Goal: Obtain resource: Obtain resource

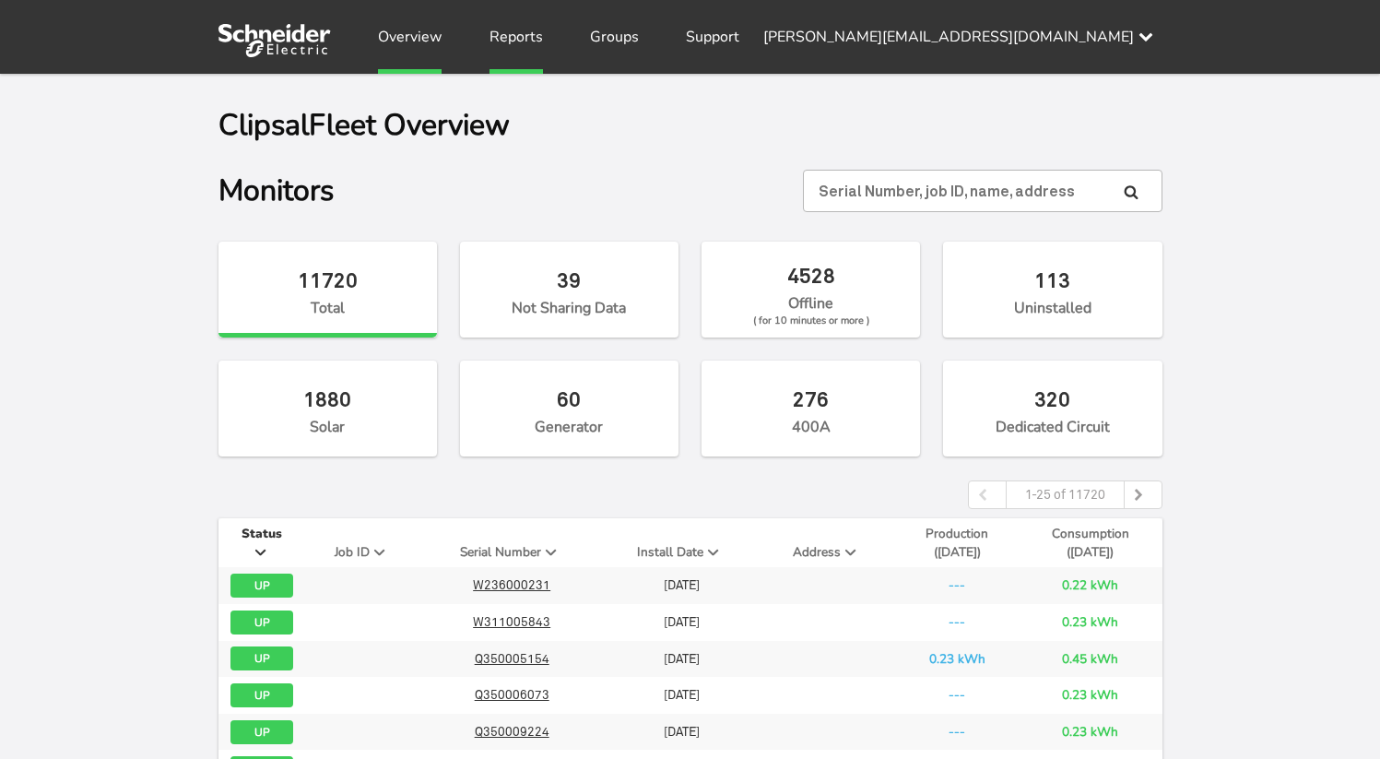
click at [508, 54] on link "Reports" at bounding box center [516, 37] width 53 height 74
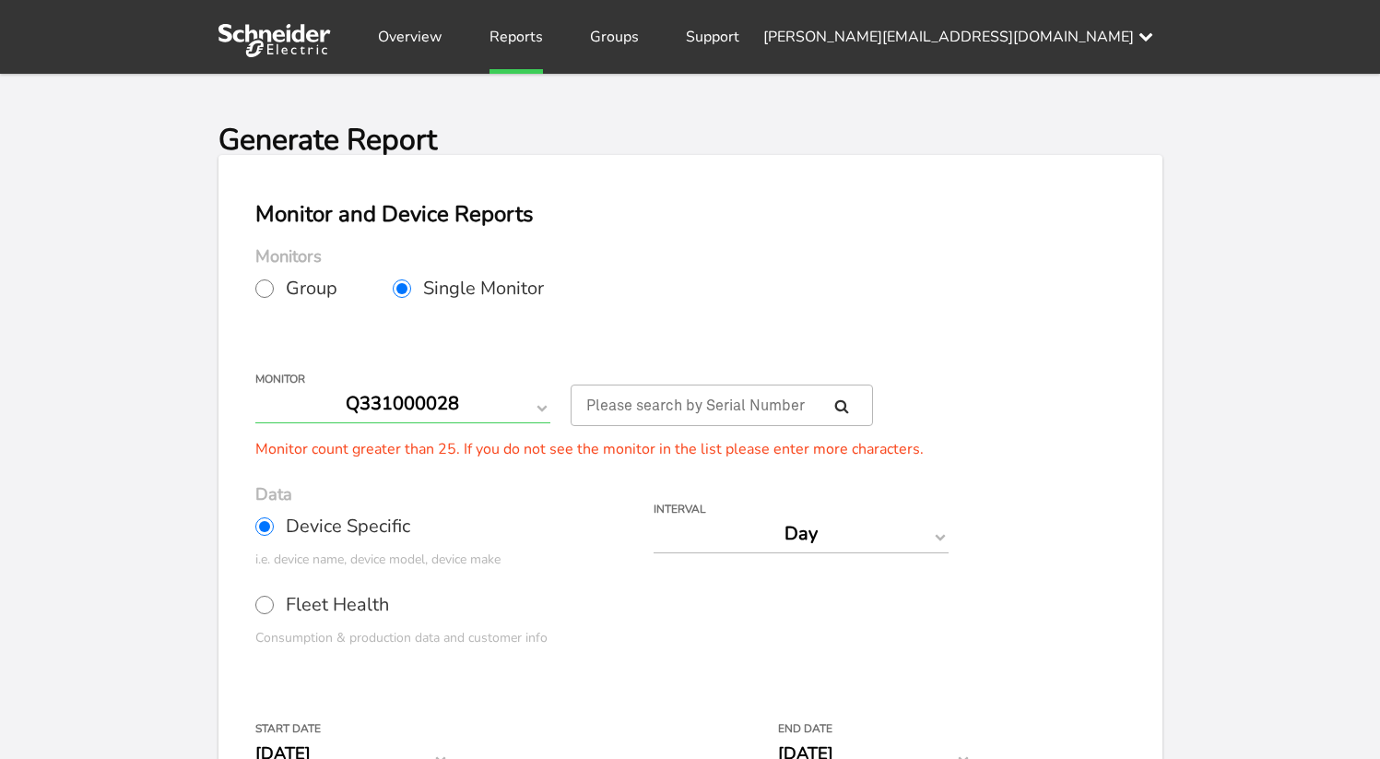
click at [502, 408] on select "Q331000028 Q331000047 Q350005154 Q350006073 Q350007126 Q350009224 Q351002155 Q3…" at bounding box center [402, 403] width 295 height 39
click at [512, 410] on select "Q331000028 Q331000047 Q350005154 Q350006073 Q350007126 Q350009224 Q351002155 Q3…" at bounding box center [402, 403] width 295 height 39
click at [286, 291] on span "Group" at bounding box center [312, 288] width 52 height 18
click at [274, 291] on input "Group" at bounding box center [264, 288] width 18 height 18
radio input "true"
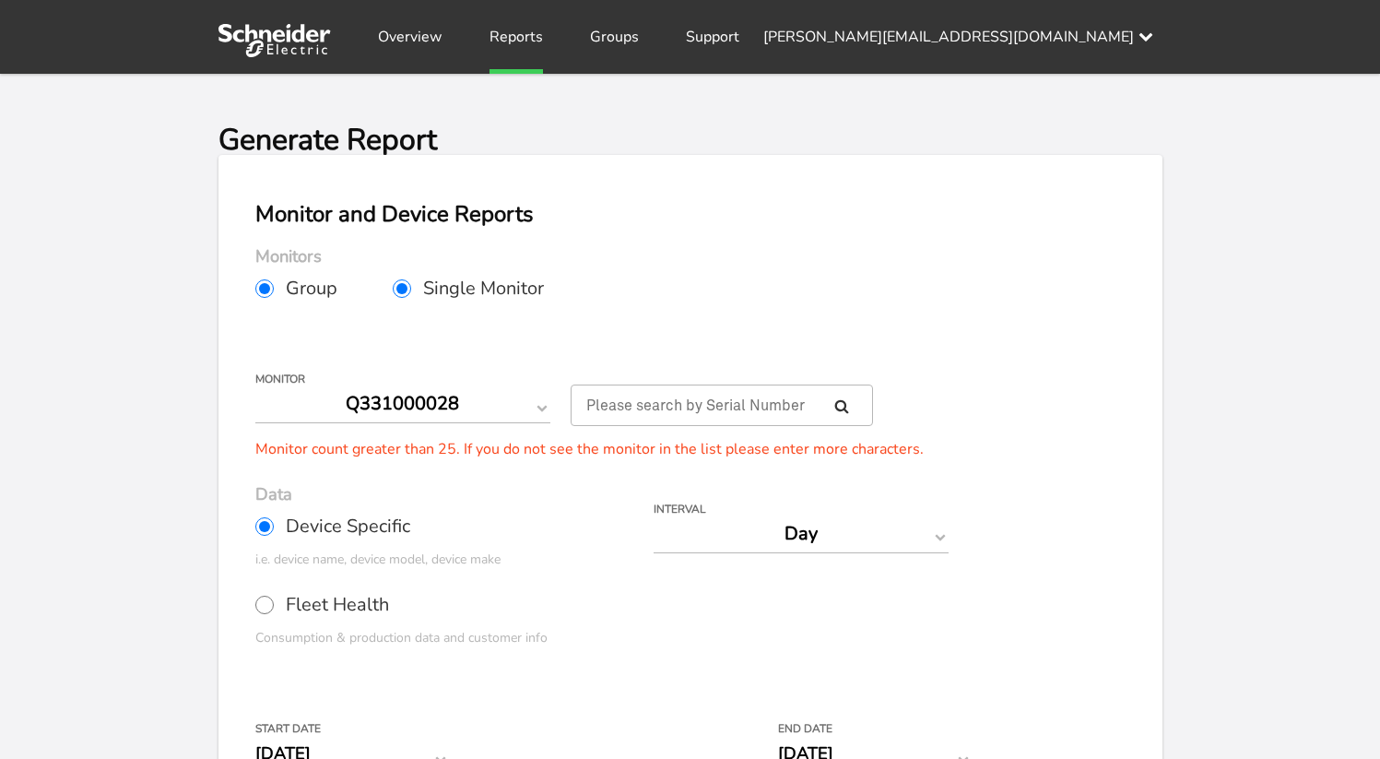
radio input "false"
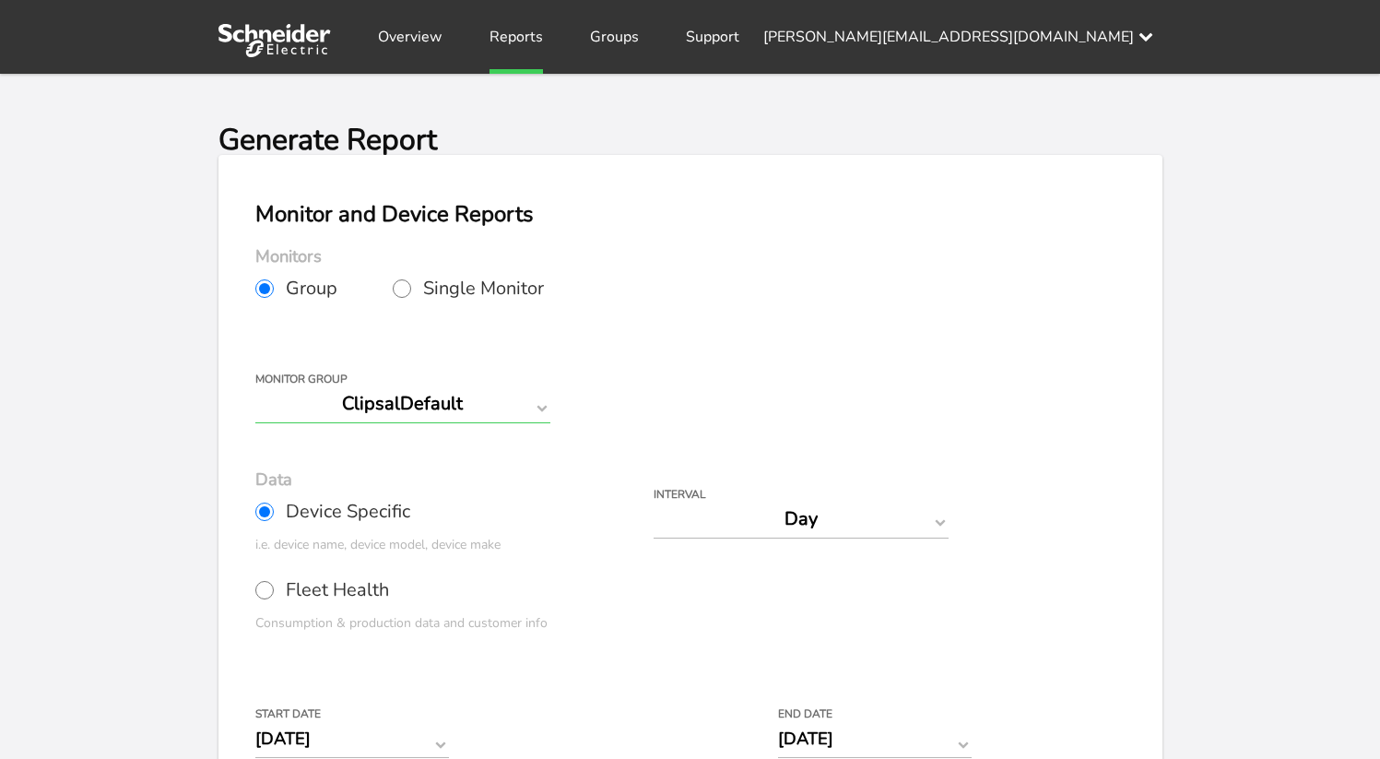
click at [454, 409] on select "ClipsalDefault" at bounding box center [402, 403] width 295 height 39
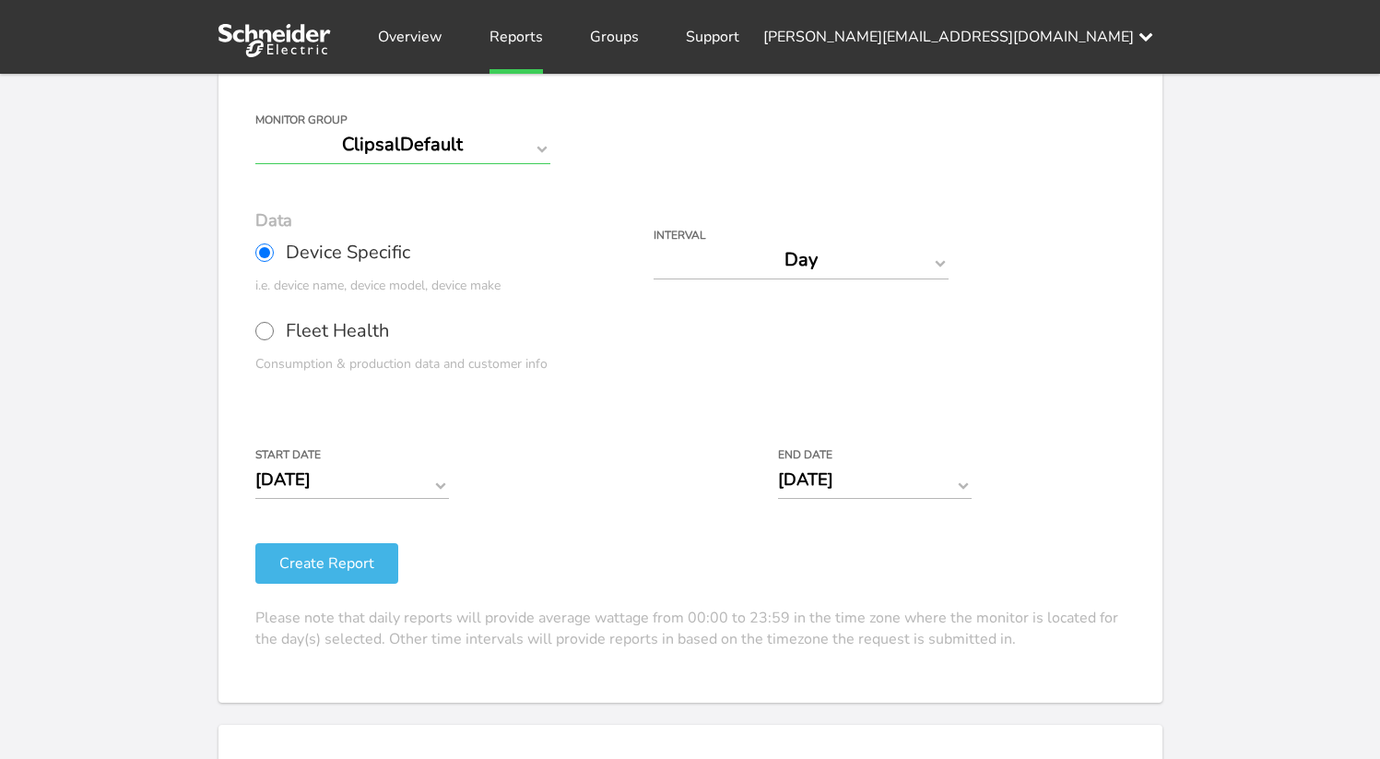
scroll to position [261, 0]
click at [352, 478] on input "[DATE]" at bounding box center [352, 477] width 194 height 39
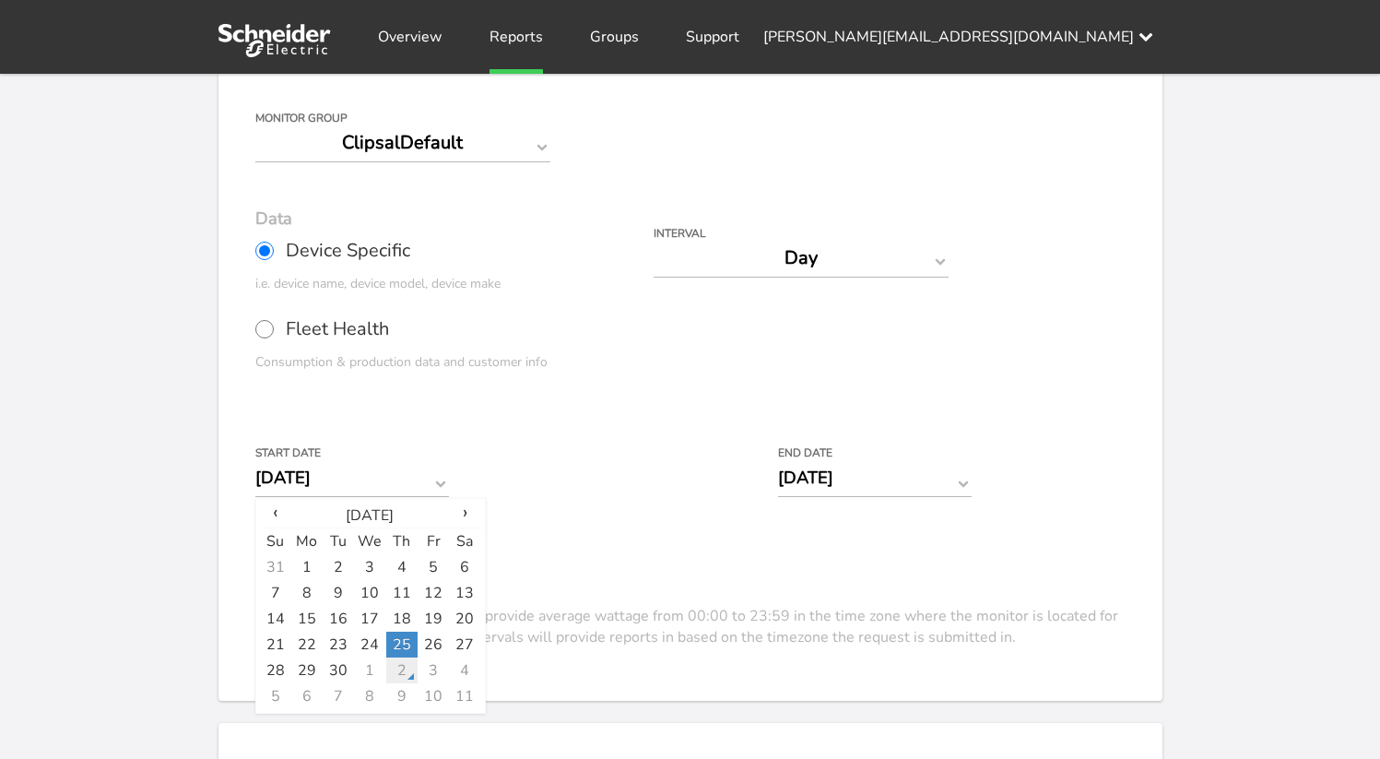
click at [408, 667] on td "2" at bounding box center [401, 670] width 31 height 26
type input "[DATE]"
click at [611, 487] on div "Start Date 10/02/2025 ‹ October 2025 › Su Mo Tu We Th Fr Sa 28 29 30 1 2 3 4 5 …" at bounding box center [653, 479] width 797 height 65
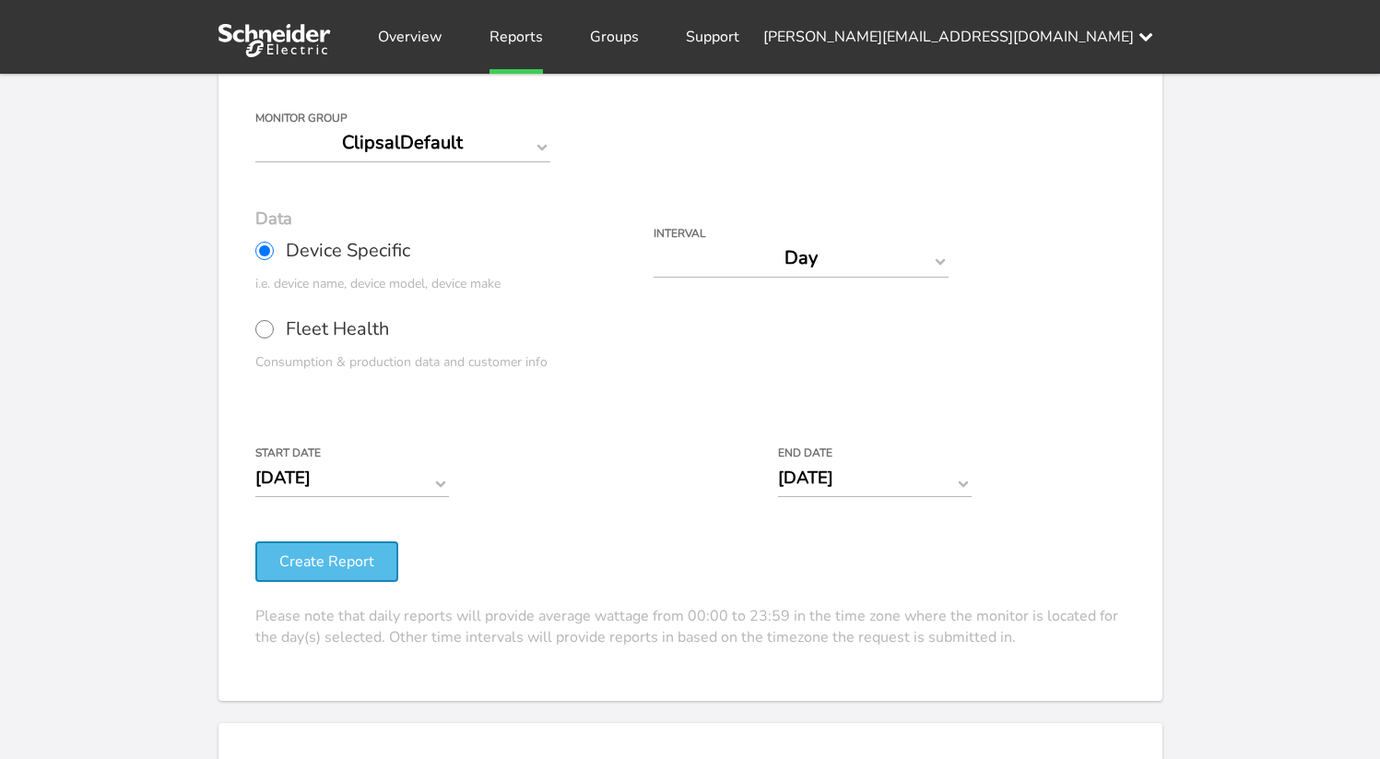
click at [336, 560] on button "Create Report" at bounding box center [326, 561] width 143 height 41
click at [325, 558] on button "Create Report" at bounding box center [326, 561] width 143 height 41
click at [784, 254] on select "Day Year Month Week Hour 30 Minute 15 Minute 5 Minute Minute" at bounding box center [801, 258] width 295 height 39
click at [654, 239] on select "Day Year Month Week Hour 30 Minute 15 Minute 5 Minute Minute" at bounding box center [801, 258] width 295 height 39
click at [360, 566] on button "Create Report" at bounding box center [326, 561] width 143 height 41
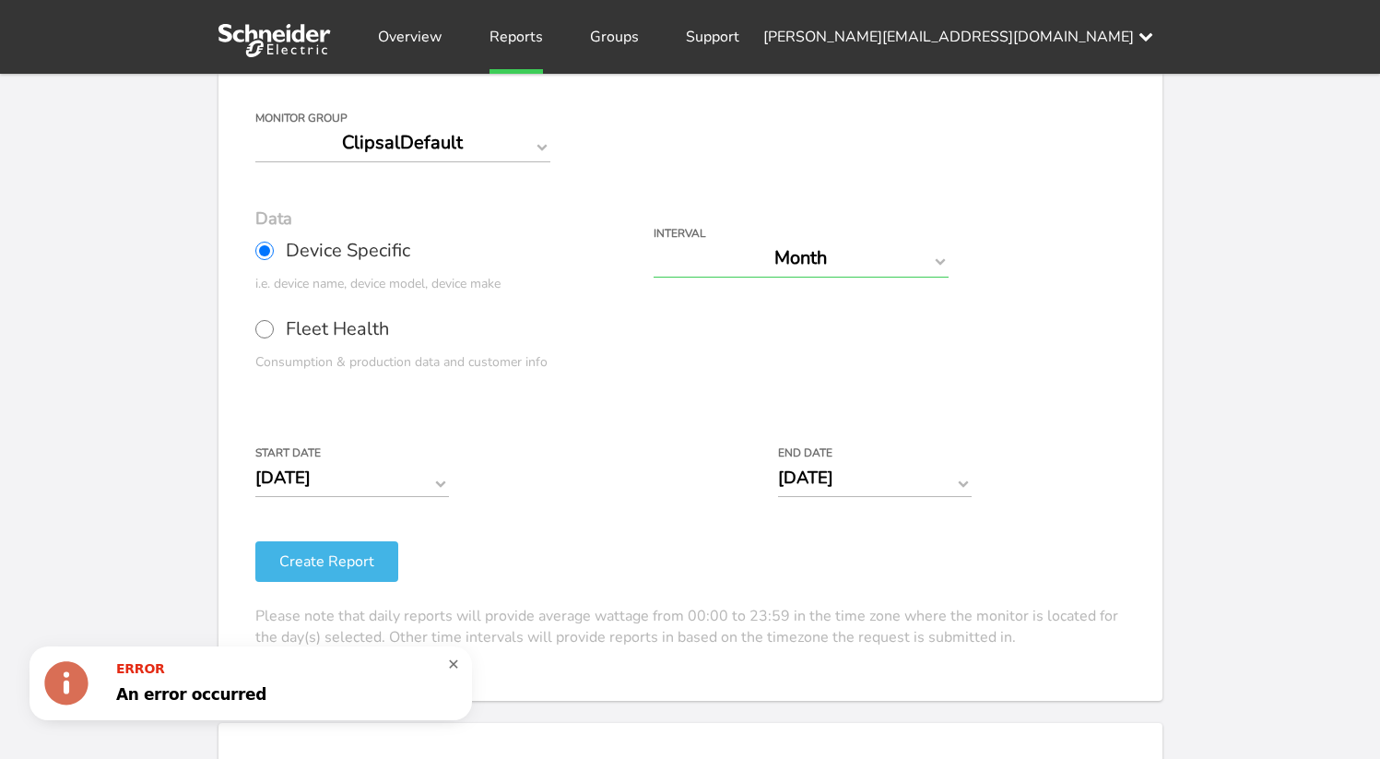
click at [825, 253] on select "Day Year Month Week Hour 30 Minute 15 Minute 5 Minute Minute" at bounding box center [801, 258] width 295 height 39
select select "Year"
click at [654, 239] on select "Day Year Month Week Hour 30 Minute 15 Minute 5 Minute Minute" at bounding box center [801, 258] width 295 height 39
click at [375, 551] on button "Create Report" at bounding box center [326, 561] width 143 height 41
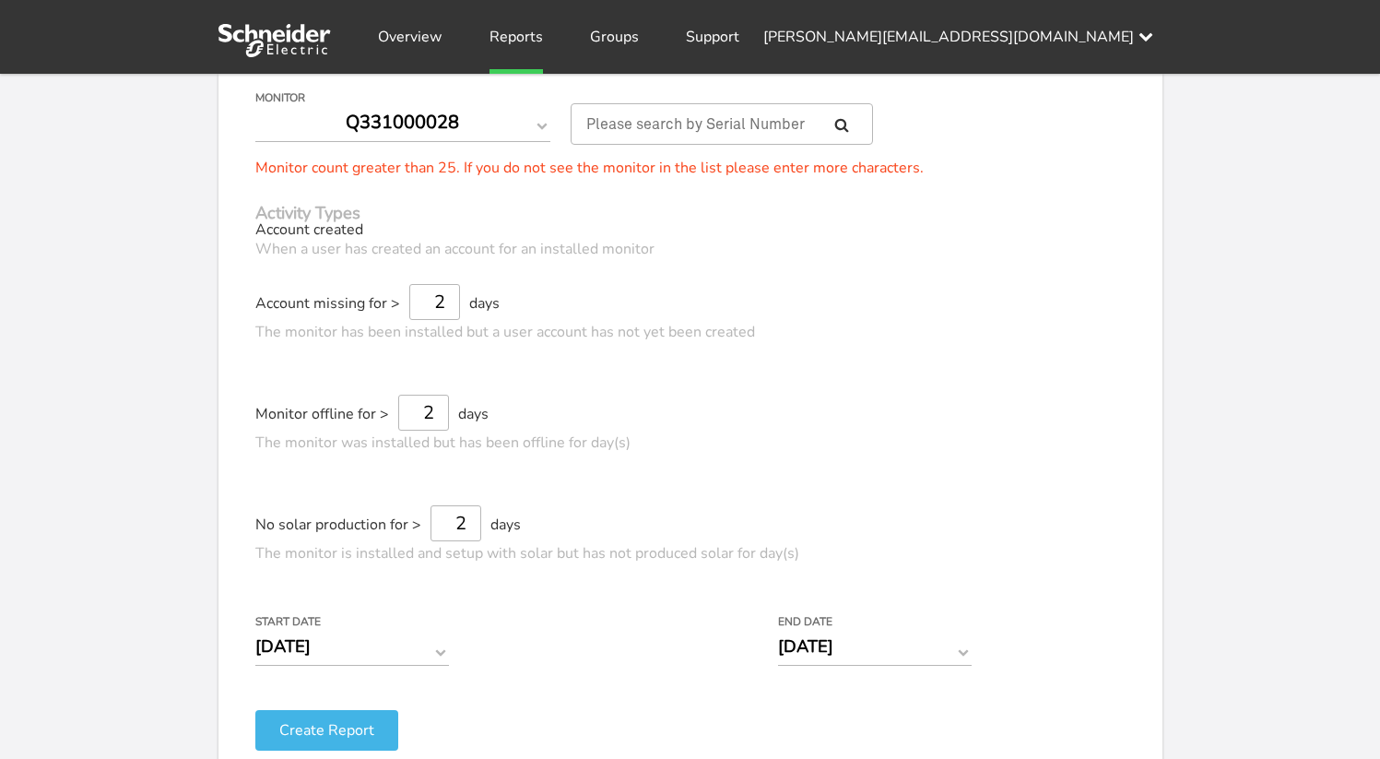
scroll to position [1083, 0]
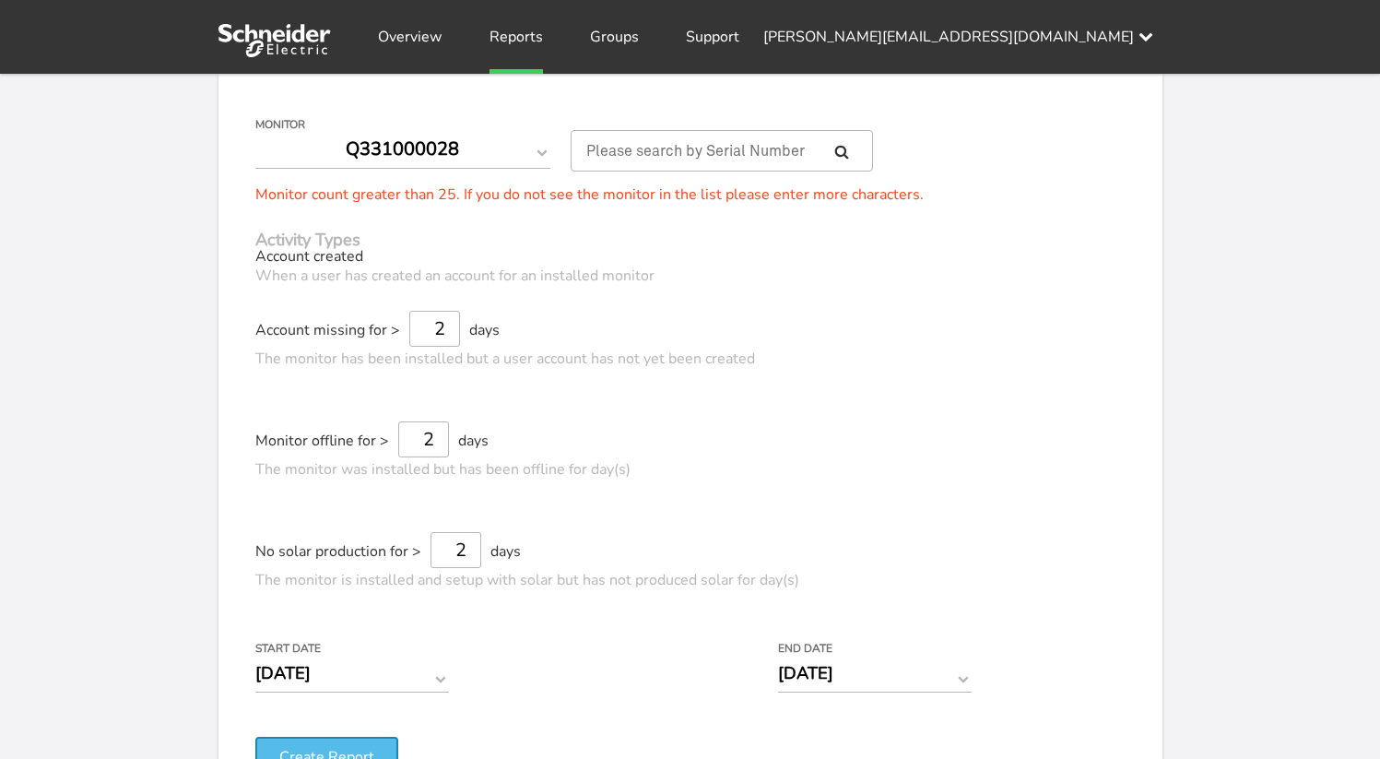
click at [367, 738] on button "Create Report" at bounding box center [326, 757] width 143 height 41
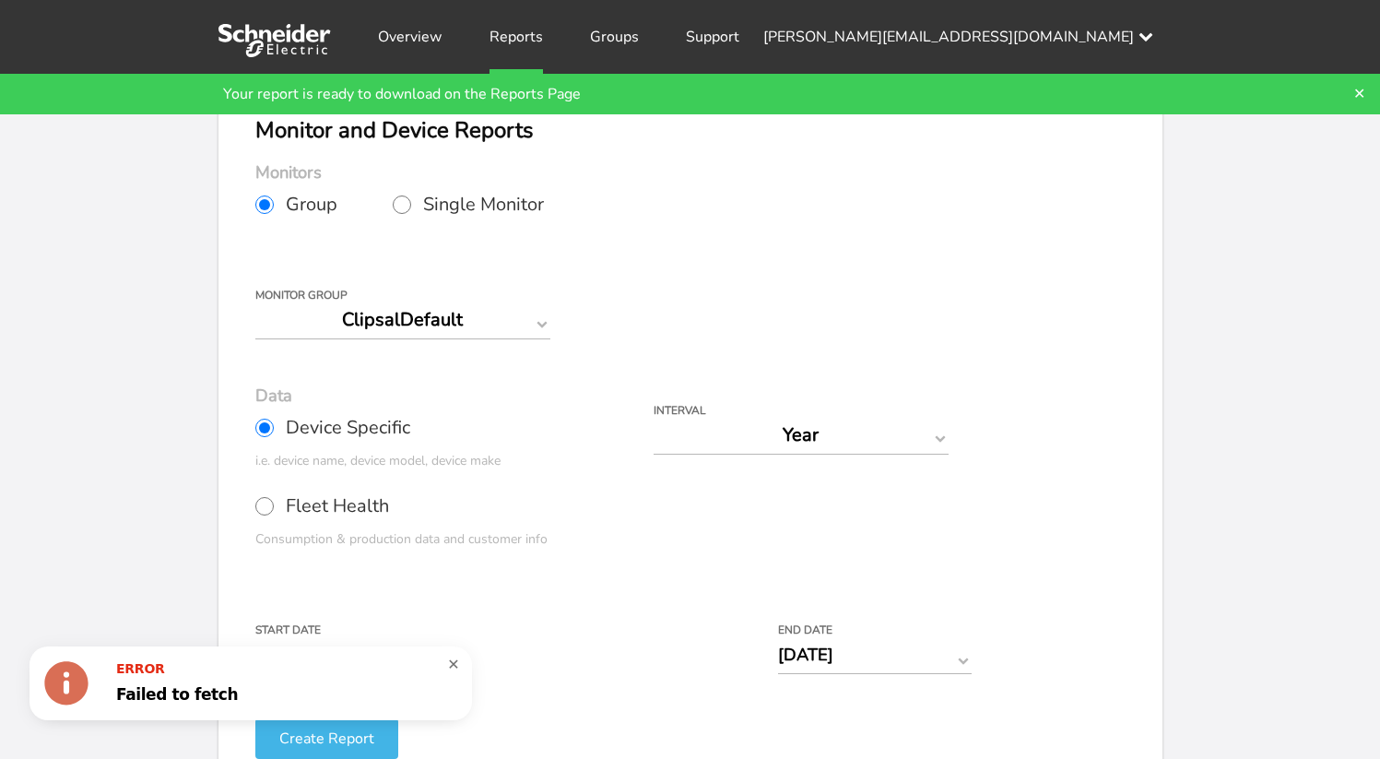
scroll to position [0, 0]
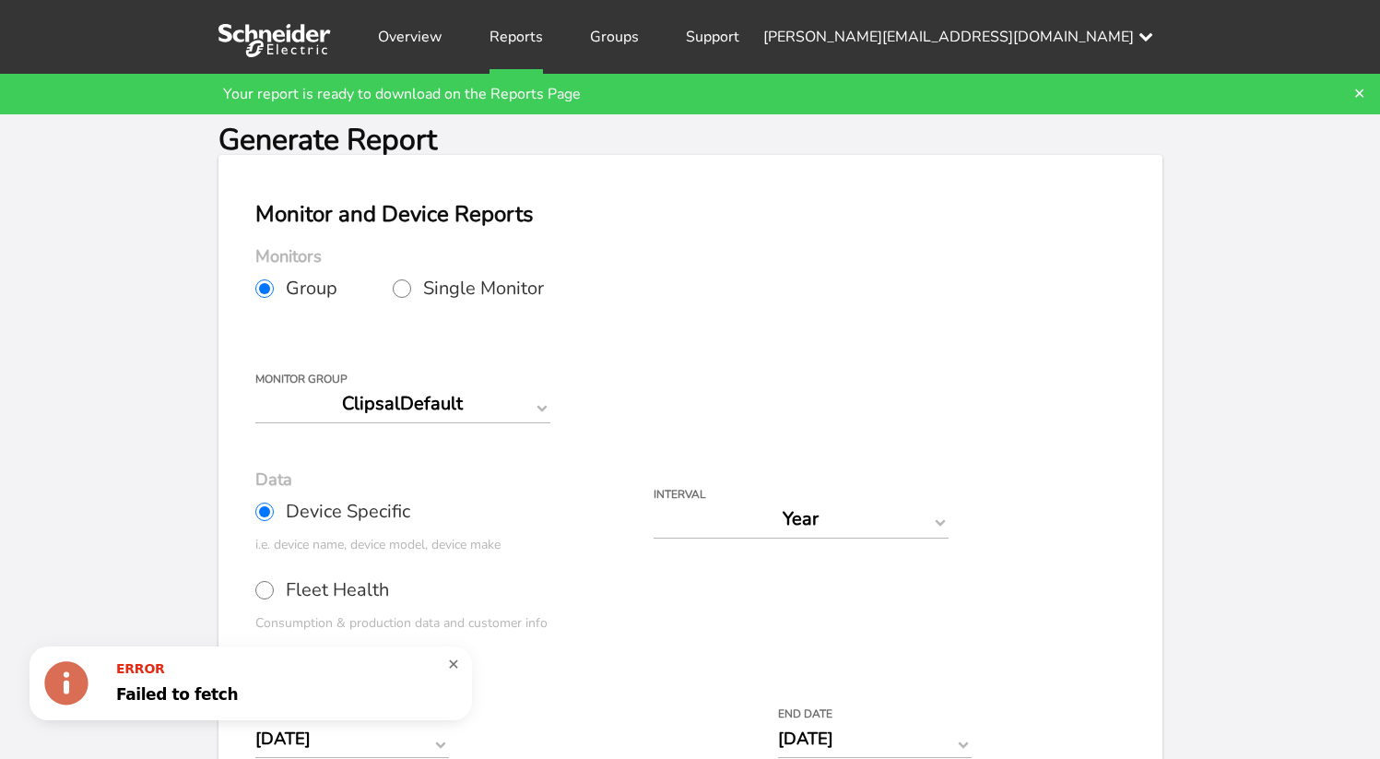
click at [403, 295] on input "Single Monitor" at bounding box center [402, 288] width 18 height 18
radio input "true"
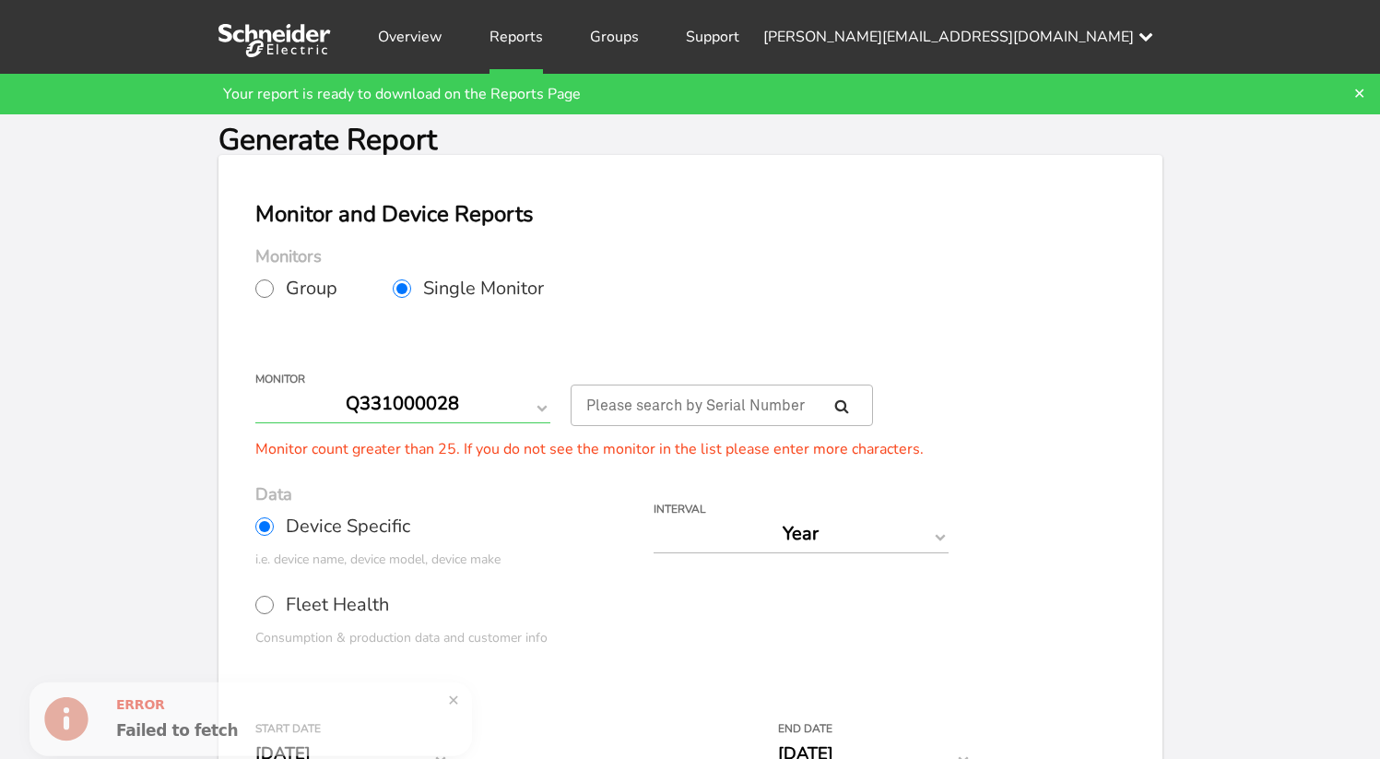
click at [417, 403] on select "Q331000028 Q331000047 Q350005154 Q350006073 Q350007126 Q350009224 Q351002155 Q3…" at bounding box center [402, 403] width 295 height 39
click at [275, 292] on label "Group" at bounding box center [323, 289] width 137 height 46
click at [274, 292] on input "Group" at bounding box center [264, 288] width 18 height 18
radio input "true"
radio input "false"
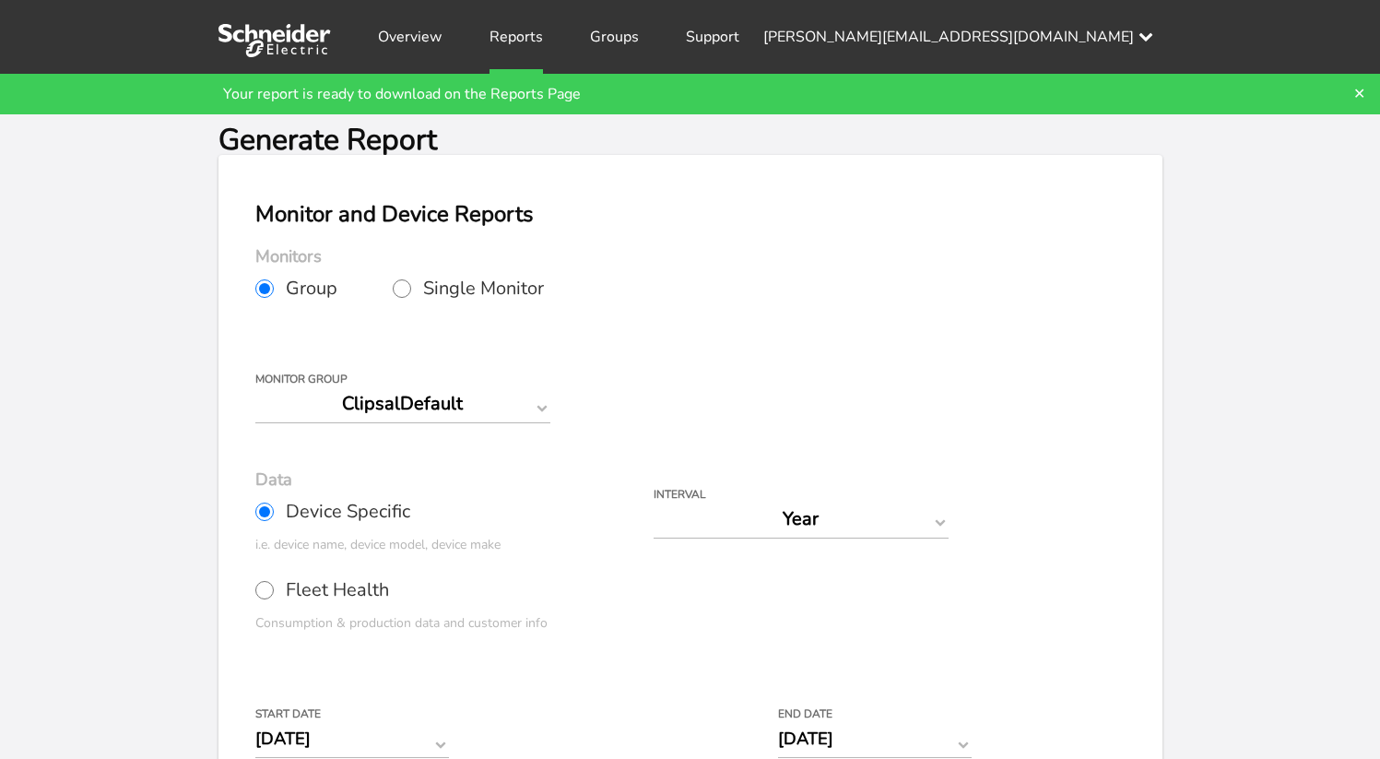
click at [260, 594] on input "Fleet Health" at bounding box center [264, 590] width 18 height 18
radio input "true"
radio input "false"
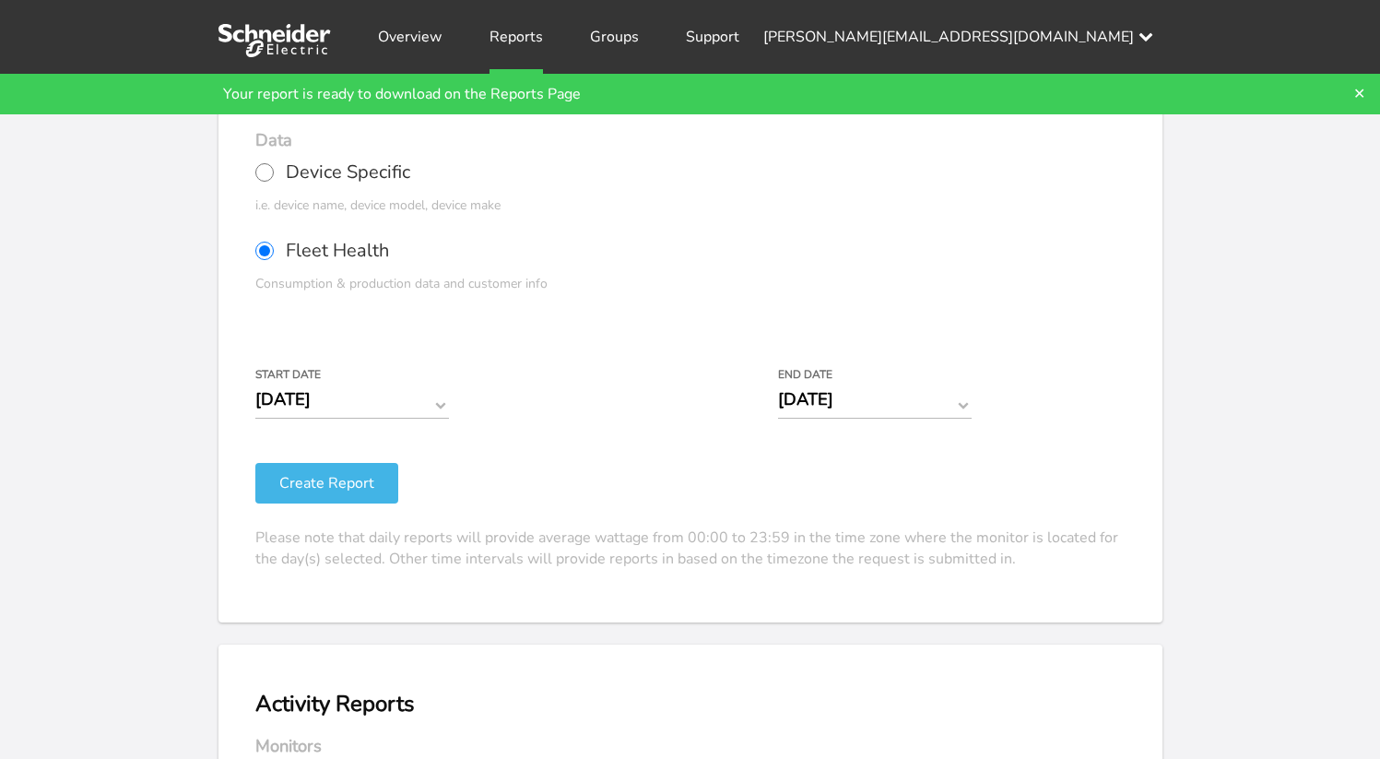
scroll to position [348, 0]
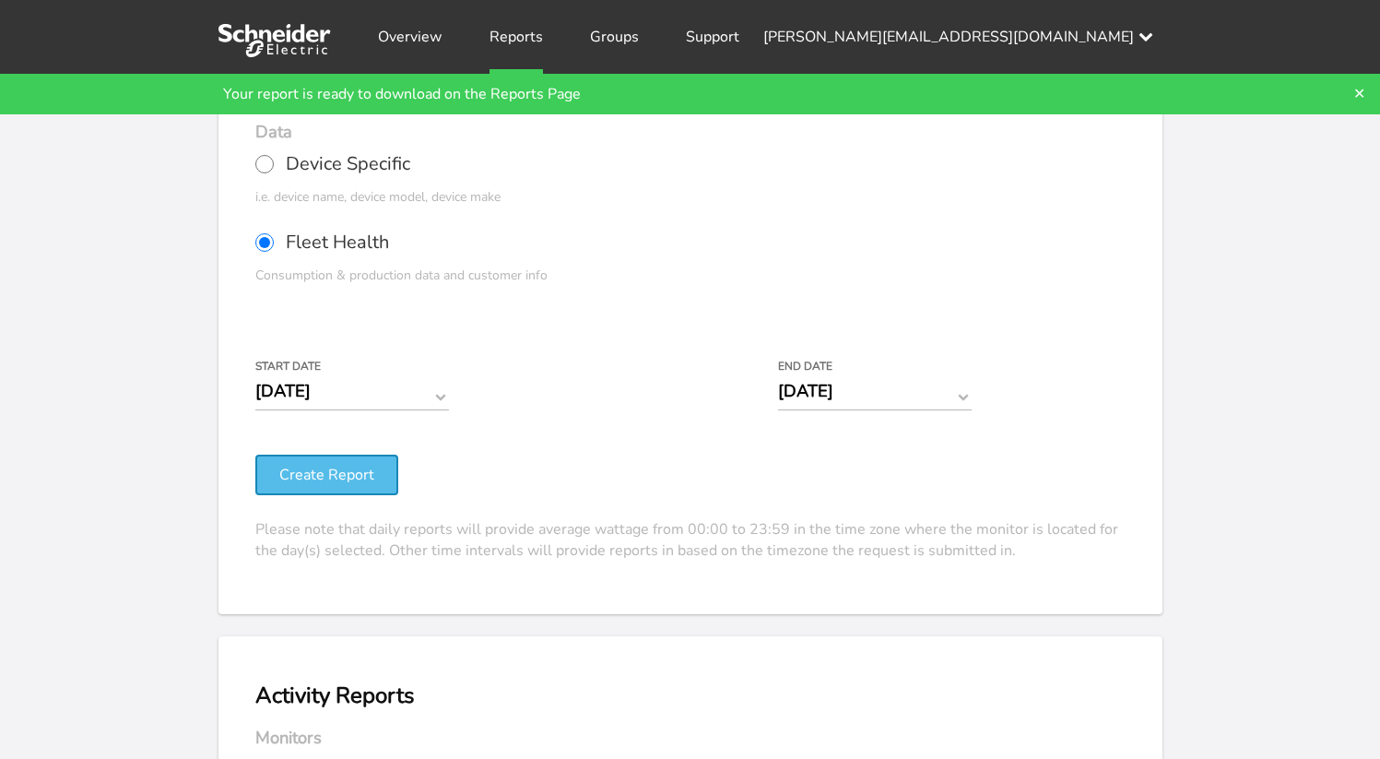
click at [367, 491] on button "Create Report" at bounding box center [326, 475] width 143 height 41
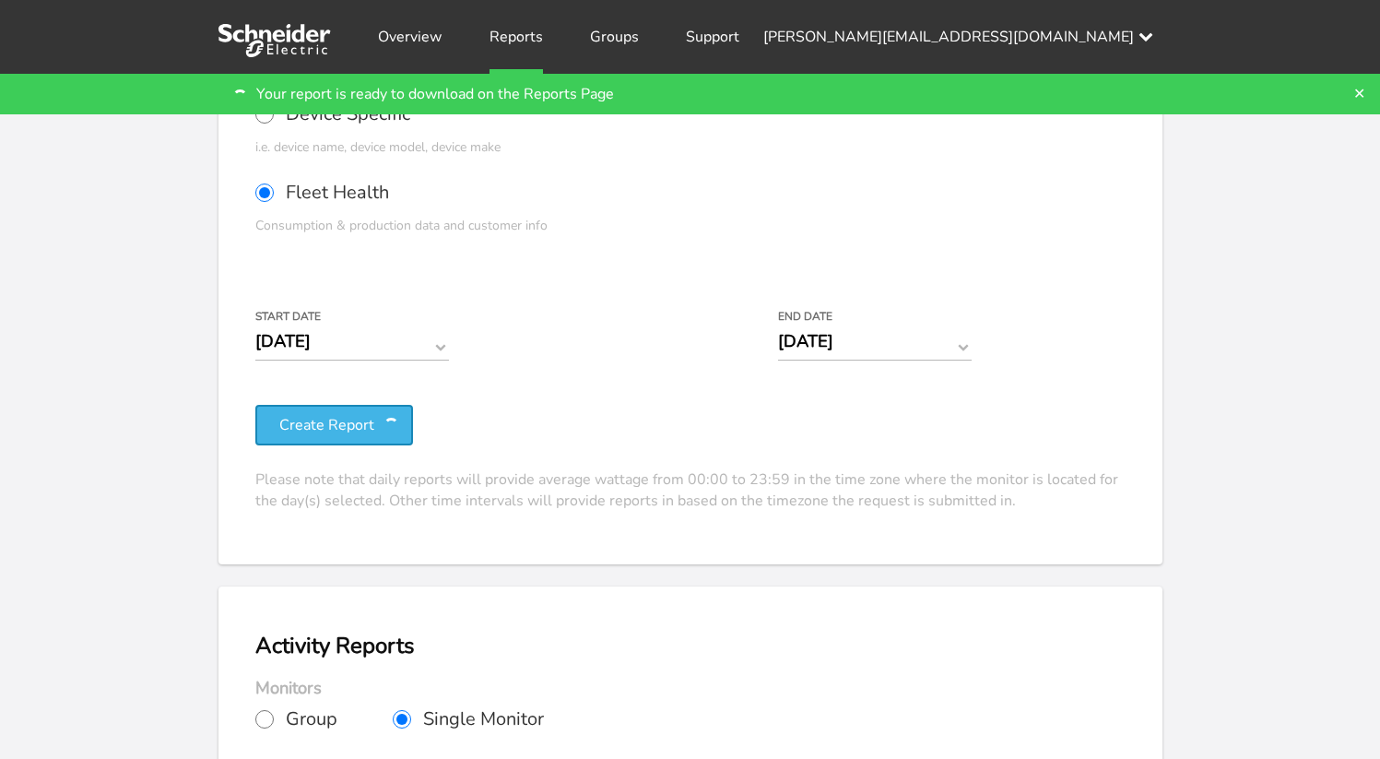
scroll to position [220, 0]
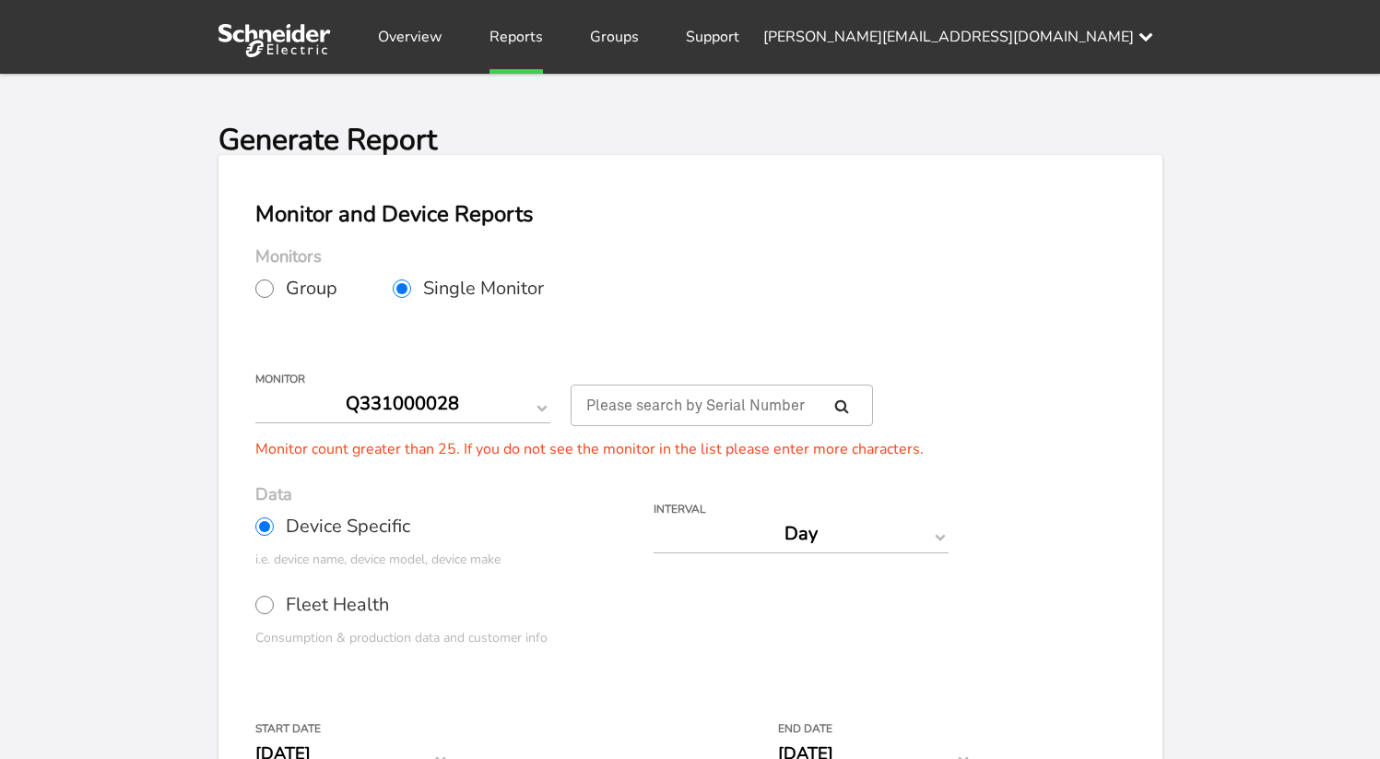
click at [296, 297] on span "Group" at bounding box center [312, 288] width 52 height 18
click at [274, 297] on input "Group" at bounding box center [264, 288] width 18 height 18
radio input "true"
radio input "false"
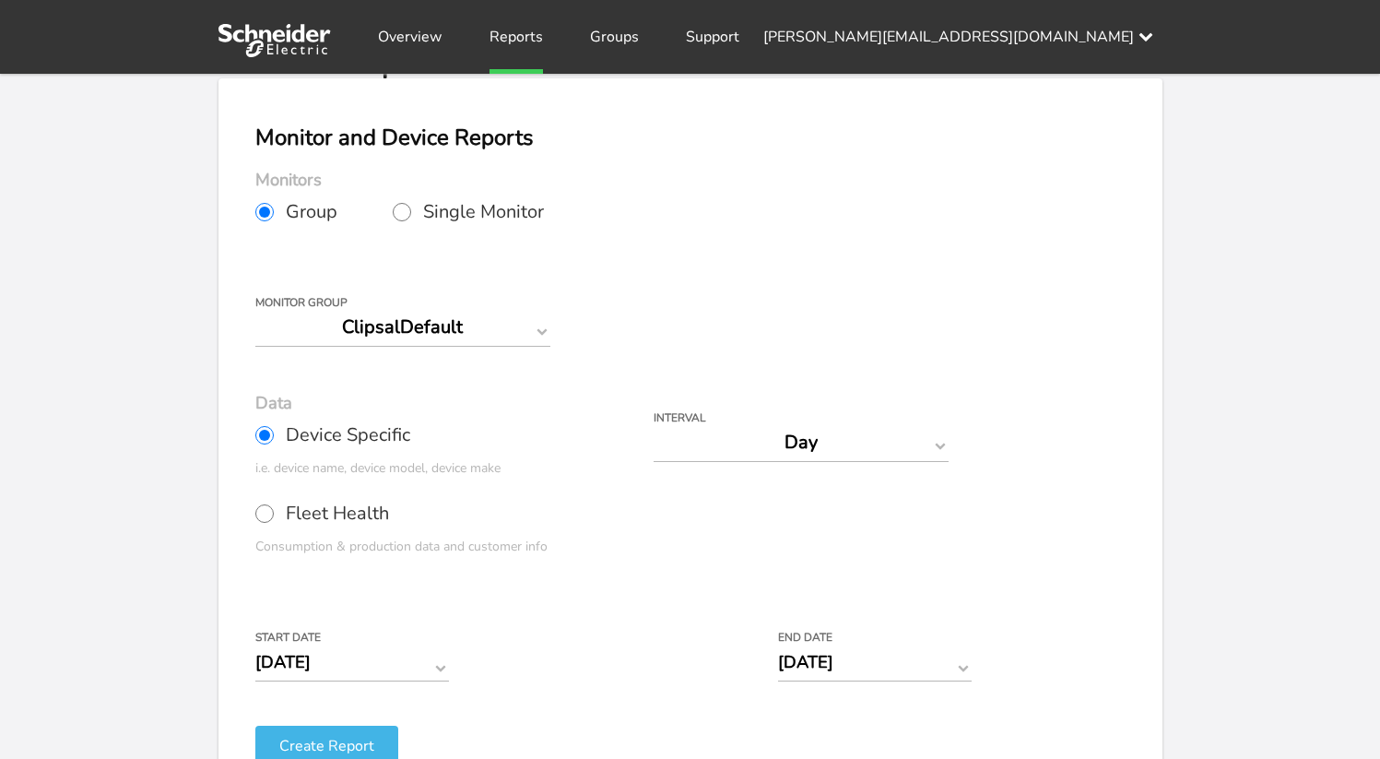
scroll to position [83, 0]
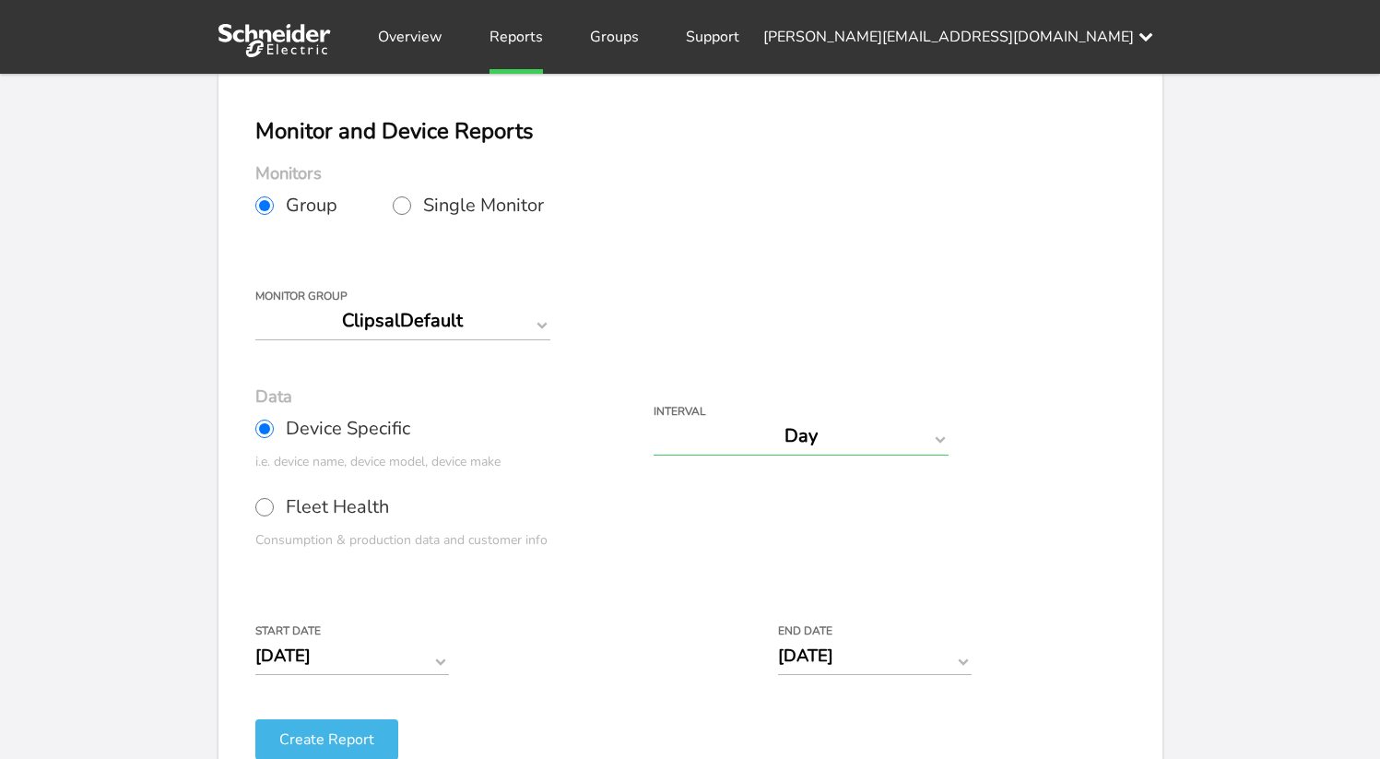
click at [702, 446] on select "Day Year Month Week Hour 30 Minute 15 Minute 5 Minute Minute" at bounding box center [801, 436] width 295 height 39
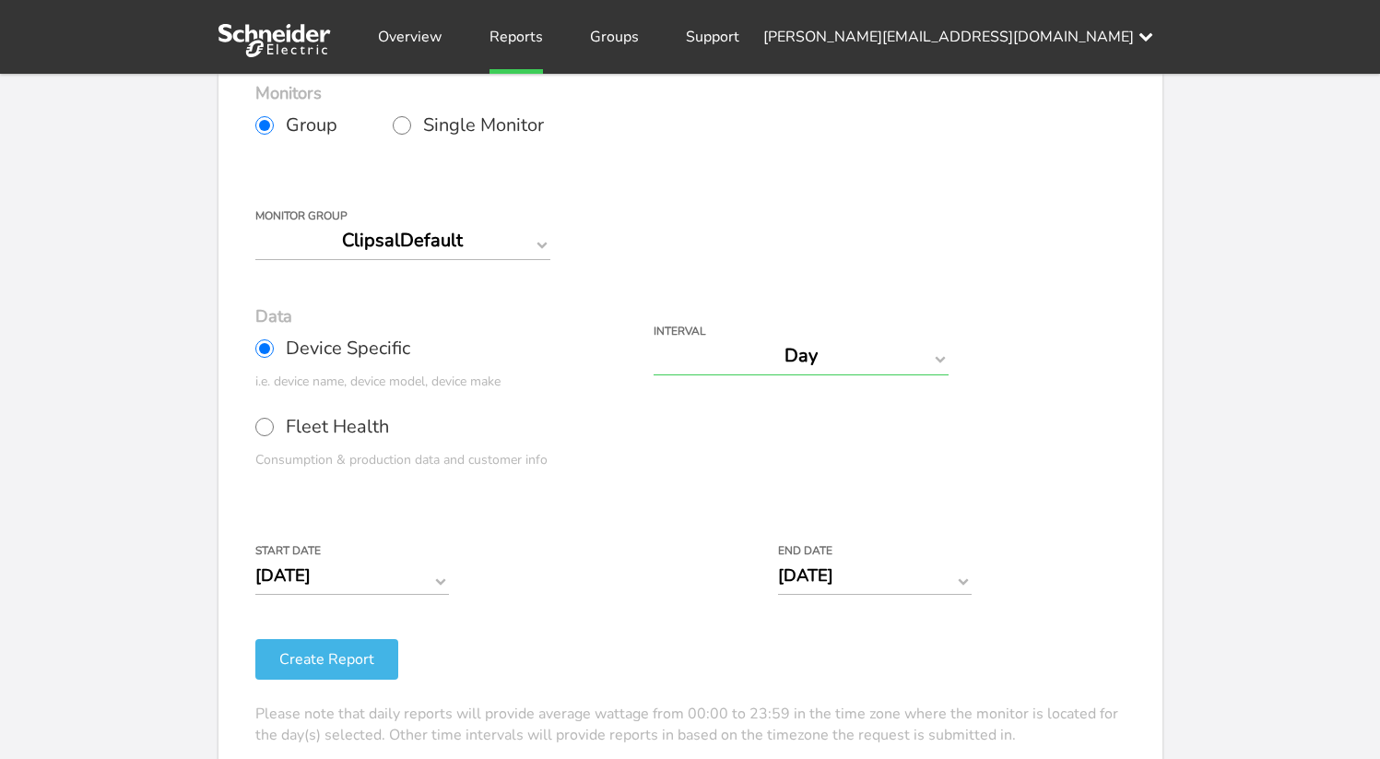
scroll to position [166, 0]
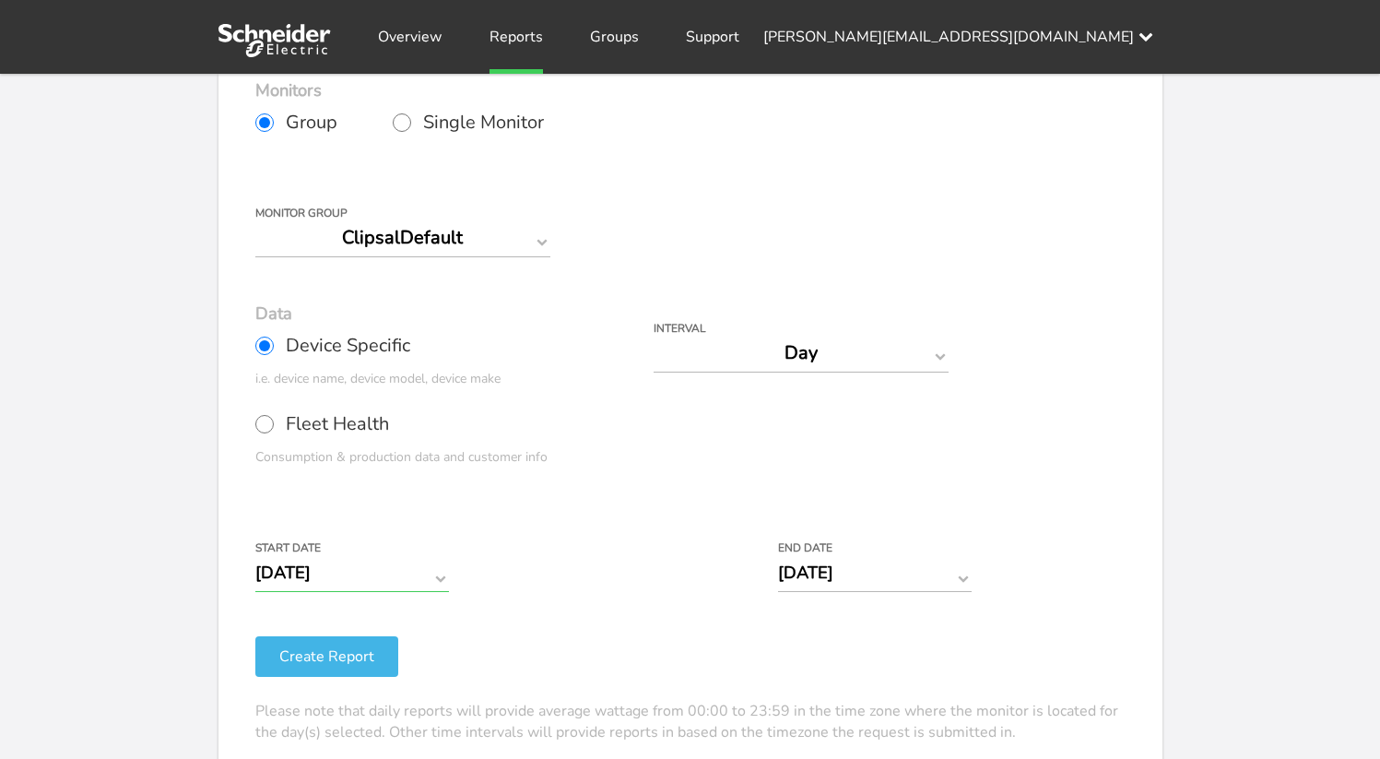
click at [334, 582] on input "[DATE]" at bounding box center [352, 572] width 194 height 39
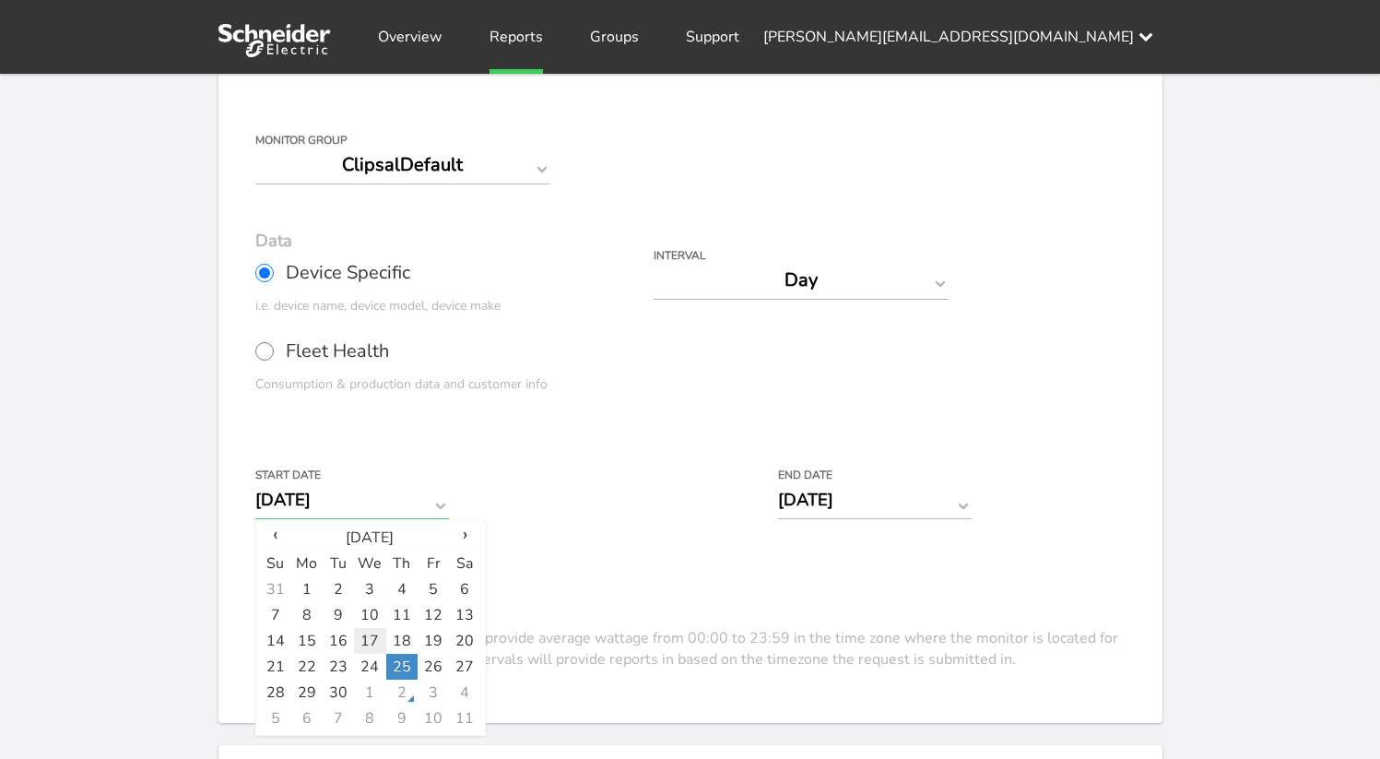
scroll to position [260, 0]
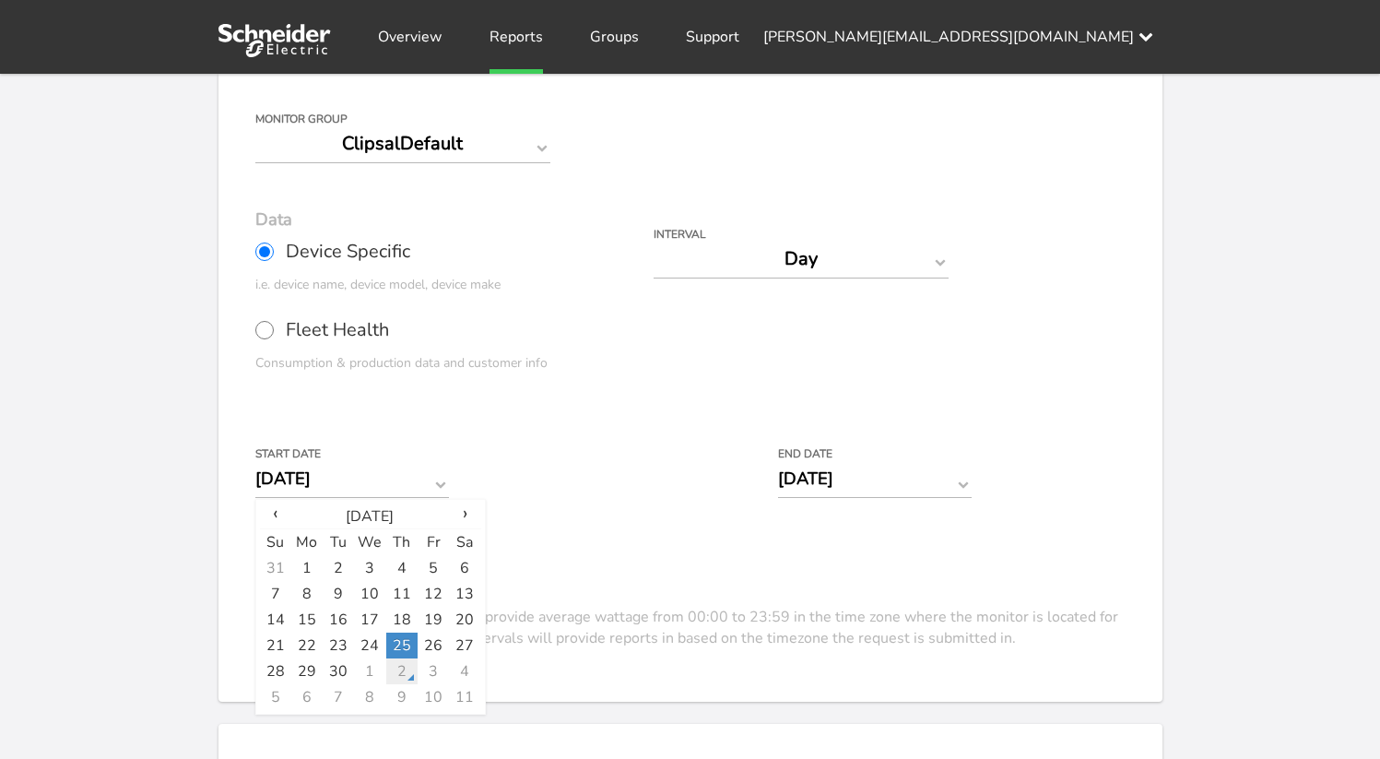
click at [405, 679] on td "2" at bounding box center [401, 671] width 31 height 26
type input "[DATE]"
click at [573, 526] on form "Group Single Monitor Monitor Group ClipsalDefault Monitor Q331000028 Q331000047…" at bounding box center [690, 328] width 870 height 644
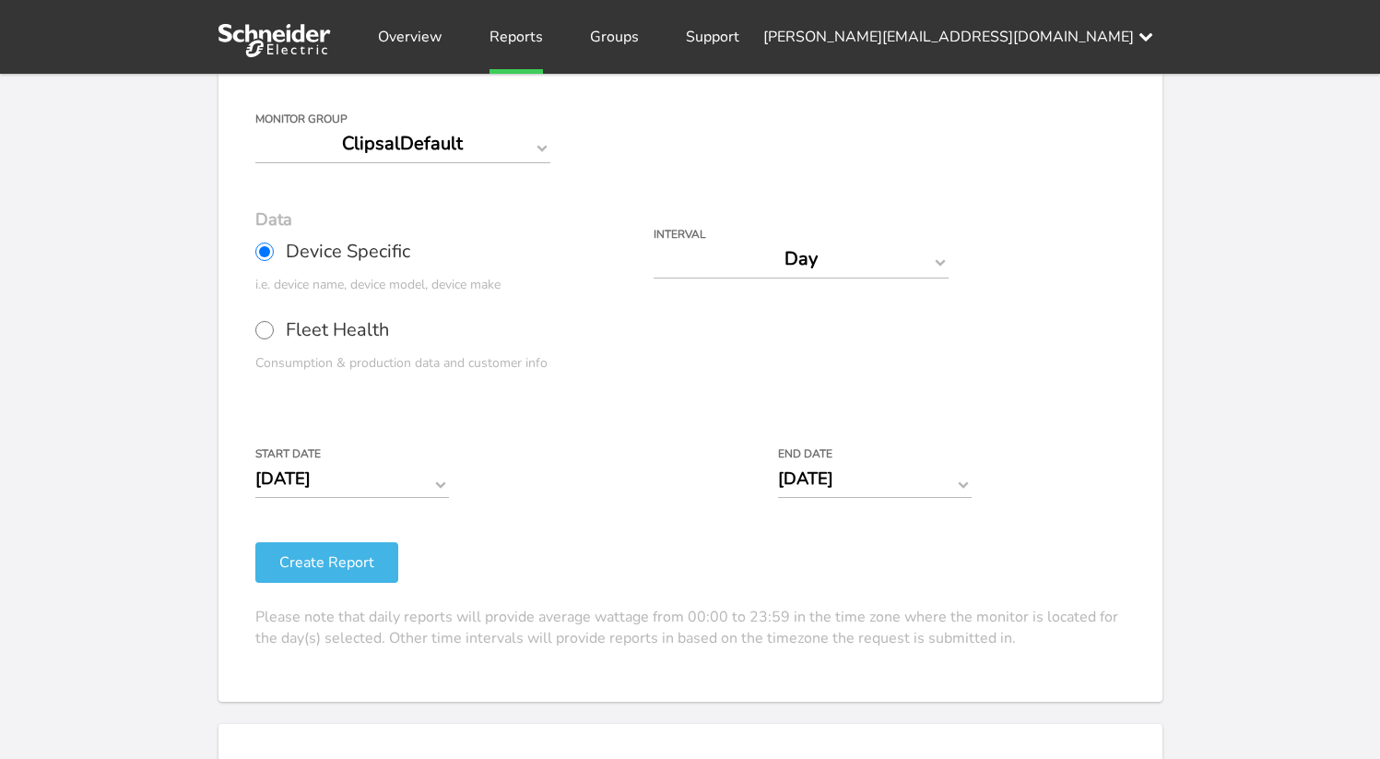
click at [274, 330] on label "Fleet Health" at bounding box center [349, 330] width 189 height 46
click at [274, 330] on input "Fleet Health" at bounding box center [264, 330] width 18 height 18
radio input "true"
click at [347, 567] on button "Create Report" at bounding box center [326, 562] width 143 height 41
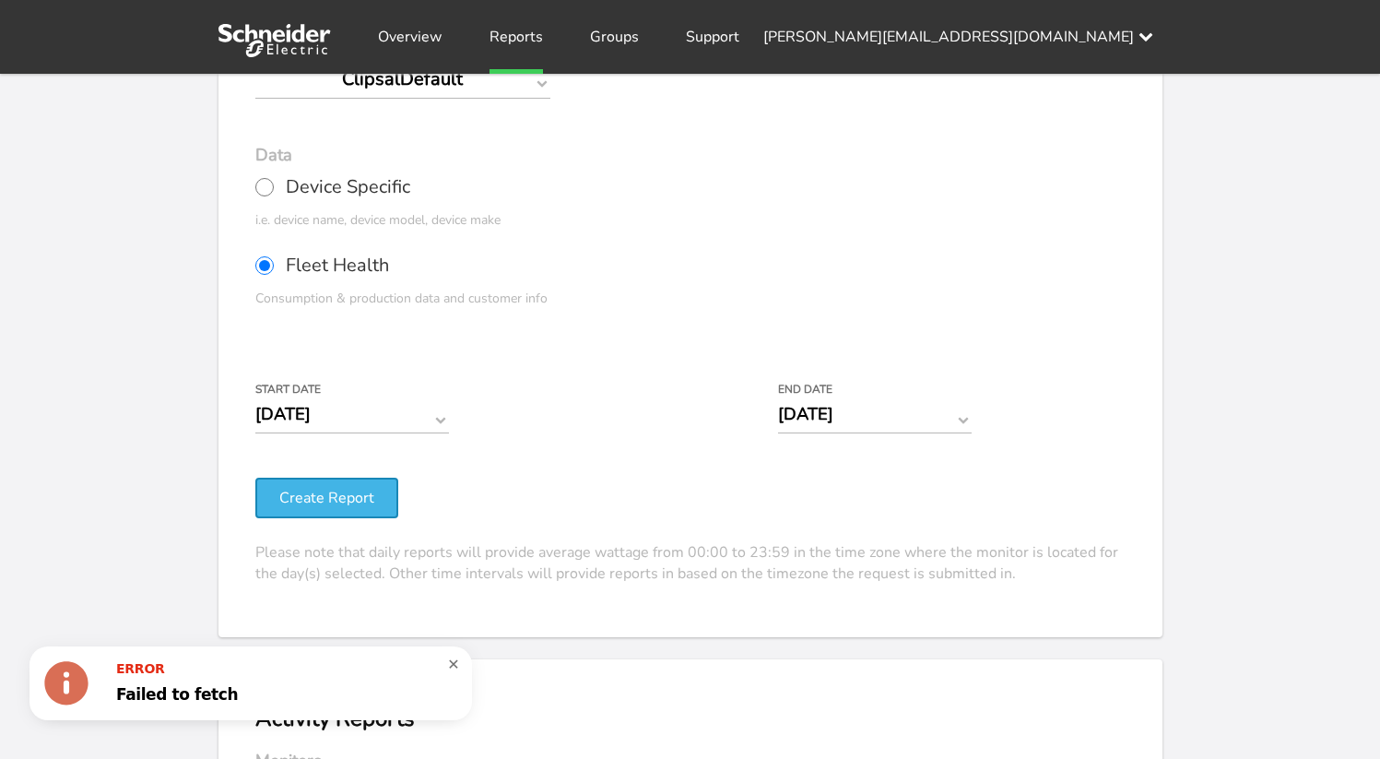
scroll to position [90, 0]
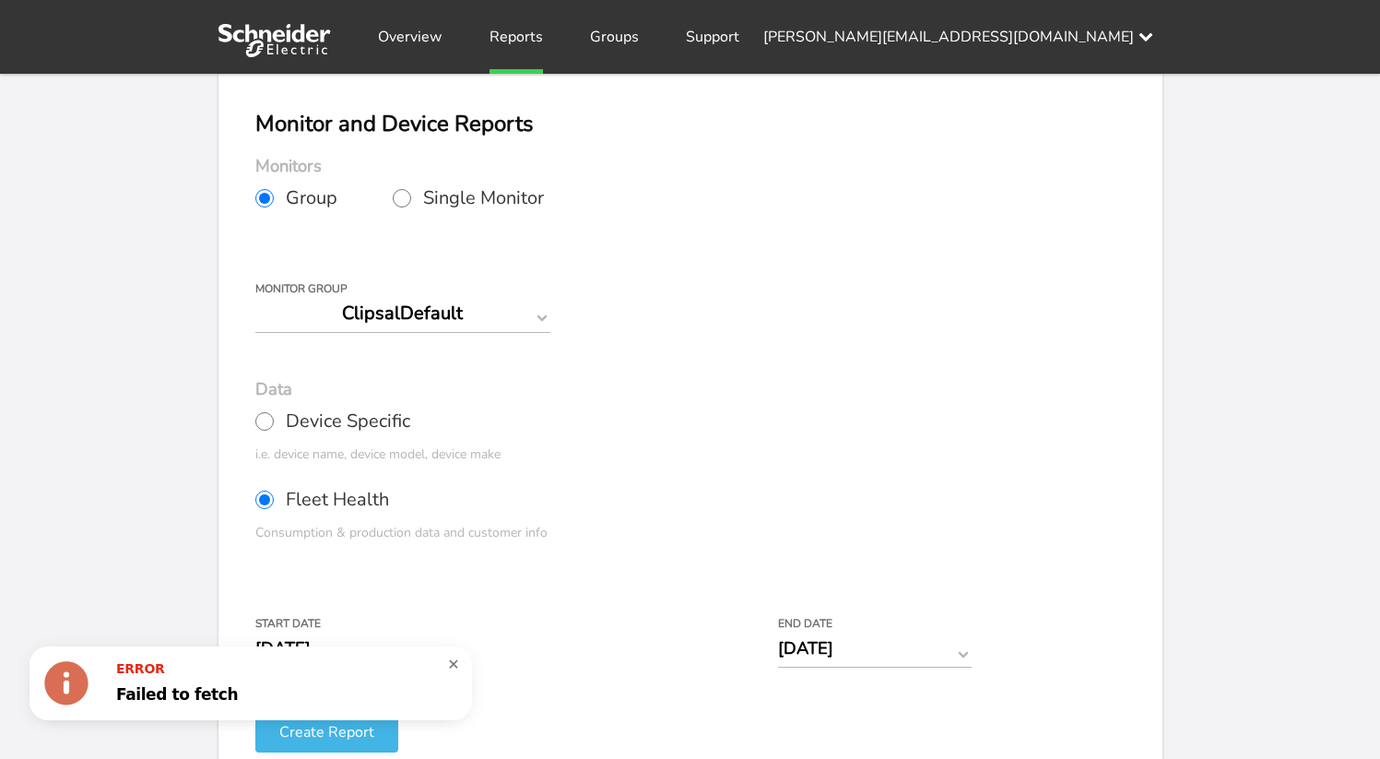
click at [266, 412] on input "Device Specific" at bounding box center [264, 421] width 18 height 18
radio input "true"
radio input "false"
click at [754, 403] on label "Interval" at bounding box center [846, 403] width 384 height 11
click at [759, 427] on select "Day Year Month Week Hour 30 Minute 15 Minute 5 Minute Minute" at bounding box center [801, 428] width 295 height 39
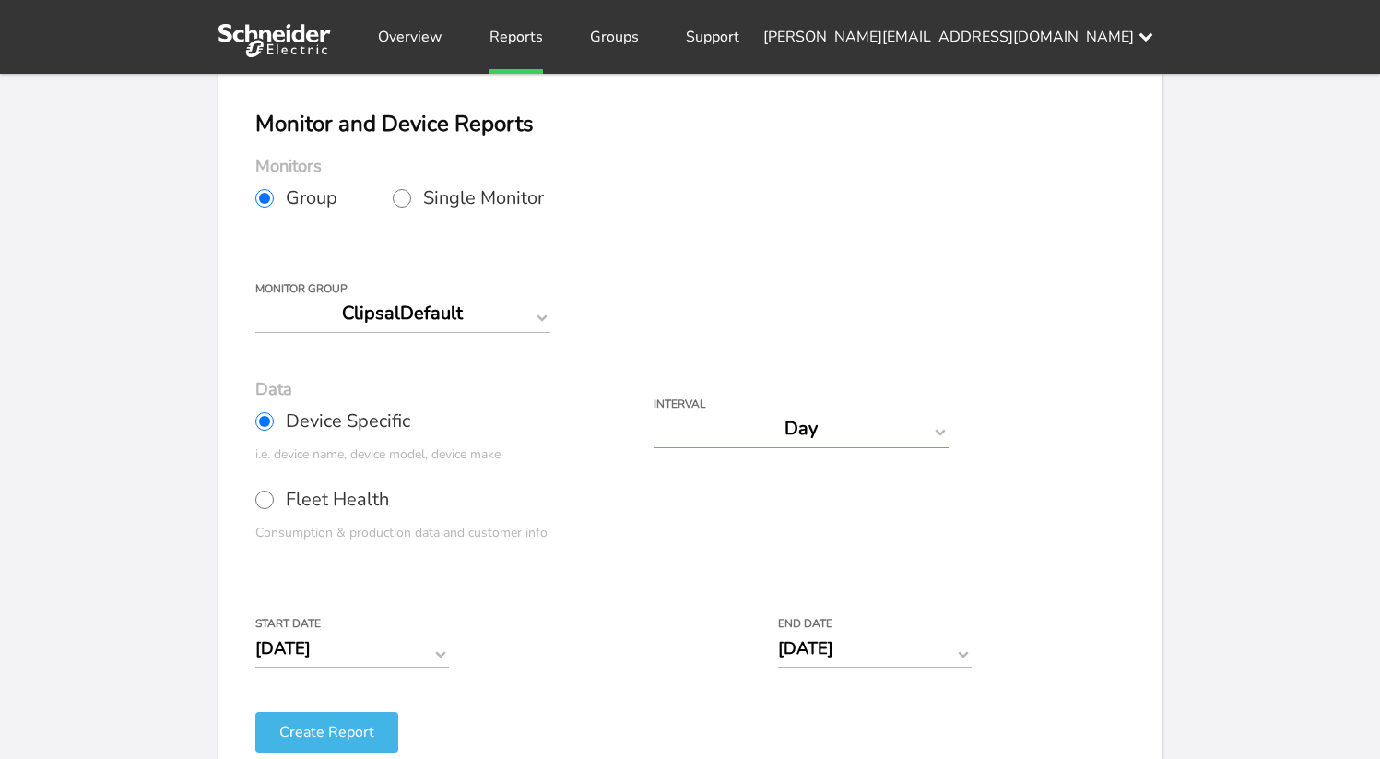
select select "Minute"
click at [654, 409] on select "Day Year Month Week Hour 30 Minute 15 Minute 5 Minute Minute" at bounding box center [801, 428] width 295 height 39
type input "10/02/2025 12:00 AM"
type input "10/02/2025 11:59 PM"
click at [376, 739] on button "Create Report" at bounding box center [326, 732] width 143 height 41
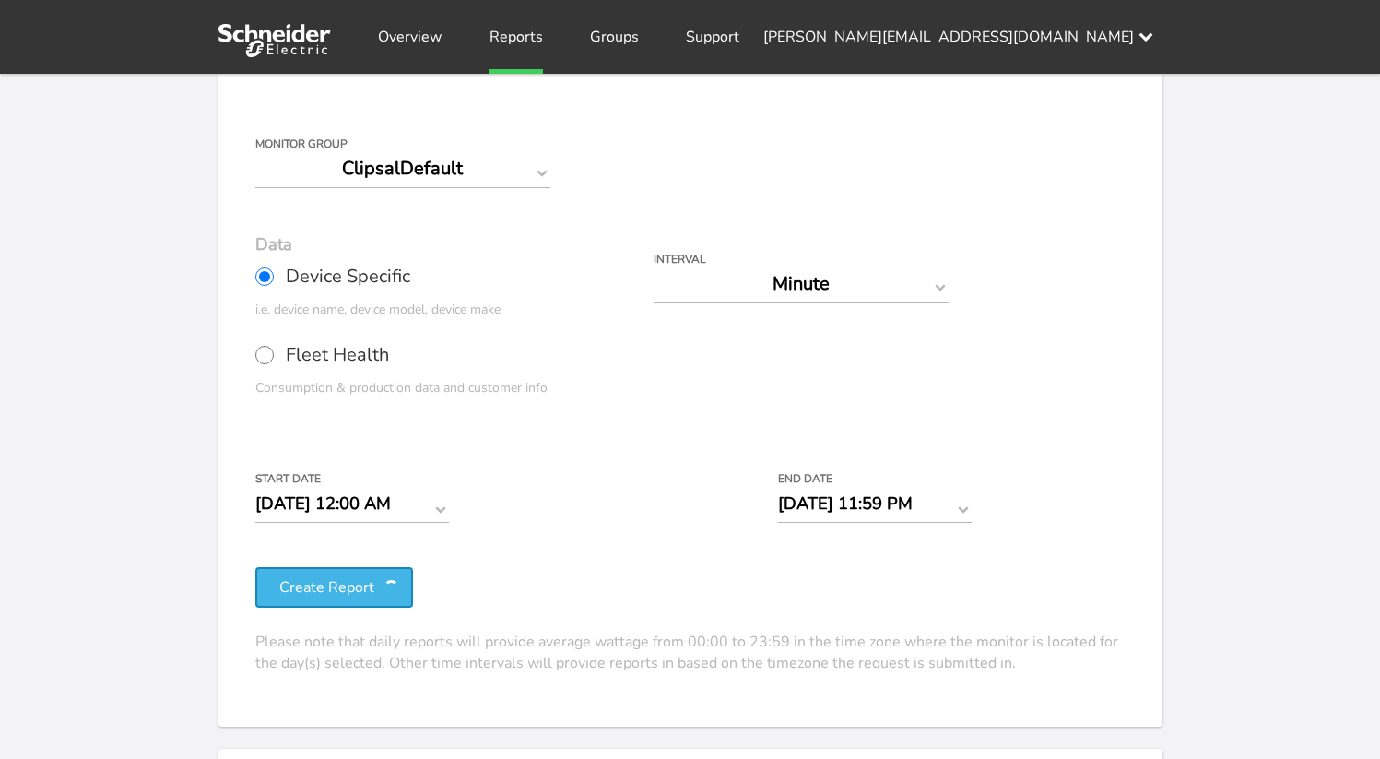
scroll to position [241, 0]
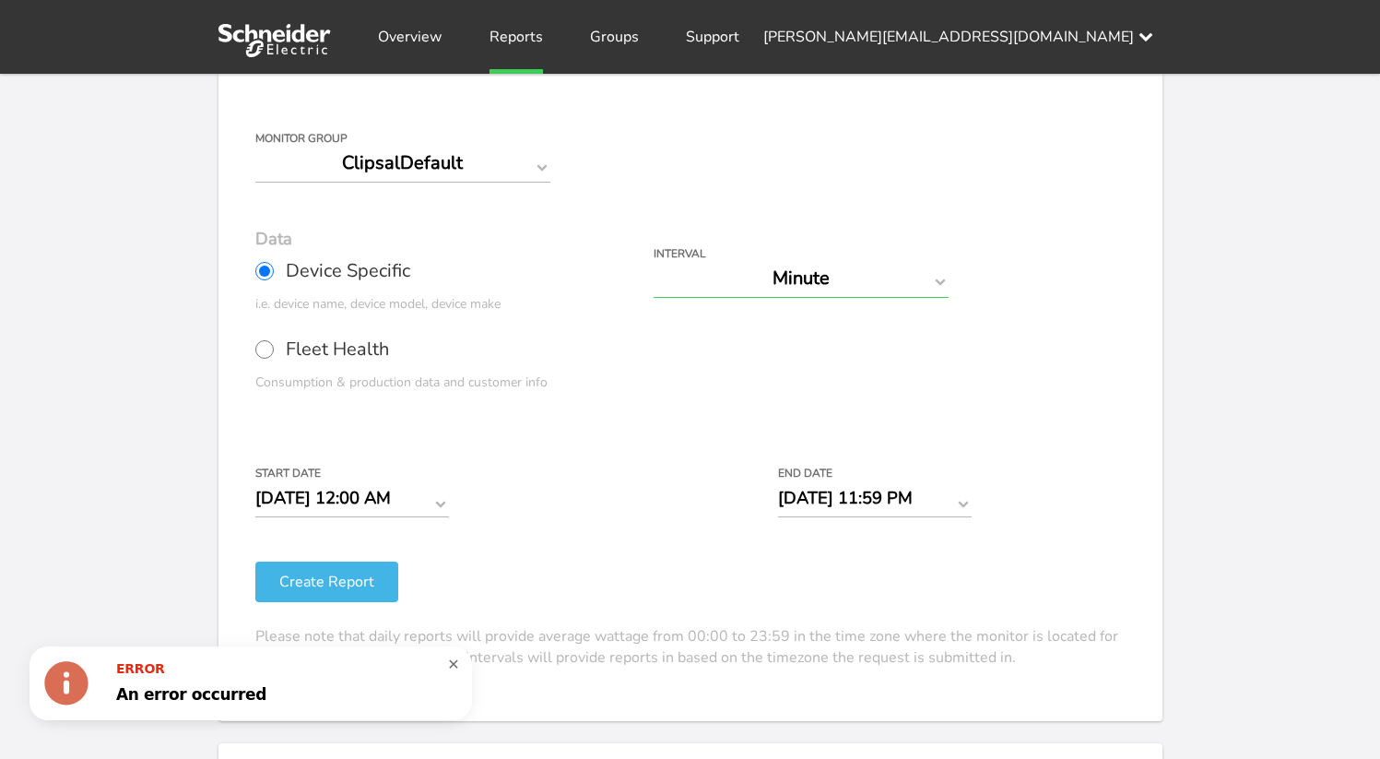
click at [854, 268] on select "Day Year Month Week Hour 30 Minute 15 Minute 5 Minute Minute" at bounding box center [801, 278] width 295 height 39
select select "5 Minute"
click at [654, 259] on select "Day Year Month Week Hour 30 Minute 15 Minute 5 Minute Minute" at bounding box center [801, 278] width 295 height 39
click at [341, 572] on button "Create Report" at bounding box center [326, 581] width 143 height 41
click at [450, 667] on div at bounding box center [450, 683] width 0 height 44
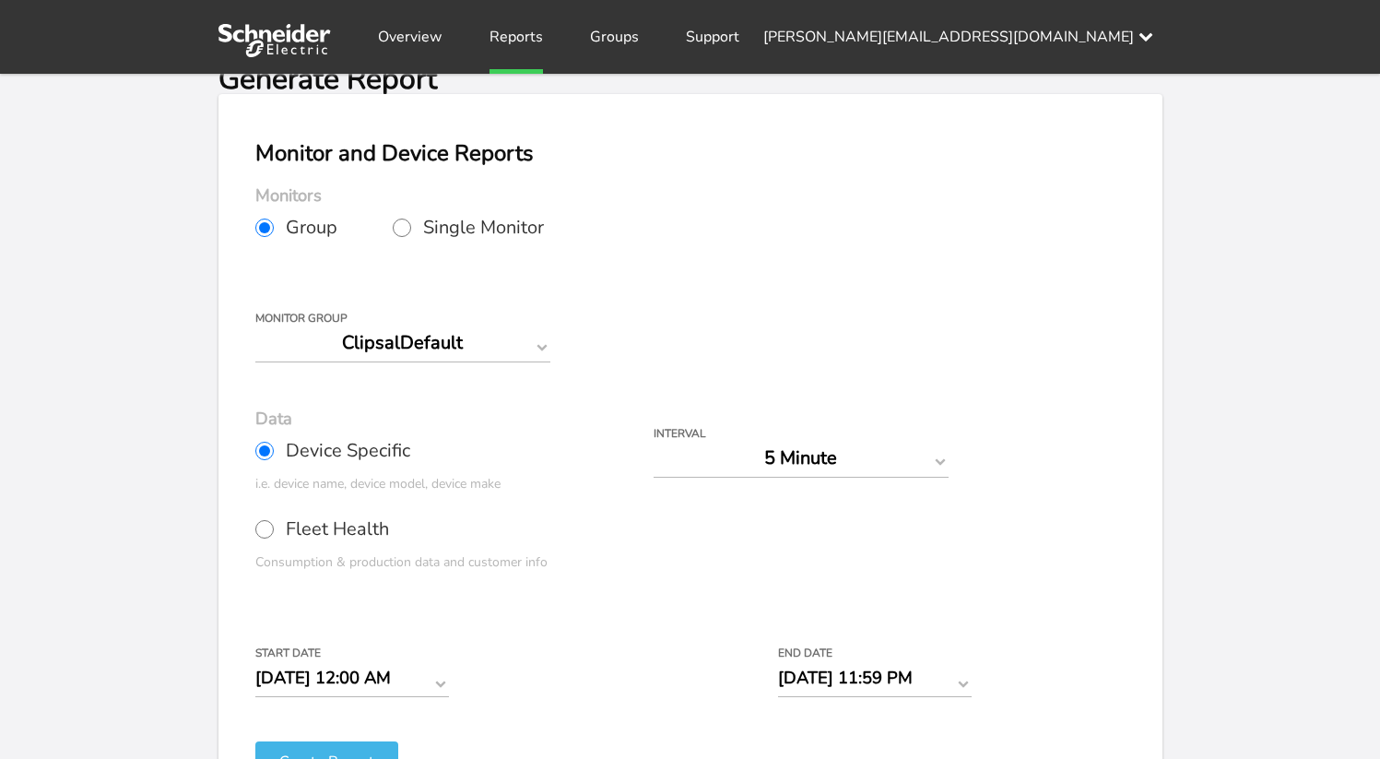
scroll to position [60, 0]
click at [401, 225] on input "Single Monitor" at bounding box center [402, 228] width 18 height 18
radio input "true"
radio input "false"
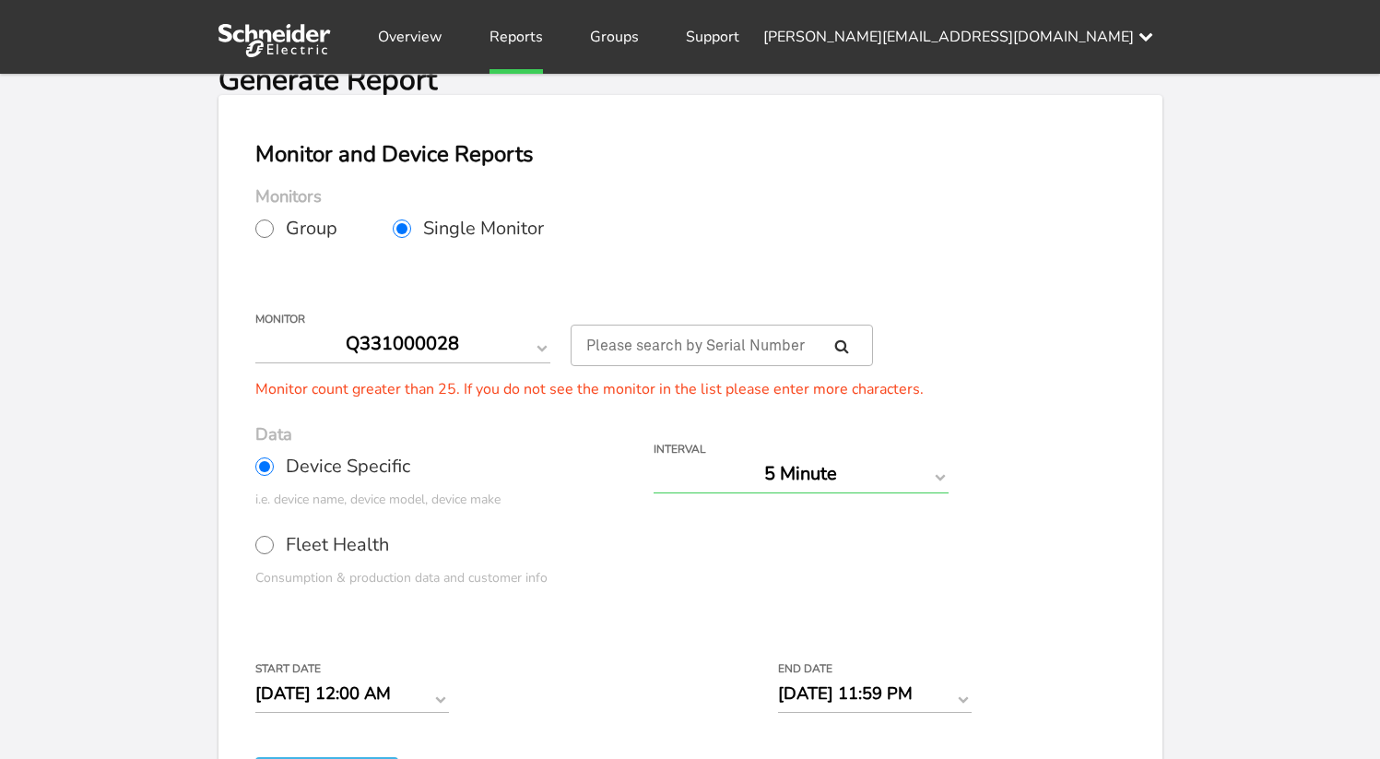
click at [721, 472] on select "Day Year Month Week Hour 30 Minute 15 Minute 5 Minute Minute" at bounding box center [801, 474] width 295 height 39
select select "Month"
click at [654, 455] on select "Day Year Month Week Hour 30 Minute 15 Minute 5 Minute Minute" at bounding box center [801, 474] width 295 height 39
type input "[DATE]"
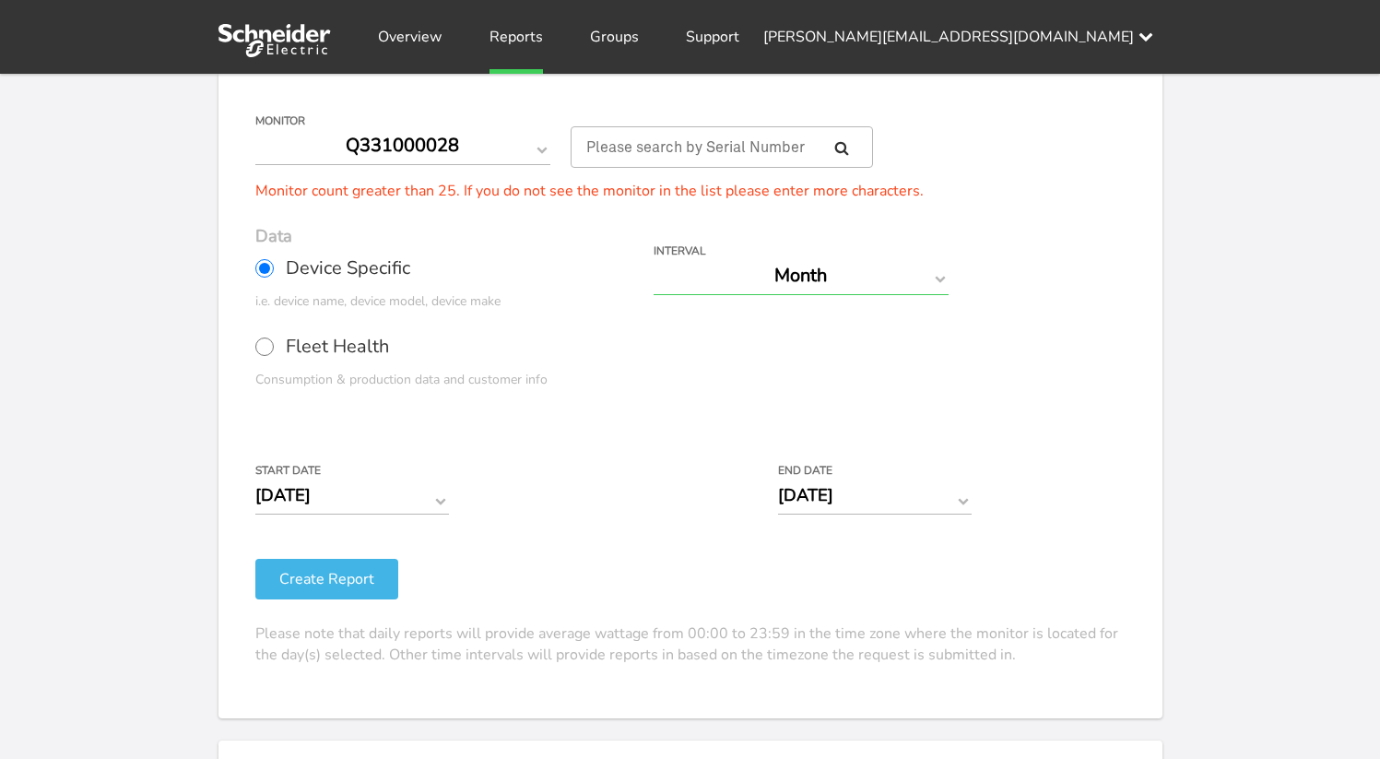
scroll to position [260, 0]
click at [336, 575] on button "Create Report" at bounding box center [326, 577] width 143 height 41
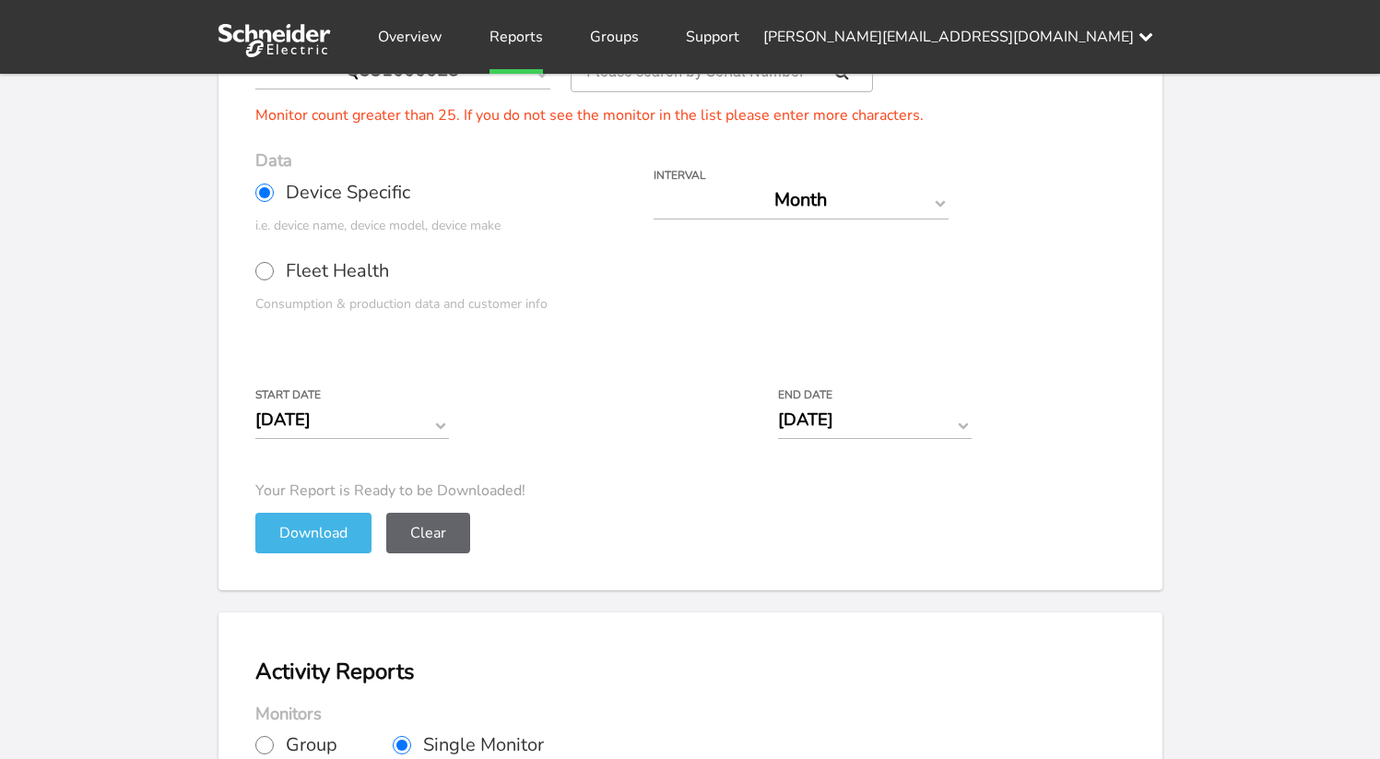
scroll to position [345, 0]
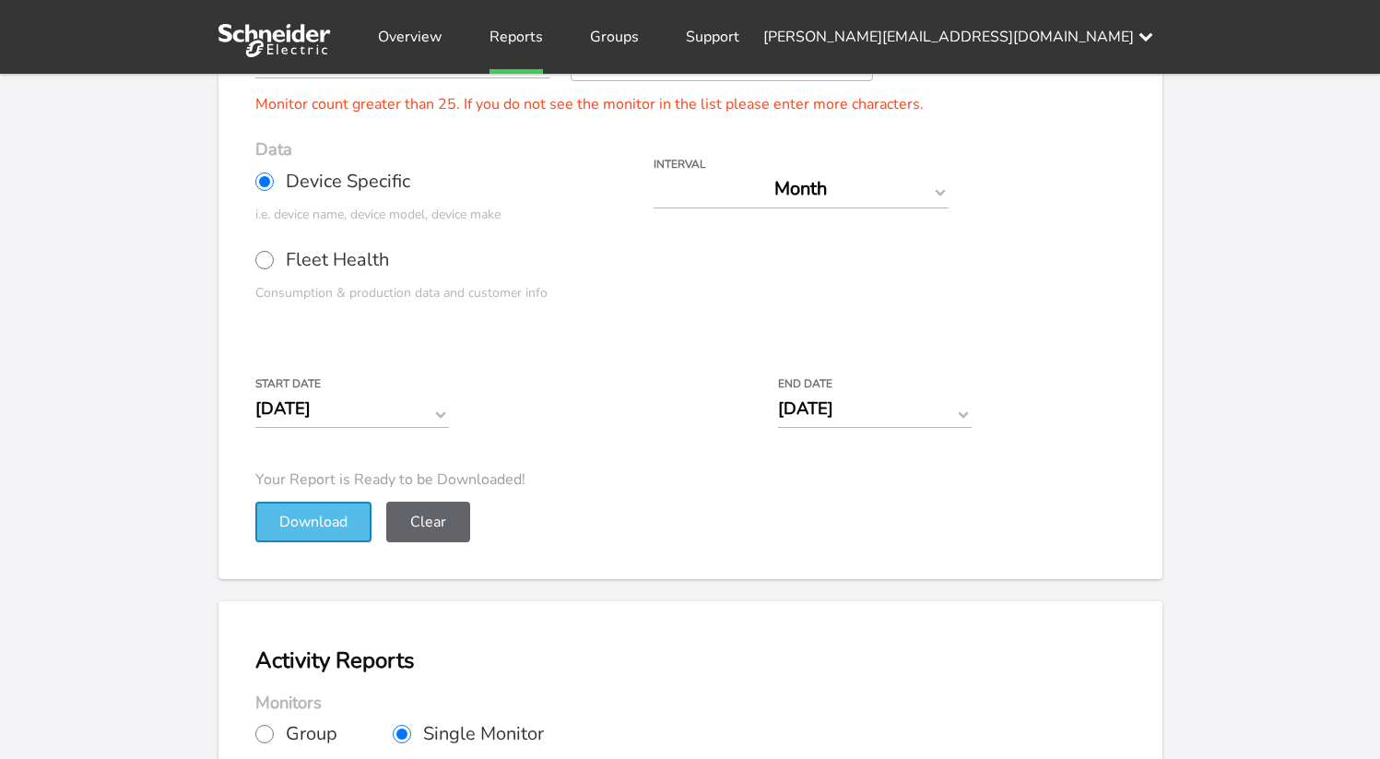
click at [315, 525] on button "Download" at bounding box center [313, 522] width 116 height 41
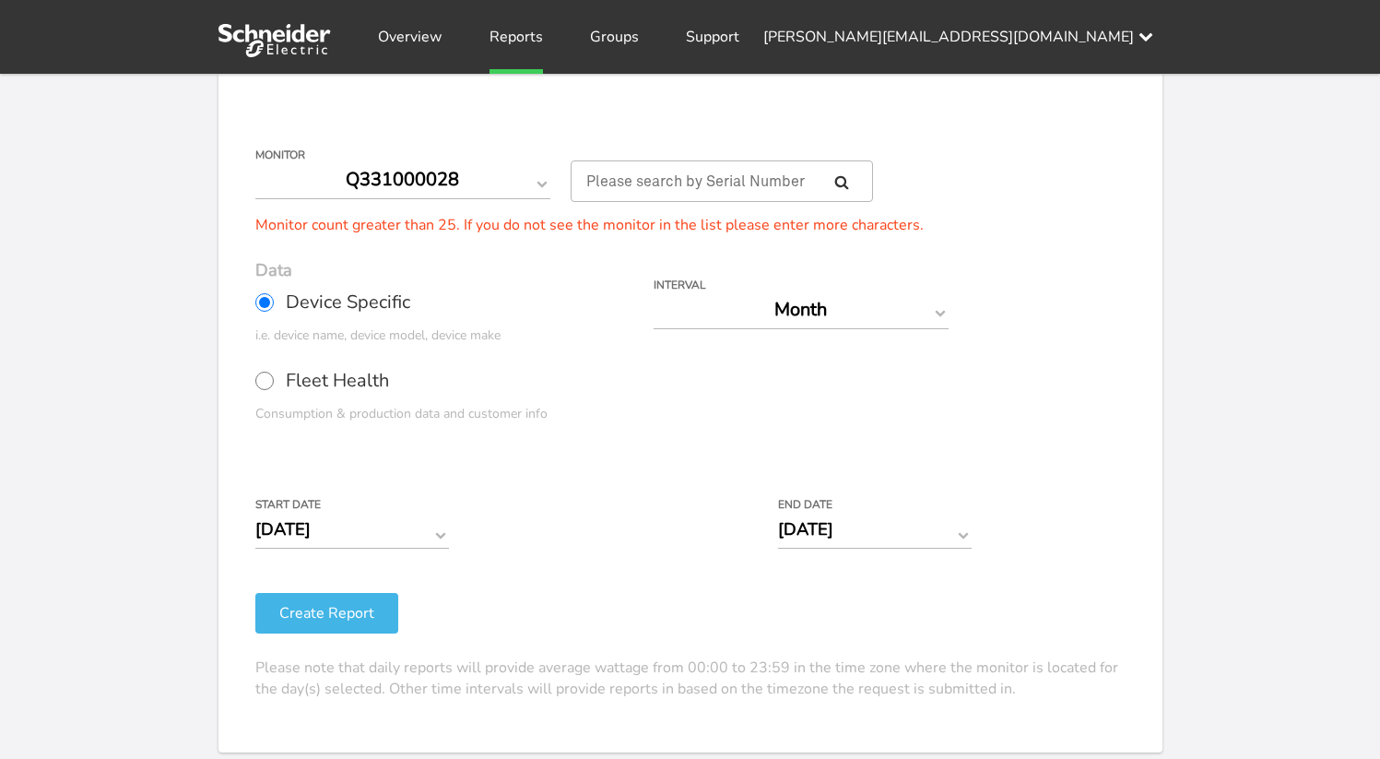
scroll to position [130, 0]
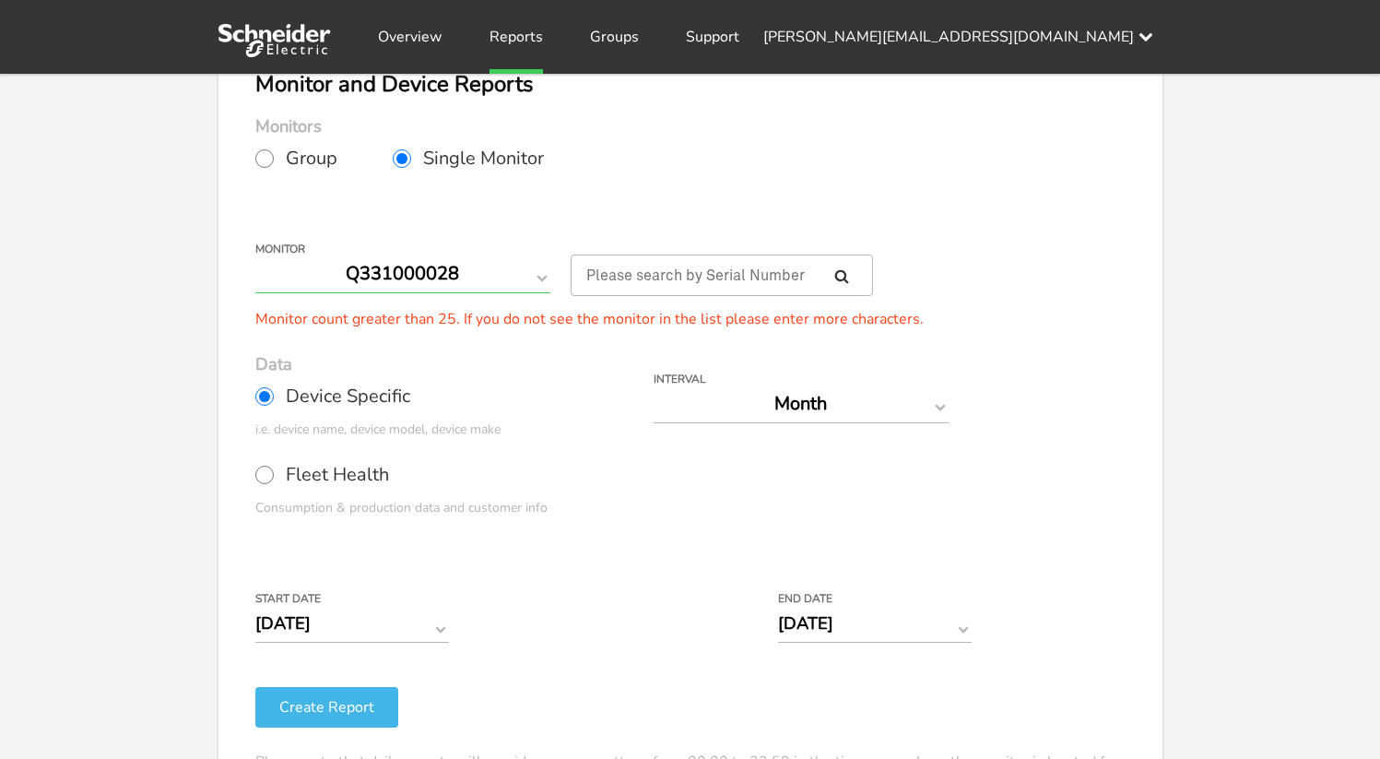
click at [443, 268] on select "Q331000028 Q331000047 Q350005154 Q350006073 Q350007126 Q350009224 Q351002155 Q3…" at bounding box center [402, 273] width 295 height 39
click at [255, 254] on select "Q331000028 Q331000047 Q350005154 Q350006073 Q350007126 Q350009224 Q351002155 Q3…" at bounding box center [402, 273] width 295 height 39
click at [329, 721] on button "Create Report" at bounding box center [326, 707] width 143 height 41
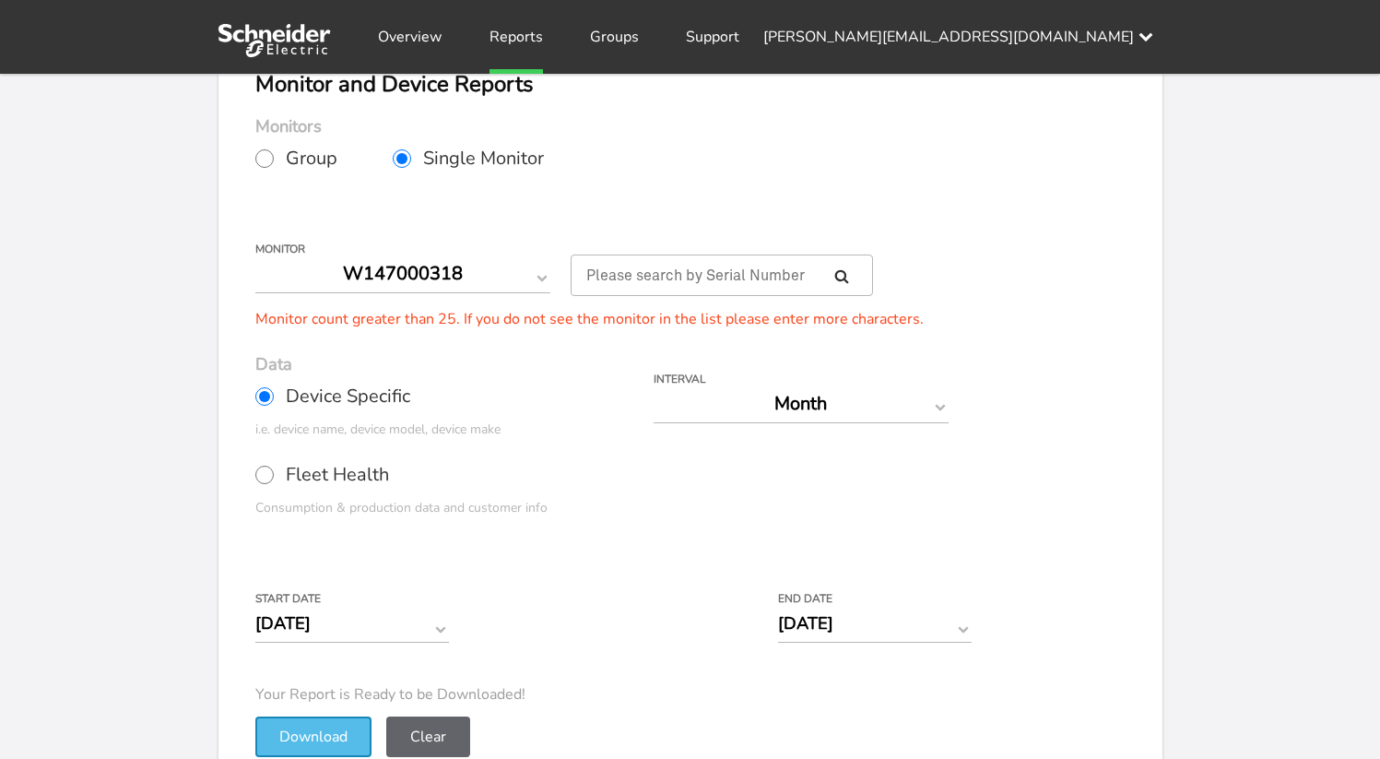
click at [325, 723] on button "Download" at bounding box center [313, 736] width 116 height 41
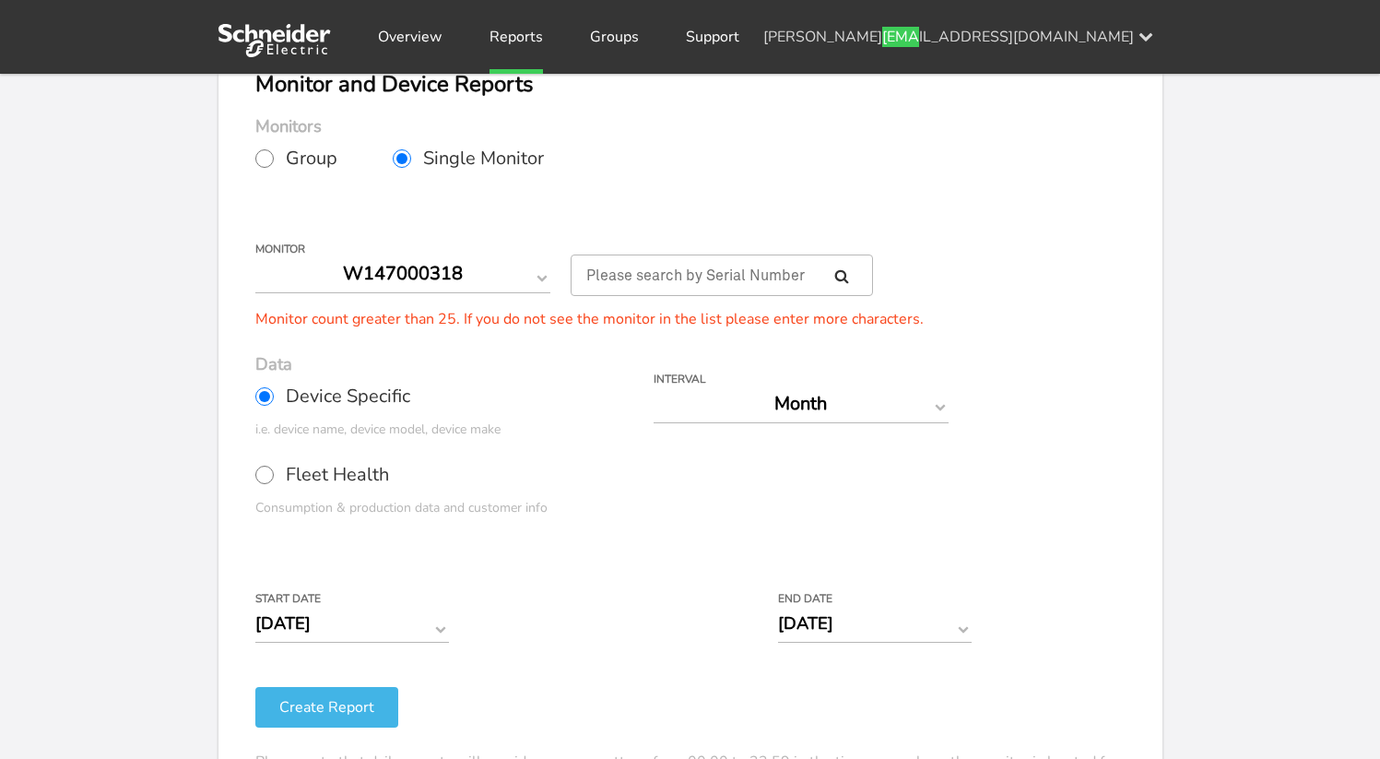
click at [1047, 41] on div "corina.tiron+test@se.com Settings Log out" at bounding box center [962, 37] width 399 height 74
click at [459, 278] on select "Q331000028 Q331000047 Q350005154 Q350006073 Q350007126 Q350009224 Q351002155 Q3…" at bounding box center [402, 273] width 295 height 39
select select "W413008036"
click at [255, 254] on select "Q331000028 Q331000047 Q350005154 Q350006073 Q350007126 Q350009224 Q351002155 Q3…" at bounding box center [402, 273] width 295 height 39
click at [347, 699] on button "Create Report" at bounding box center [326, 707] width 143 height 41
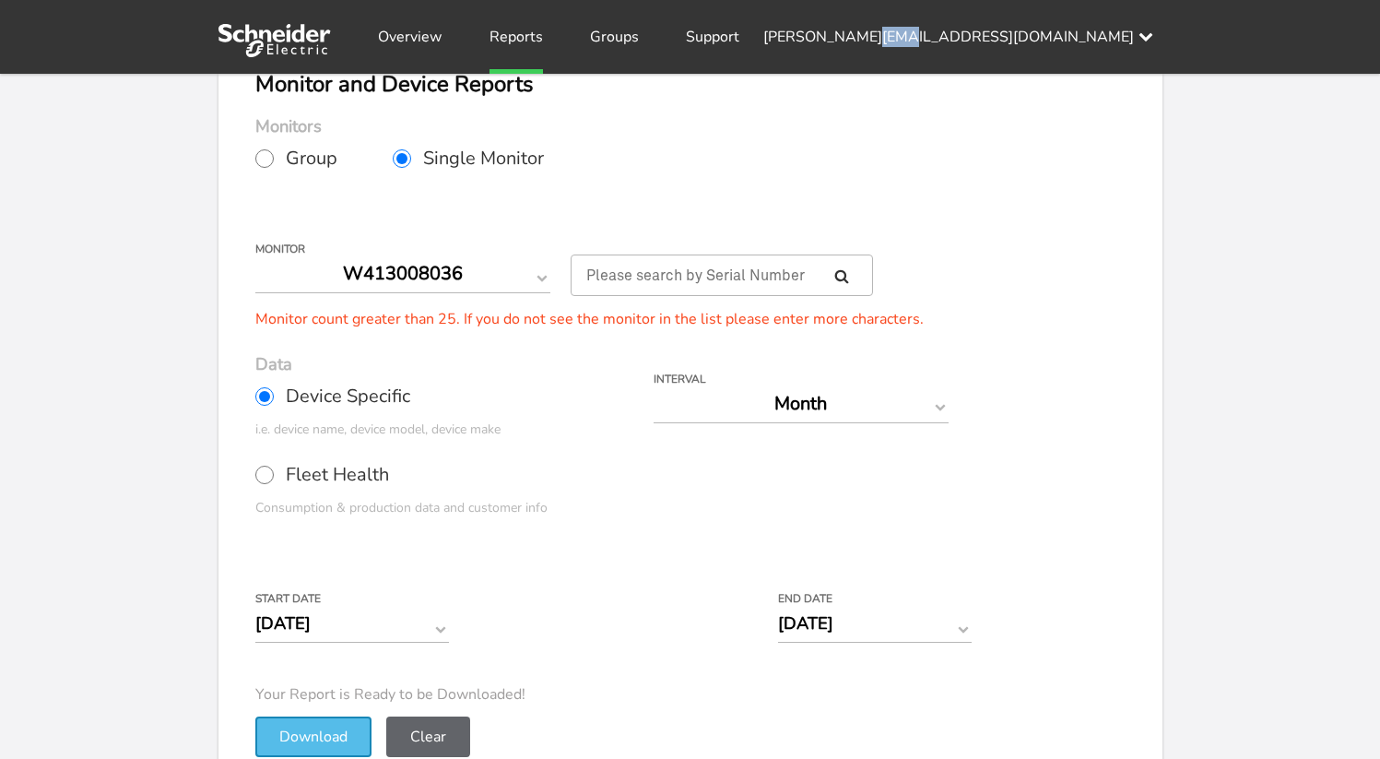
click at [300, 736] on button "Download" at bounding box center [313, 736] width 116 height 41
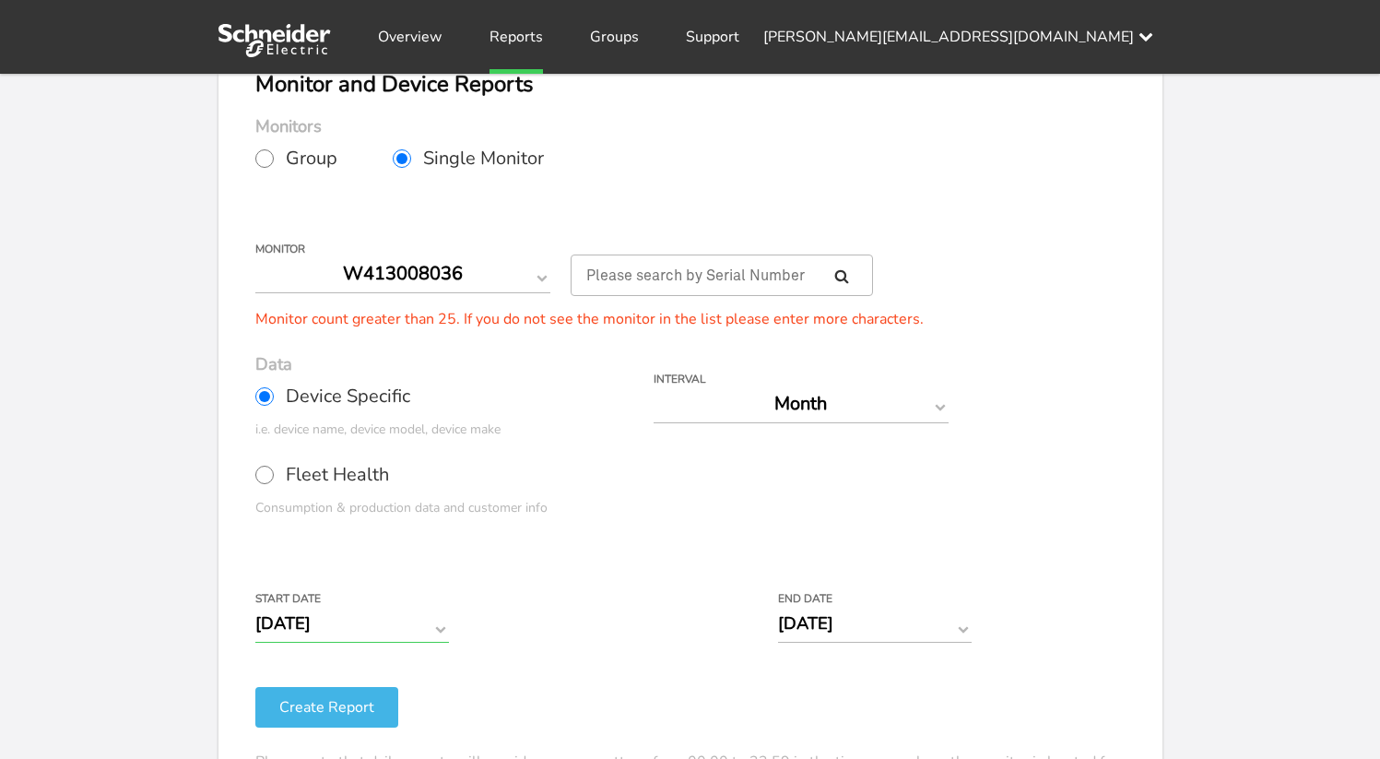
click at [414, 625] on input "[DATE]" at bounding box center [352, 623] width 194 height 39
click at [525, 625] on div "Start Date 10/02/2025 ‹ October 2025 › Su Mo Tu We Th Fr Sa 28 29 30 1 2 3 4 5 …" at bounding box center [653, 625] width 797 height 65
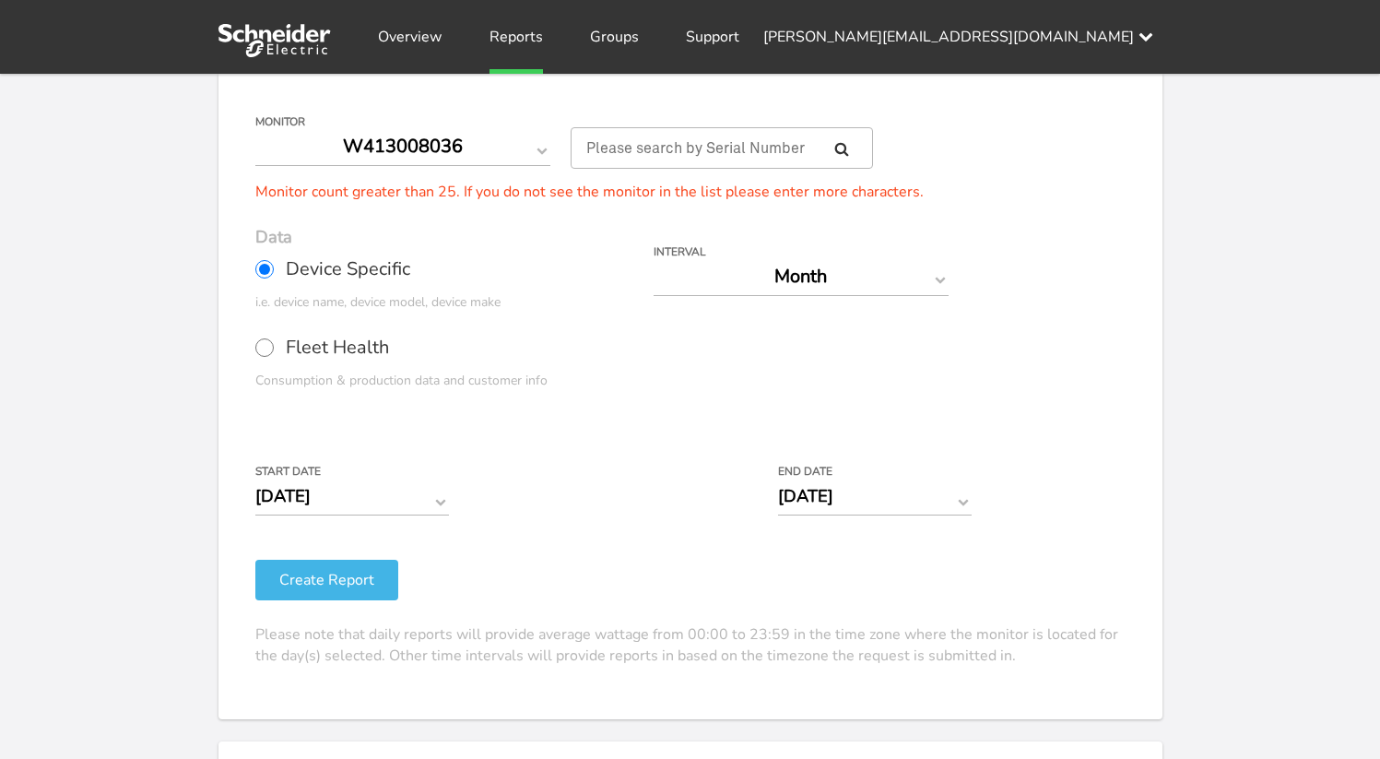
scroll to position [266, 0]
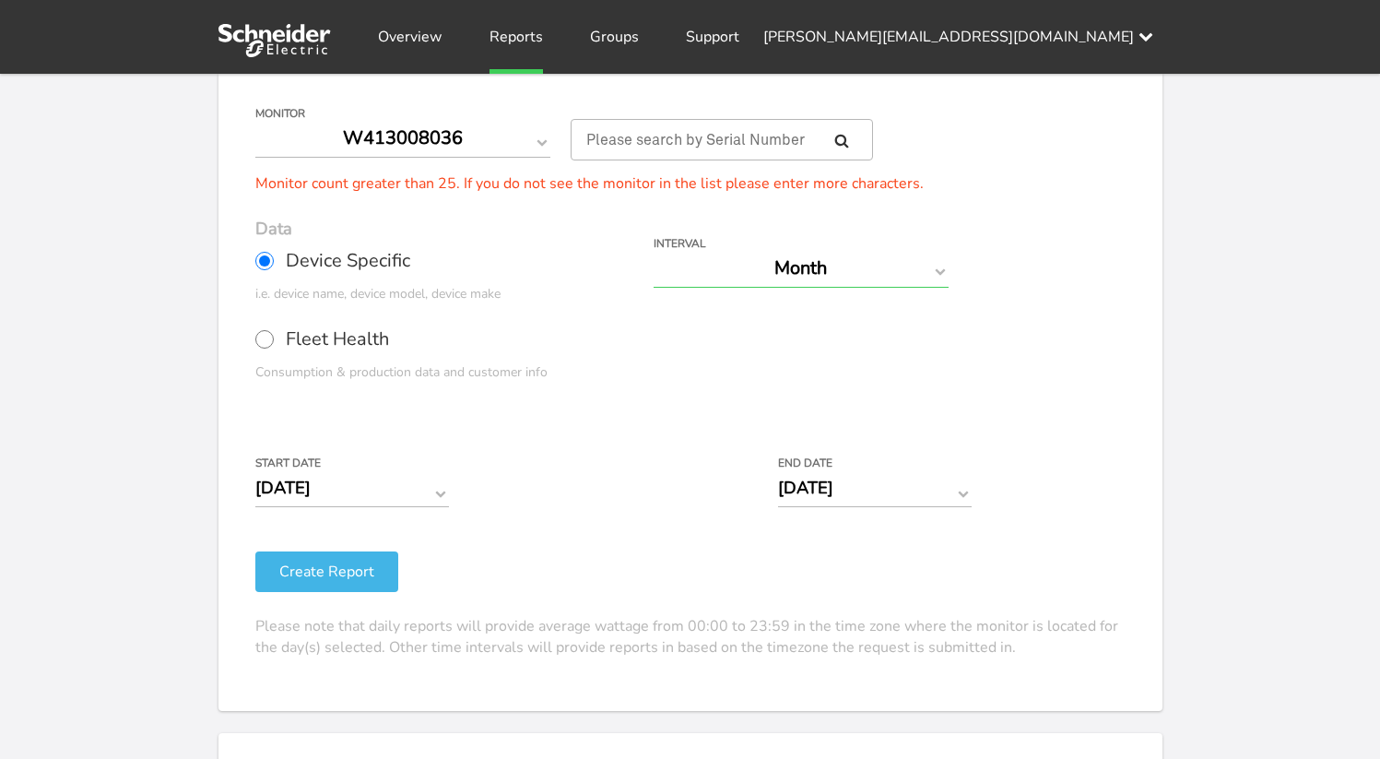
click at [745, 265] on select "Day Year Month Week Hour 30 Minute 15 Minute 5 Minute Minute" at bounding box center [801, 268] width 295 height 39
select select "Day"
click at [654, 249] on select "Day Year Month Week Hour 30 Minute 15 Minute 5 Minute Minute" at bounding box center [801, 268] width 295 height 39
click at [357, 583] on button "Create Report" at bounding box center [326, 571] width 143 height 41
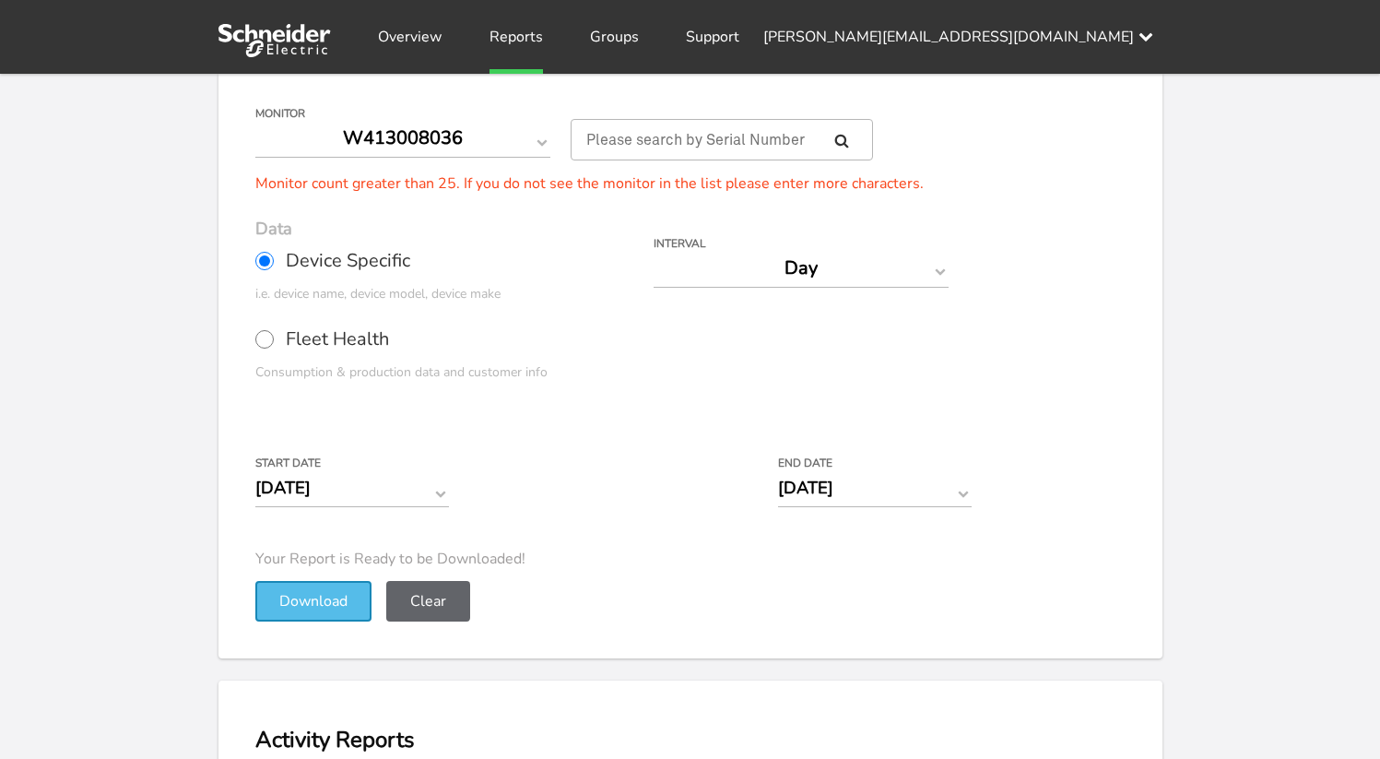
click at [322, 599] on button "Download" at bounding box center [313, 601] width 116 height 41
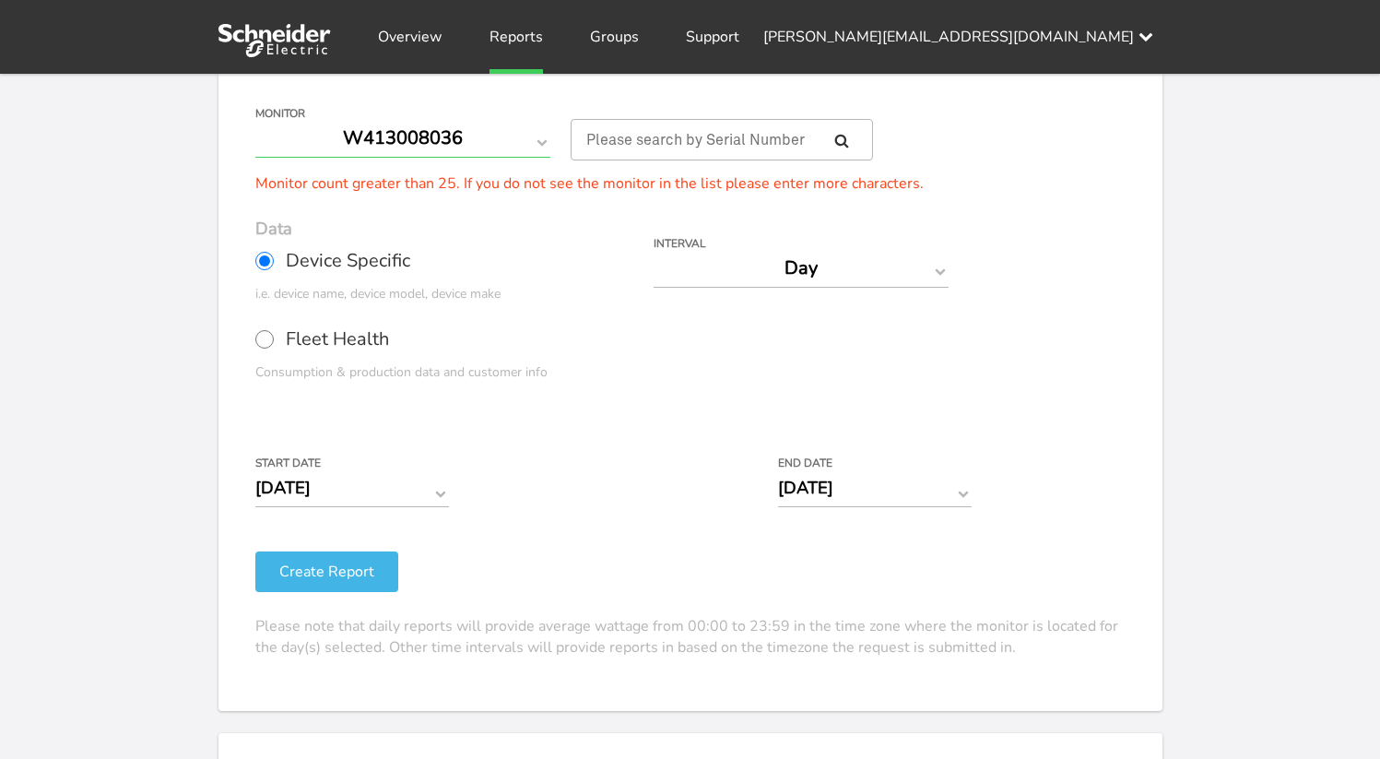
click at [459, 148] on select "Q331000028 Q331000047 Q350005154 Q350006073 Q350007126 Q350009224 Q351002155 Q3…" at bounding box center [402, 138] width 295 height 39
select select "Q331000028"
click at [255, 119] on select "Q331000028 Q331000047 Q350005154 Q350006073 Q350007126 Q350009224 Q351002155 Q3…" at bounding box center [402, 138] width 295 height 39
click at [331, 568] on button "Create Report" at bounding box center [326, 571] width 143 height 41
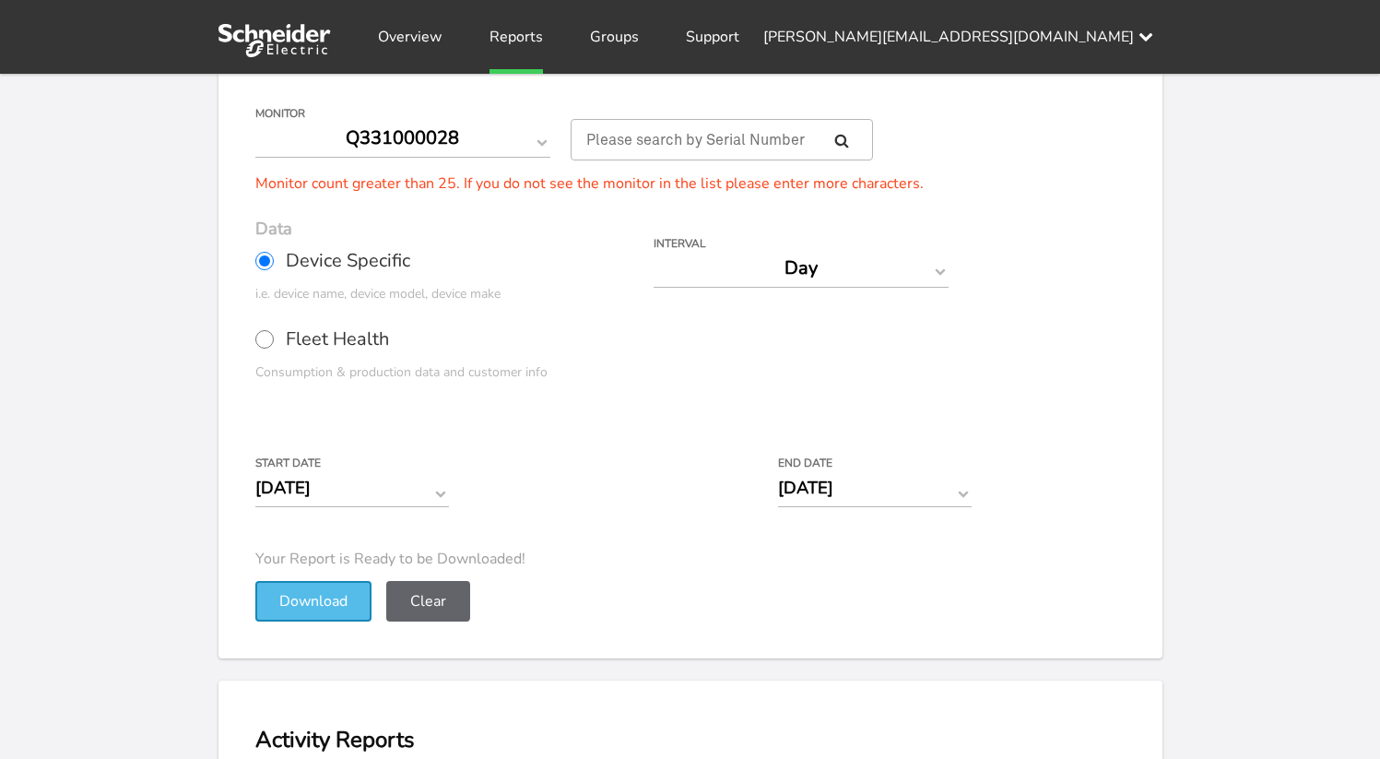
click at [313, 607] on button "Download" at bounding box center [313, 601] width 116 height 41
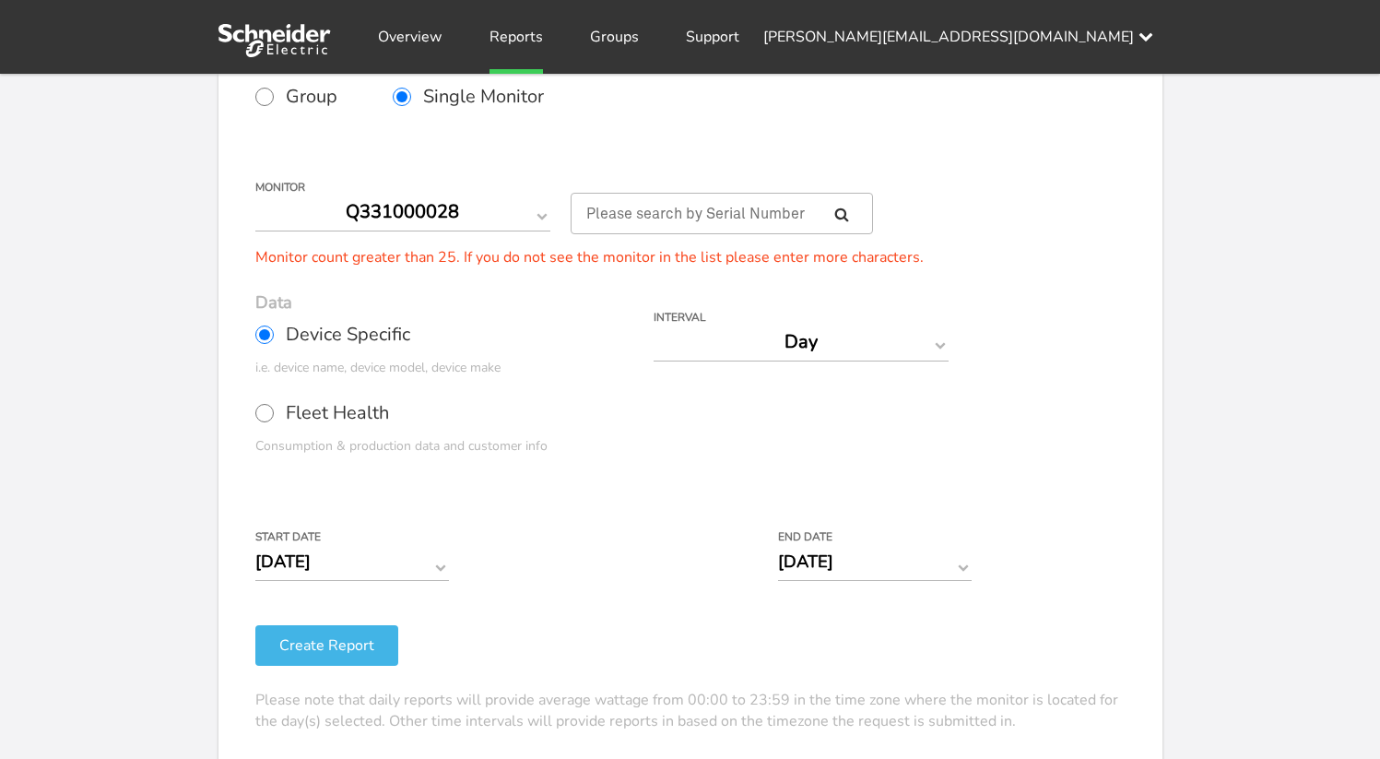
scroll to position [128, 0]
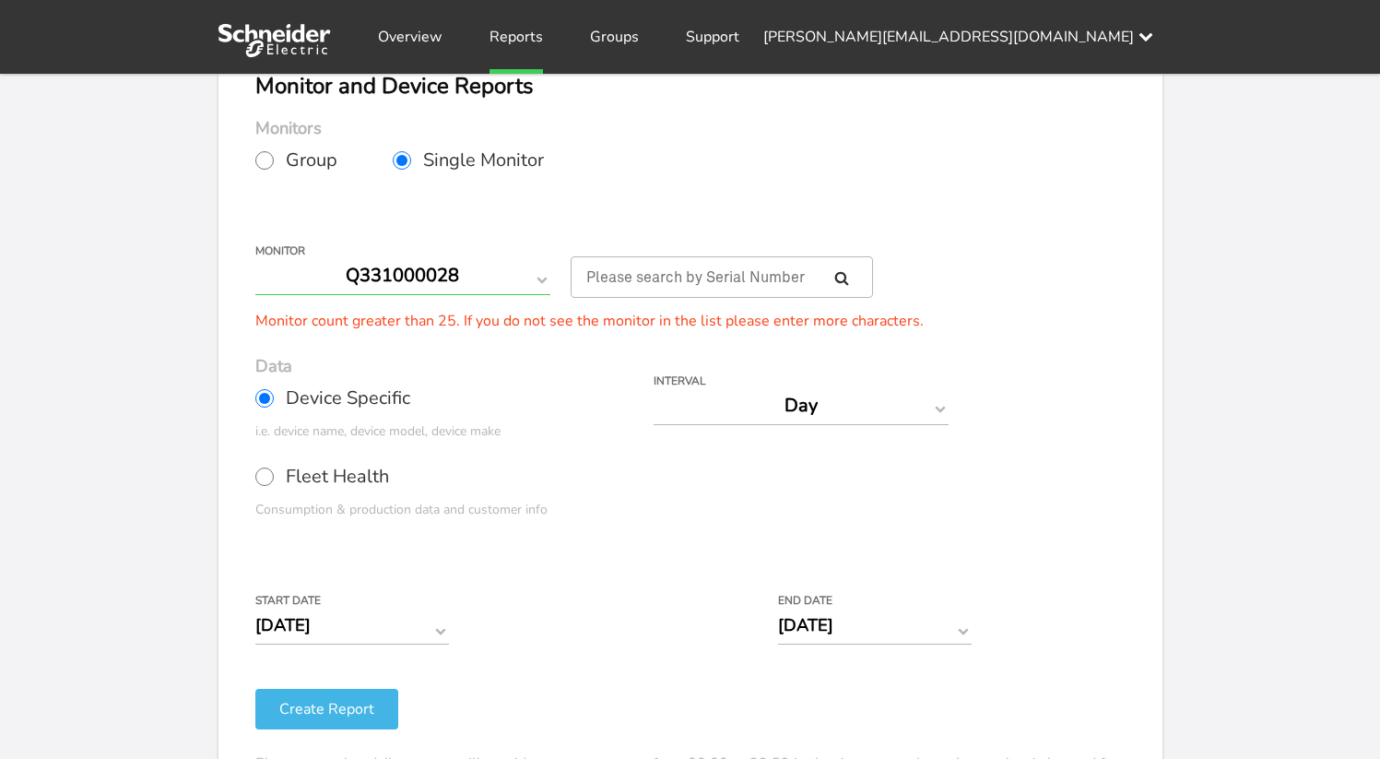
click at [476, 284] on select "Q331000028 Q331000047 Q350005154 Q350006073 Q350007126 Q350009224 Q351002155 Q3…" at bounding box center [402, 275] width 295 height 39
click at [651, 279] on input "text" at bounding box center [722, 276] width 302 height 41
paste input "Q451000880 Factory: Castle-Still-Upset-6 Fallback: Cool-Somehow-Food-9"
type input "Q451000880 Factory: Castle-Still-Upset-6 Fallback: Cool-Somehow-Food-9"
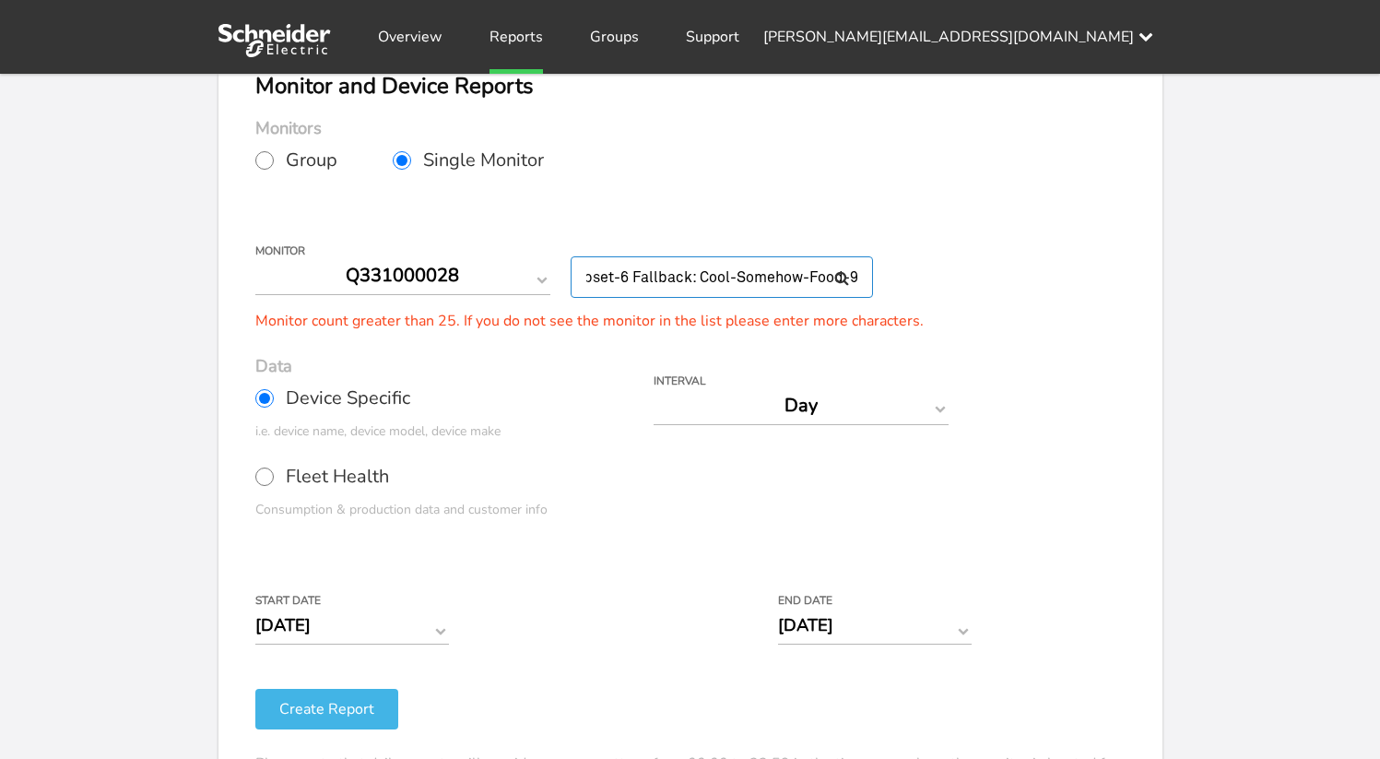
click at [721, 274] on input "Q451000880 Factory: Castle-Still-Upset-6 Fallback: Cool-Somehow-Food-9" at bounding box center [722, 276] width 302 height 41
click at [711, 286] on input "text" at bounding box center [722, 276] width 302 height 41
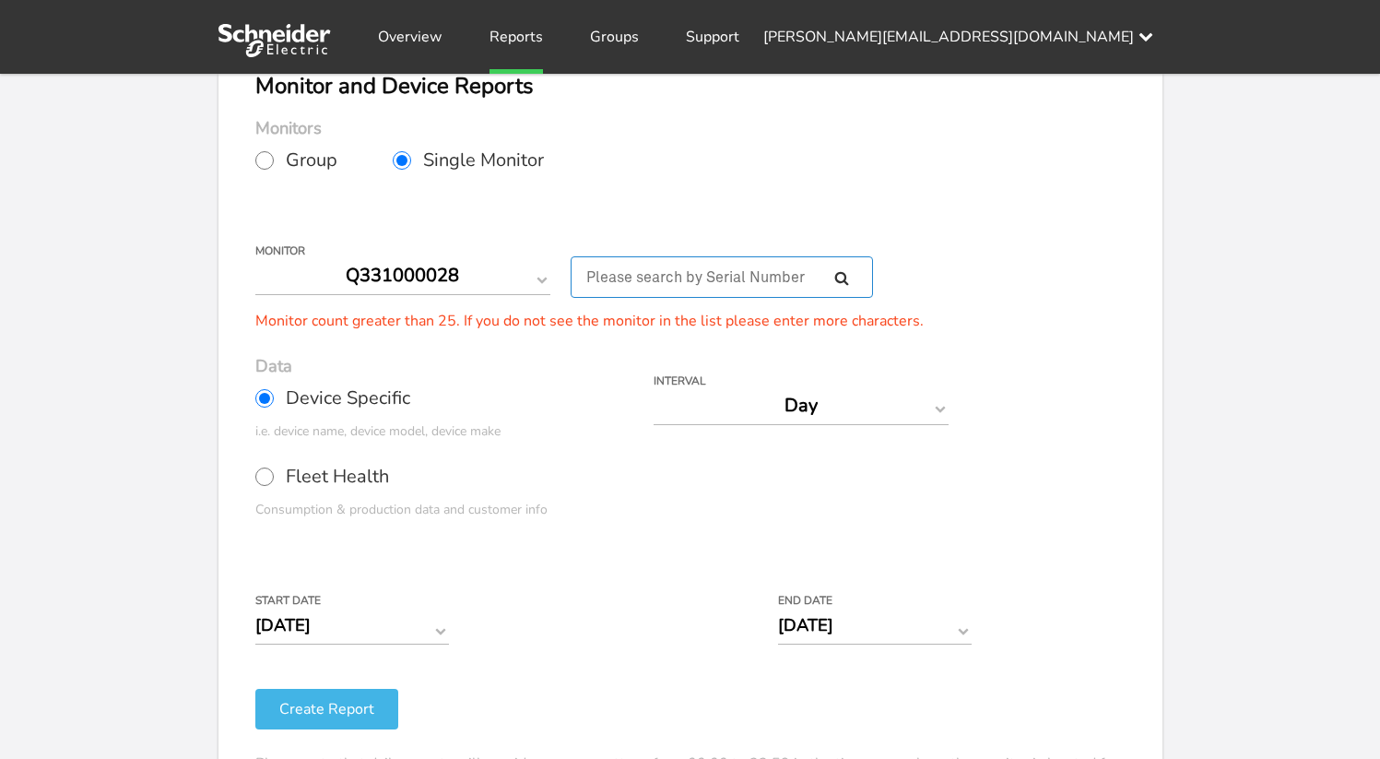
paste input "Q451000880"
type input "Q451000880"
click at [343, 700] on button "Create Report" at bounding box center [326, 709] width 143 height 41
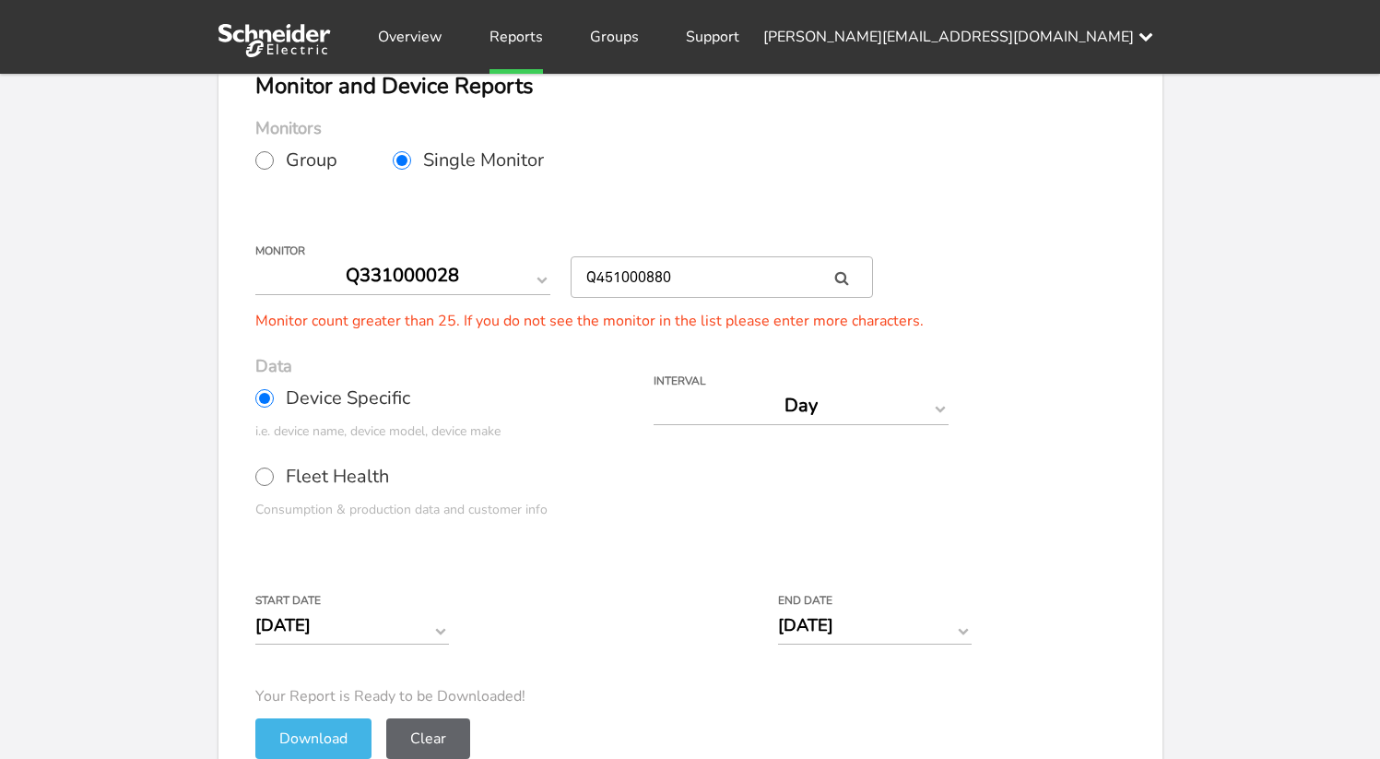
click at [845, 277] on icon at bounding box center [841, 279] width 14 height 14
type input "[DATE]"
select select "Q451000880"
click at [303, 727] on button "Download" at bounding box center [313, 738] width 116 height 41
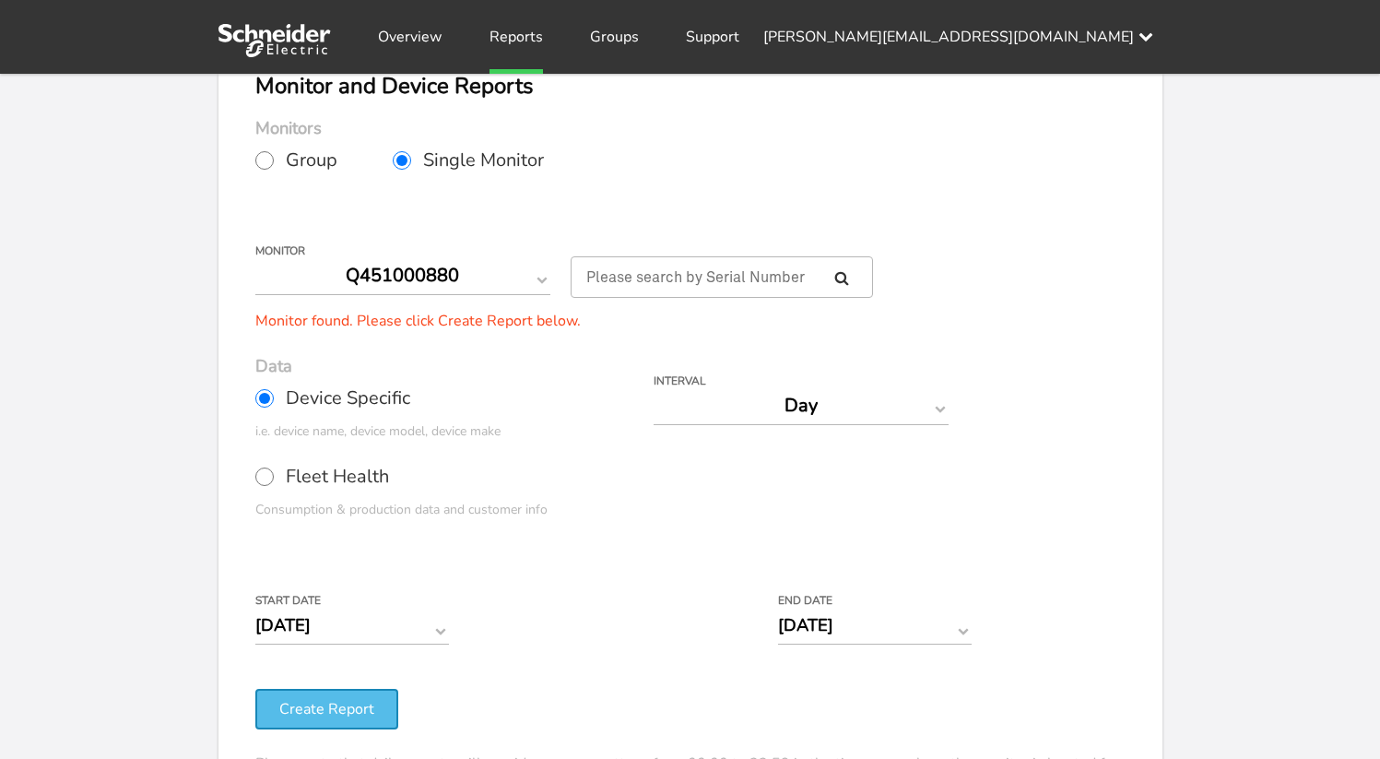
click at [336, 703] on button "Create Report" at bounding box center [326, 709] width 143 height 41
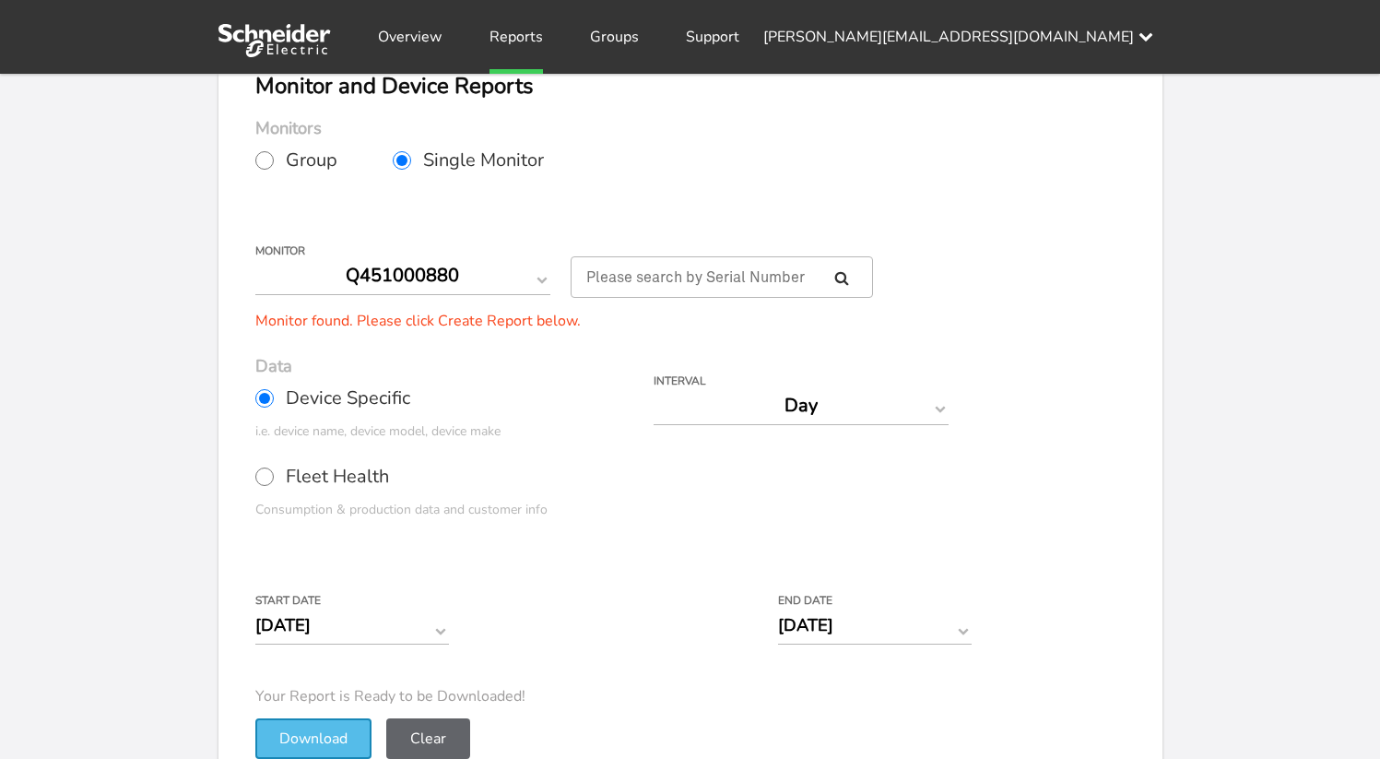
click at [348, 733] on button "Download" at bounding box center [313, 738] width 116 height 41
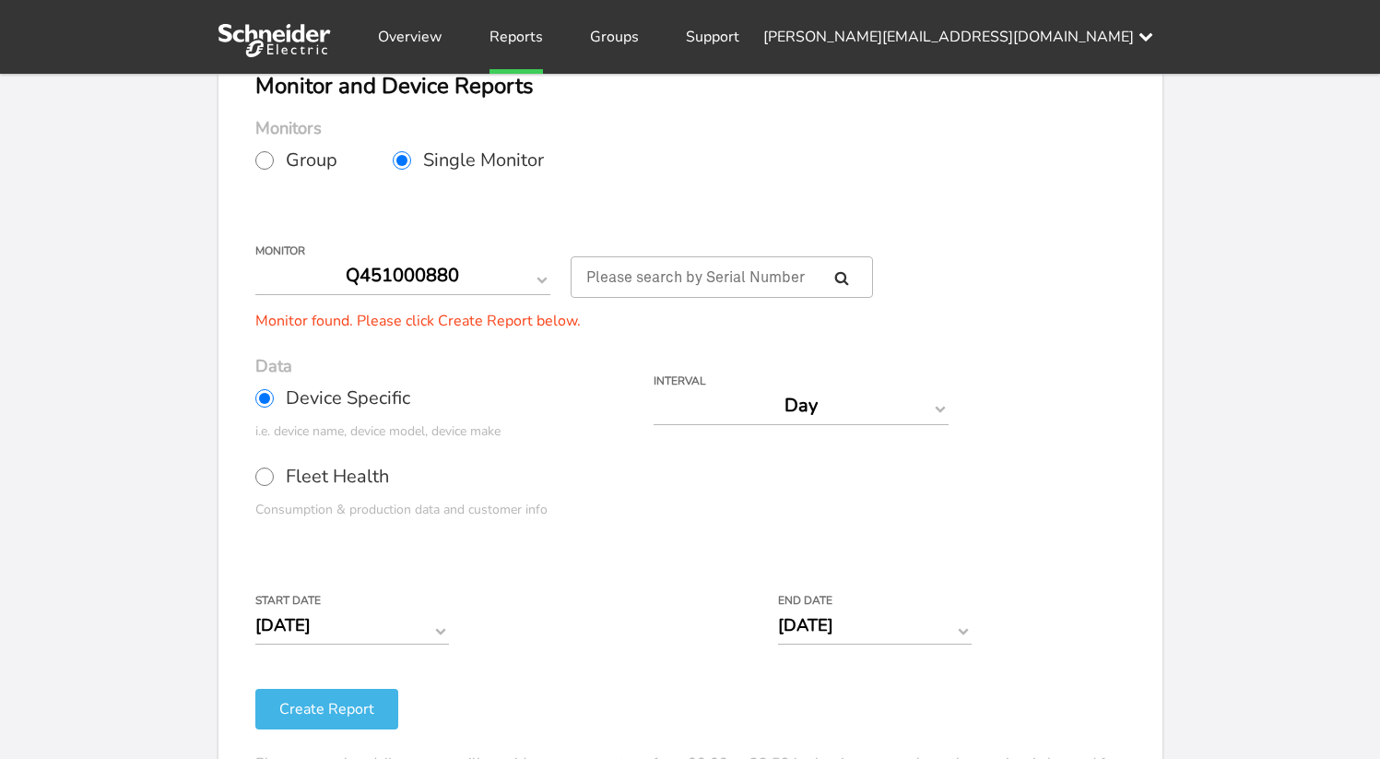
click at [1201, 109] on div "Your Report is Ready to be Downloaded! Download Clear Generate Report Monitor a…" at bounding box center [690, 325] width 1380 height 759
click at [430, 261] on select "Q451000880" at bounding box center [402, 275] width 295 height 39
click at [255, 256] on select "Q451000880" at bounding box center [402, 275] width 295 height 39
click at [291, 160] on span "Group" at bounding box center [312, 160] width 52 height 18
click at [274, 160] on input "Group" at bounding box center [264, 160] width 18 height 18
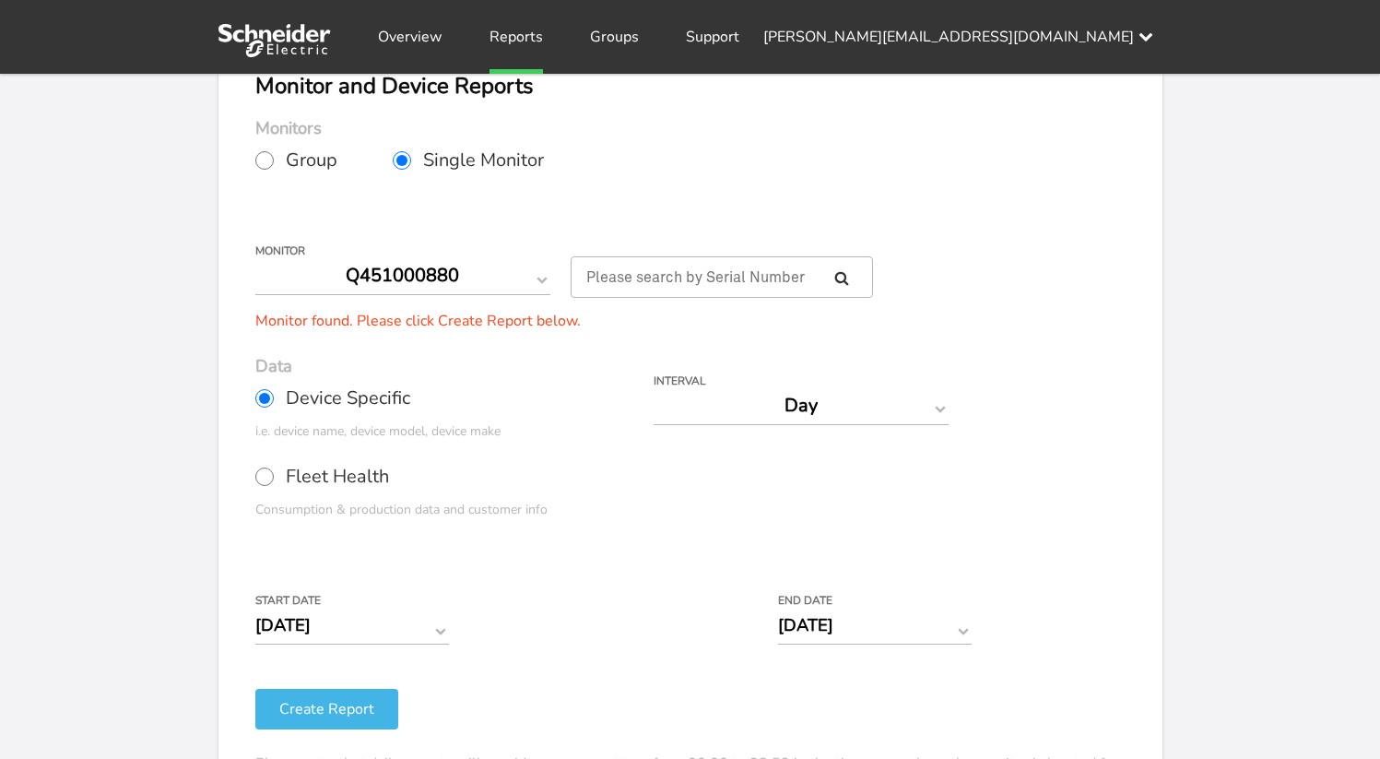
radio input "true"
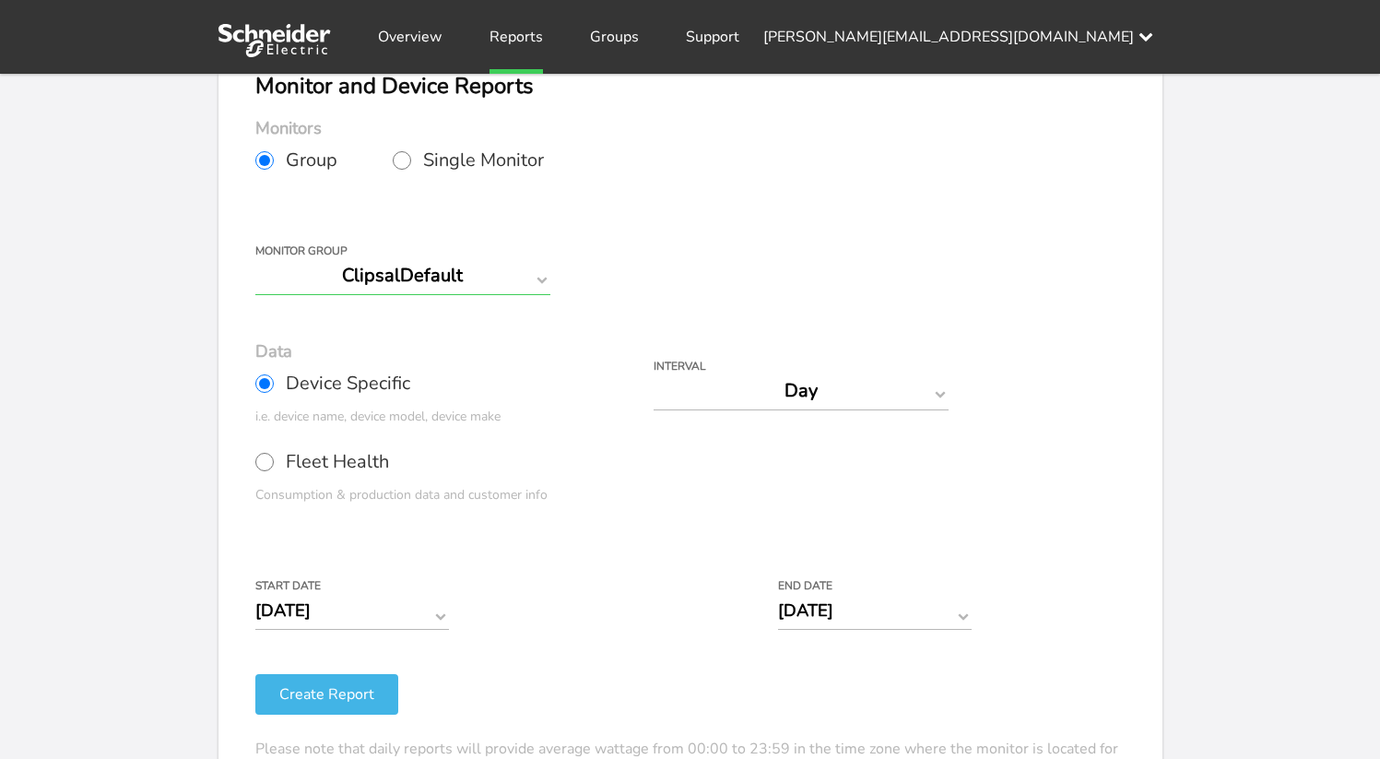
click at [383, 276] on select "ClipsalDefault" at bounding box center [402, 275] width 295 height 39
click at [255, 256] on select "ClipsalDefault" at bounding box center [402, 275] width 295 height 39
click at [408, 142] on label "Single Monitor" at bounding box center [496, 160] width 207 height 46
click at [408, 151] on input "Single Monitor" at bounding box center [402, 160] width 18 height 18
radio input "true"
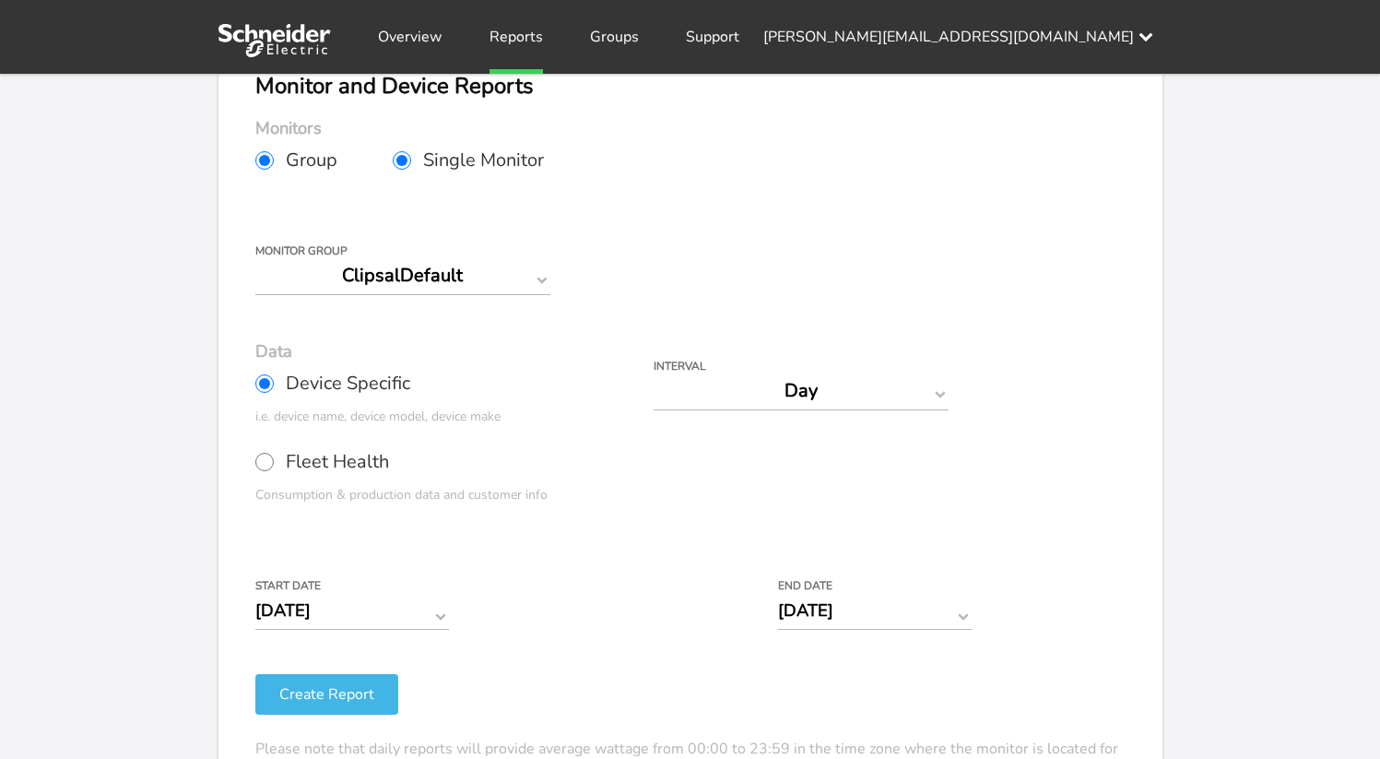
radio input "false"
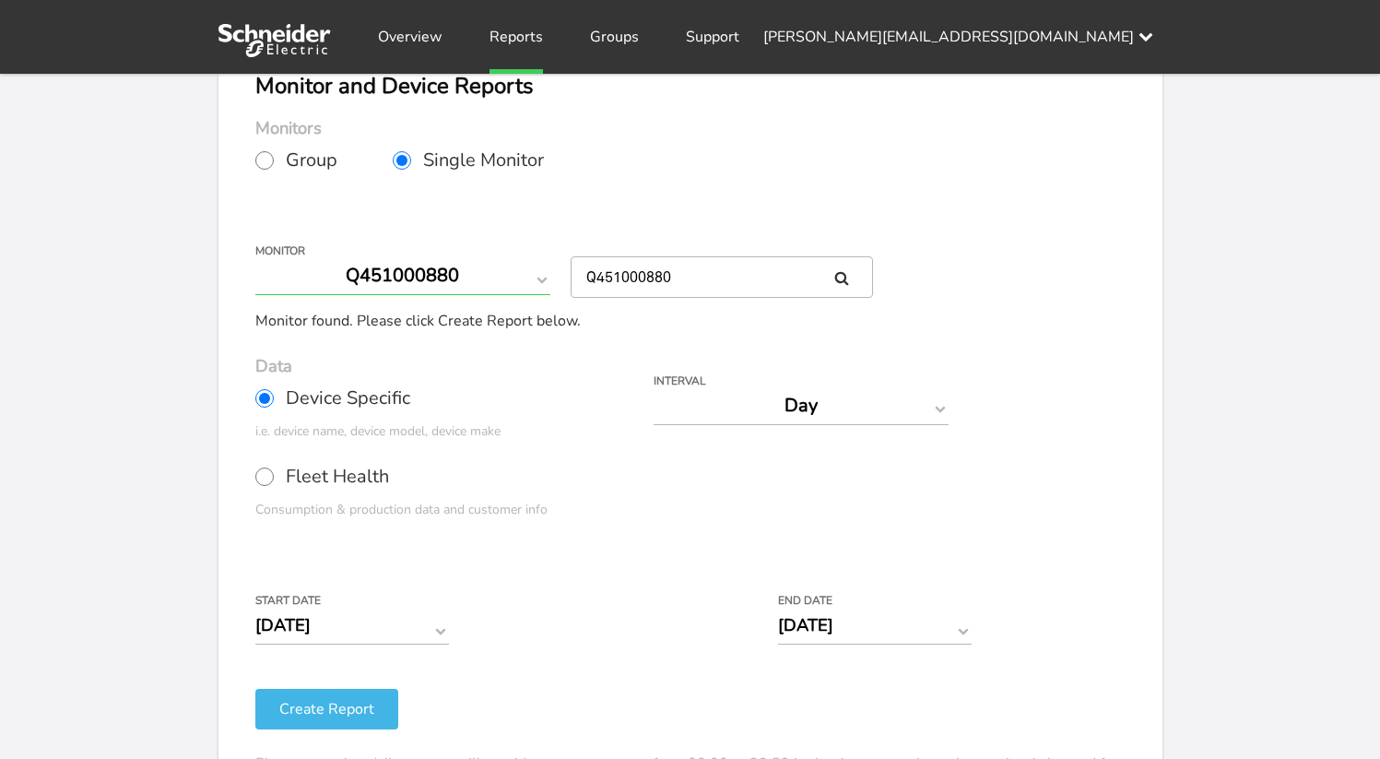
click at [421, 286] on select "Q451000880" at bounding box center [402, 275] width 295 height 39
click at [641, 286] on input "Q451000880" at bounding box center [722, 276] width 302 height 41
click at [514, 276] on select "Q451000880" at bounding box center [402, 275] width 295 height 39
click at [543, 289] on select "Q451000880" at bounding box center [402, 275] width 295 height 39
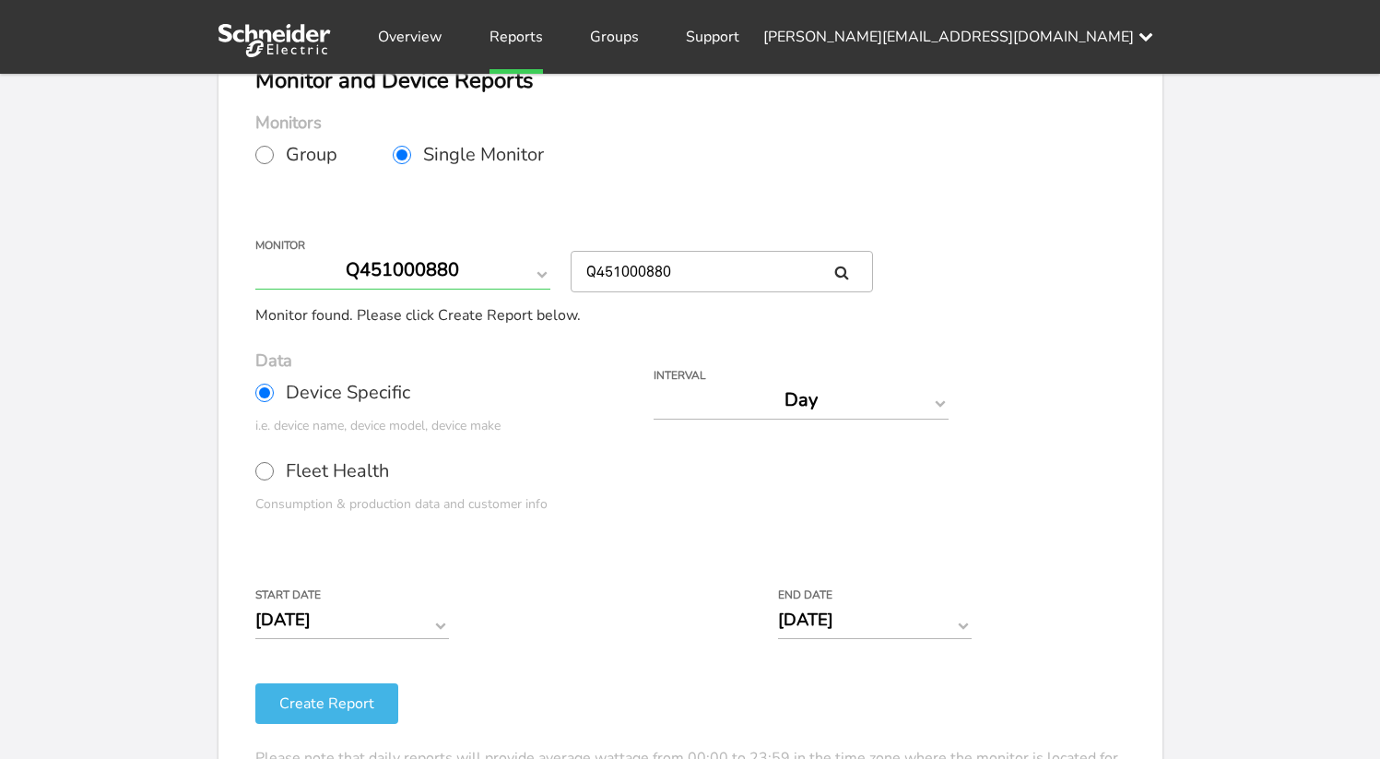
click at [478, 278] on select "Q451000880" at bounding box center [402, 270] width 295 height 39
click at [666, 269] on input "Q451000880" at bounding box center [722, 271] width 302 height 41
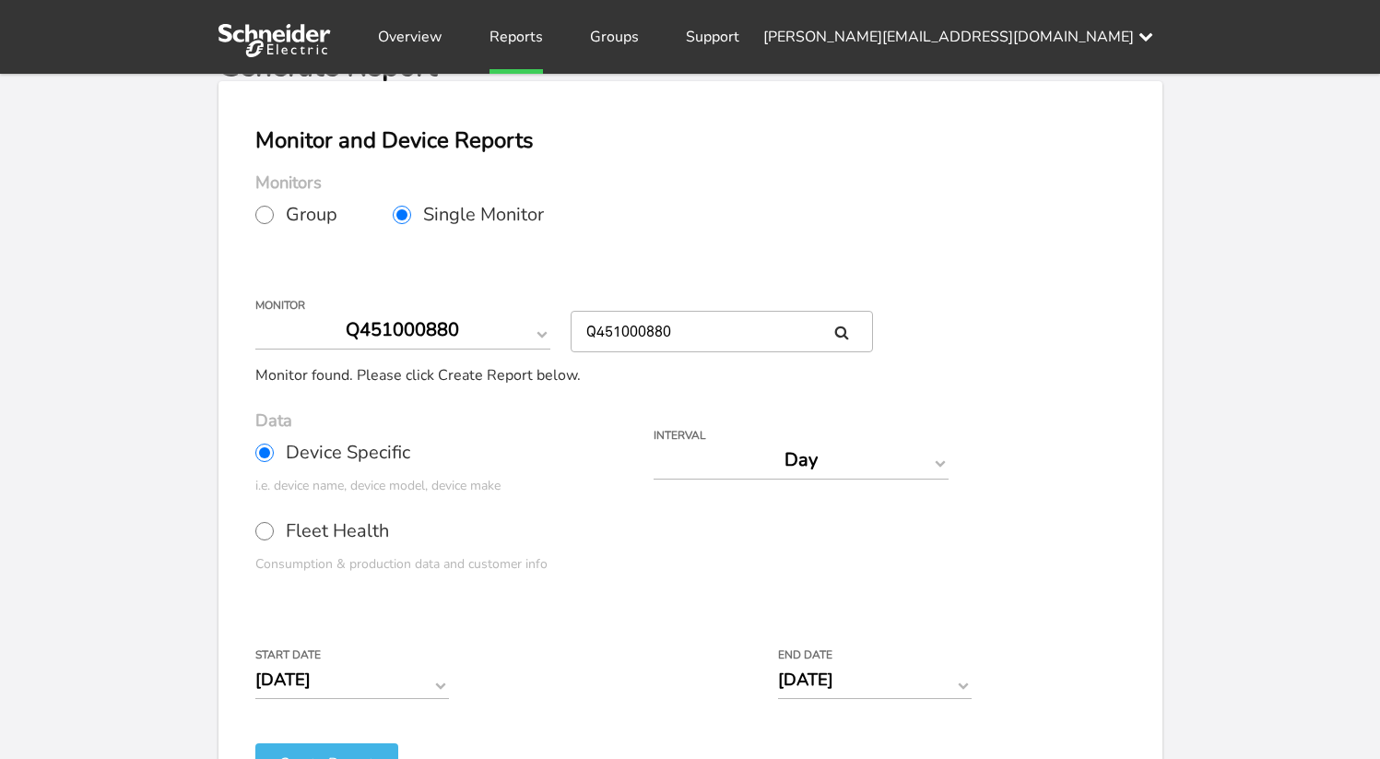
select select "ClipsalDefault"
click at [456, 332] on select "Q451000880" at bounding box center [402, 330] width 295 height 39
click at [281, 222] on label "Group" at bounding box center [323, 215] width 137 height 46
click at [274, 222] on input "Group" at bounding box center [264, 215] width 18 height 18
radio input "true"
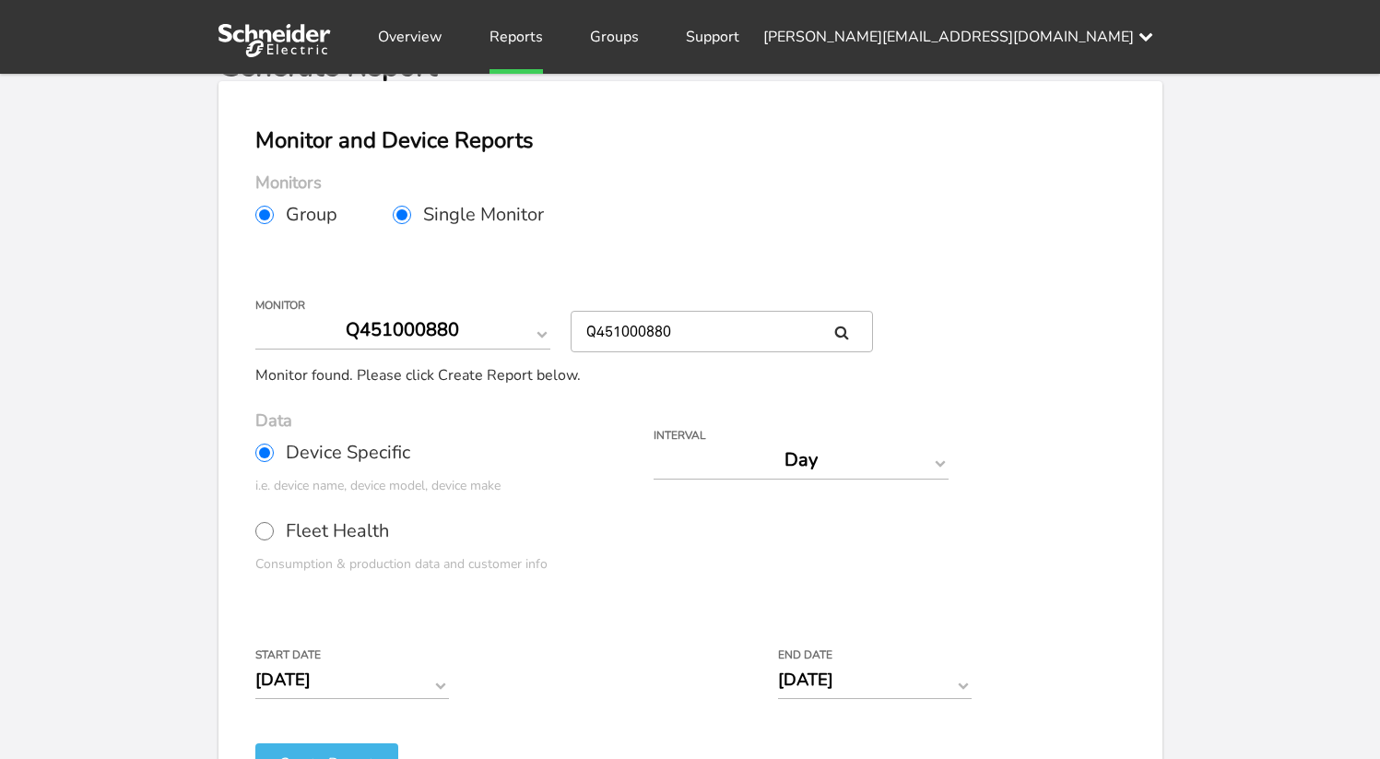
radio input "false"
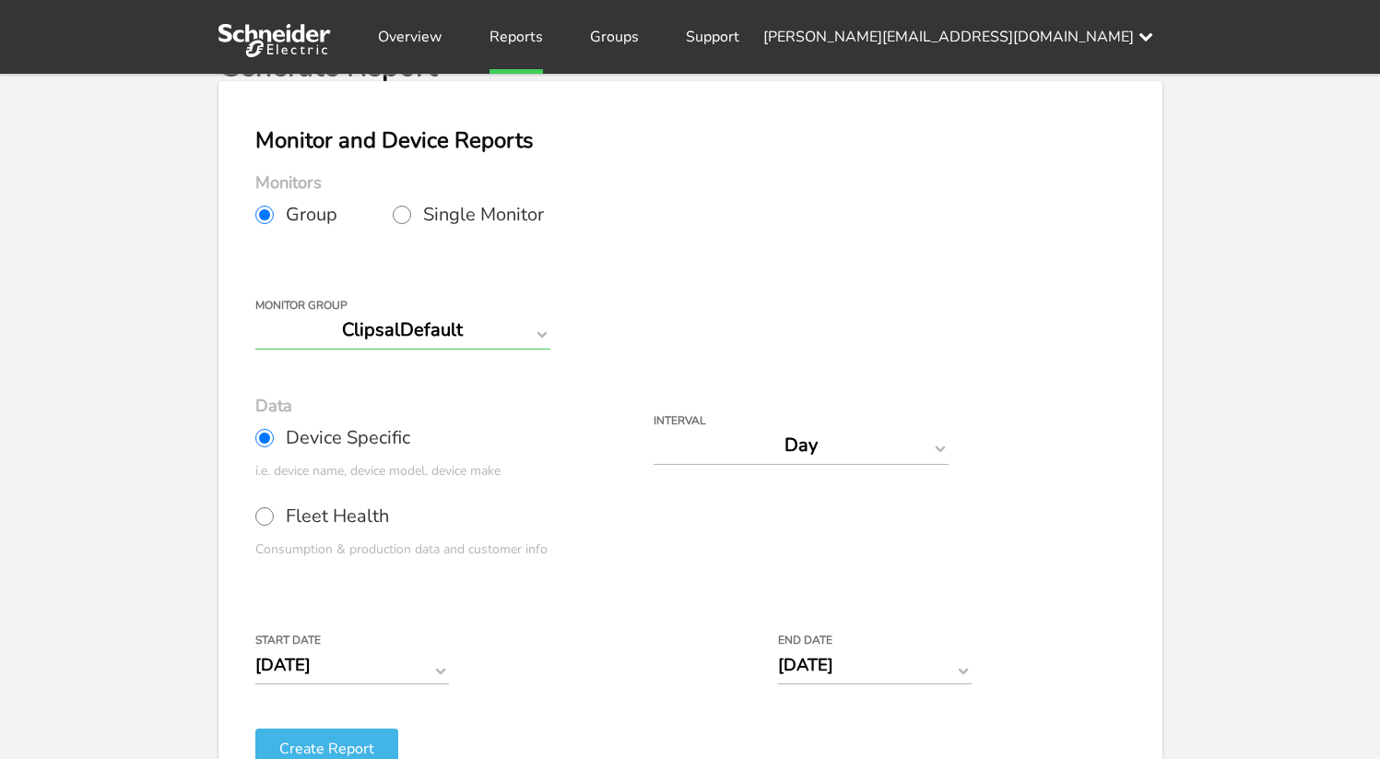
click at [369, 328] on select "ClipsalDefault" at bounding box center [402, 330] width 295 height 39
click at [255, 311] on select "ClipsalDefault" at bounding box center [402, 330] width 295 height 39
click at [417, 38] on link "Overview" at bounding box center [410, 37] width 64 height 74
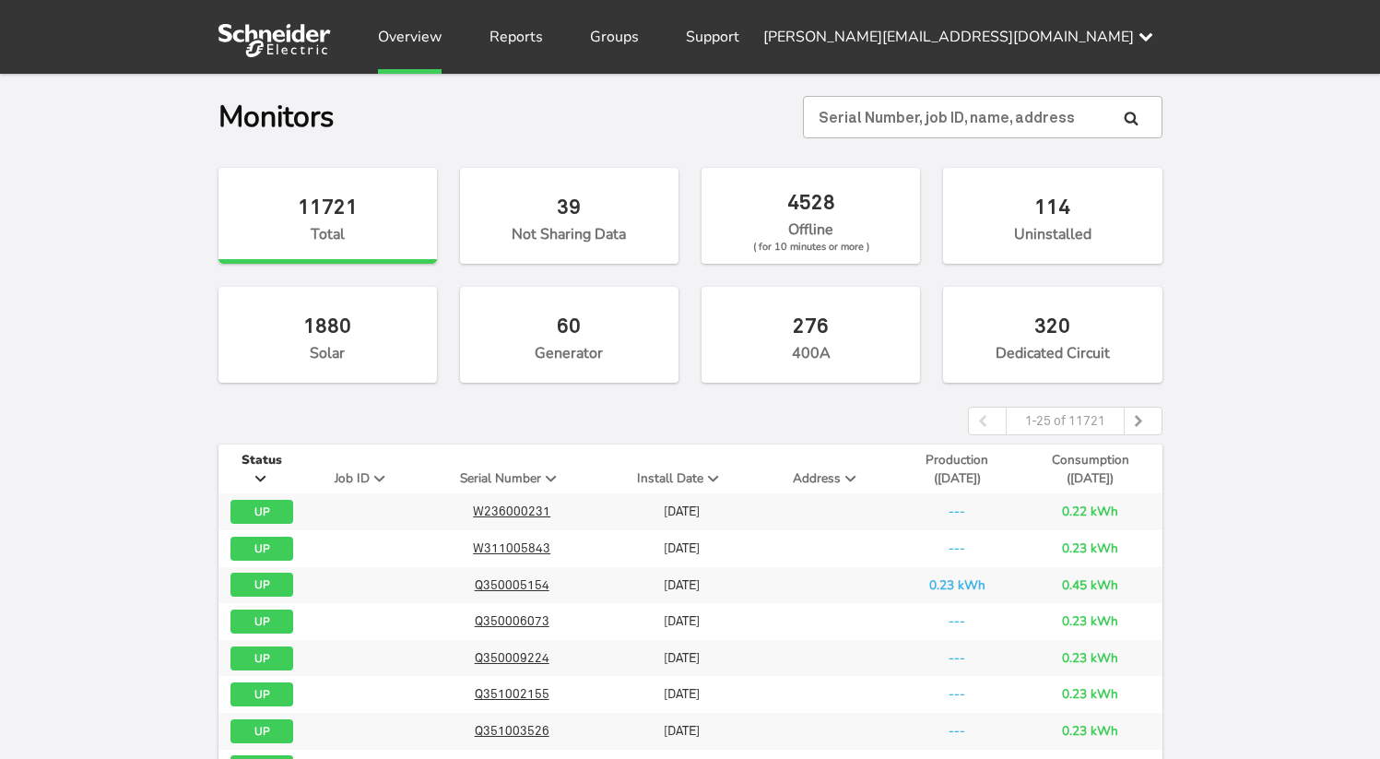
click at [576, 30] on div "Overview Reports Groups Support corina.tiron+test@se.com Settings Log out" at bounding box center [746, 37] width 831 height 74
click at [518, 30] on link "Reports" at bounding box center [516, 37] width 53 height 74
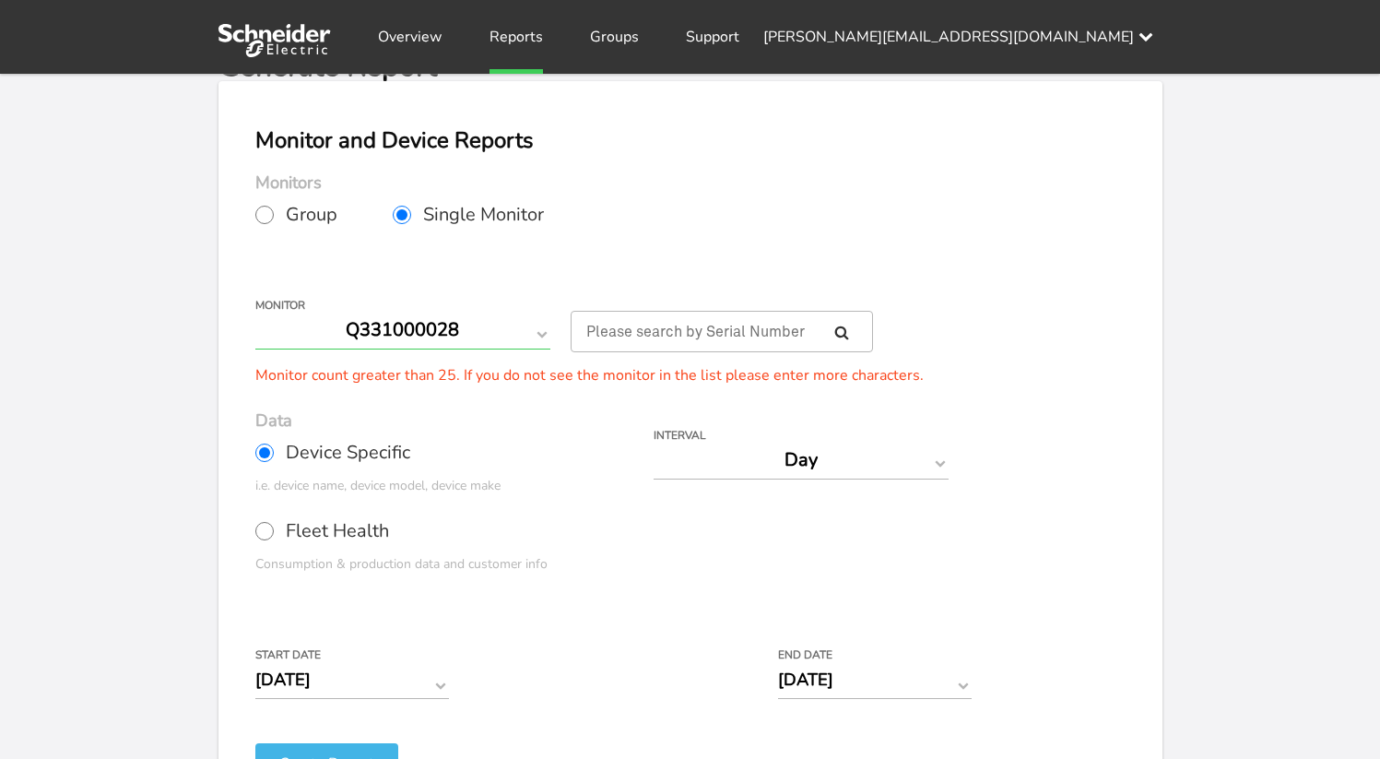
click at [512, 319] on select "Q331000028 Q331000047 Q350005154 Q350006073 Q350007126 Q350009224 Q351002155 Q3…" at bounding box center [402, 330] width 295 height 39
select select "W922003728"
click at [255, 311] on select "Q331000028 Q331000047 Q350005154 Q350006073 Q350007126 Q350009224 Q351002155 Q3…" at bounding box center [402, 330] width 295 height 39
click at [473, 337] on select "Q331000028 Q331000047 Q350005154 Q350006073 Q350007126 Q350009224 Q351002155 Q3…" at bounding box center [402, 330] width 295 height 39
click at [255, 311] on select "Q331000028 Q331000047 Q350005154 Q350006073 Q350007126 Q350009224 Q351002155 Q3…" at bounding box center [402, 330] width 295 height 39
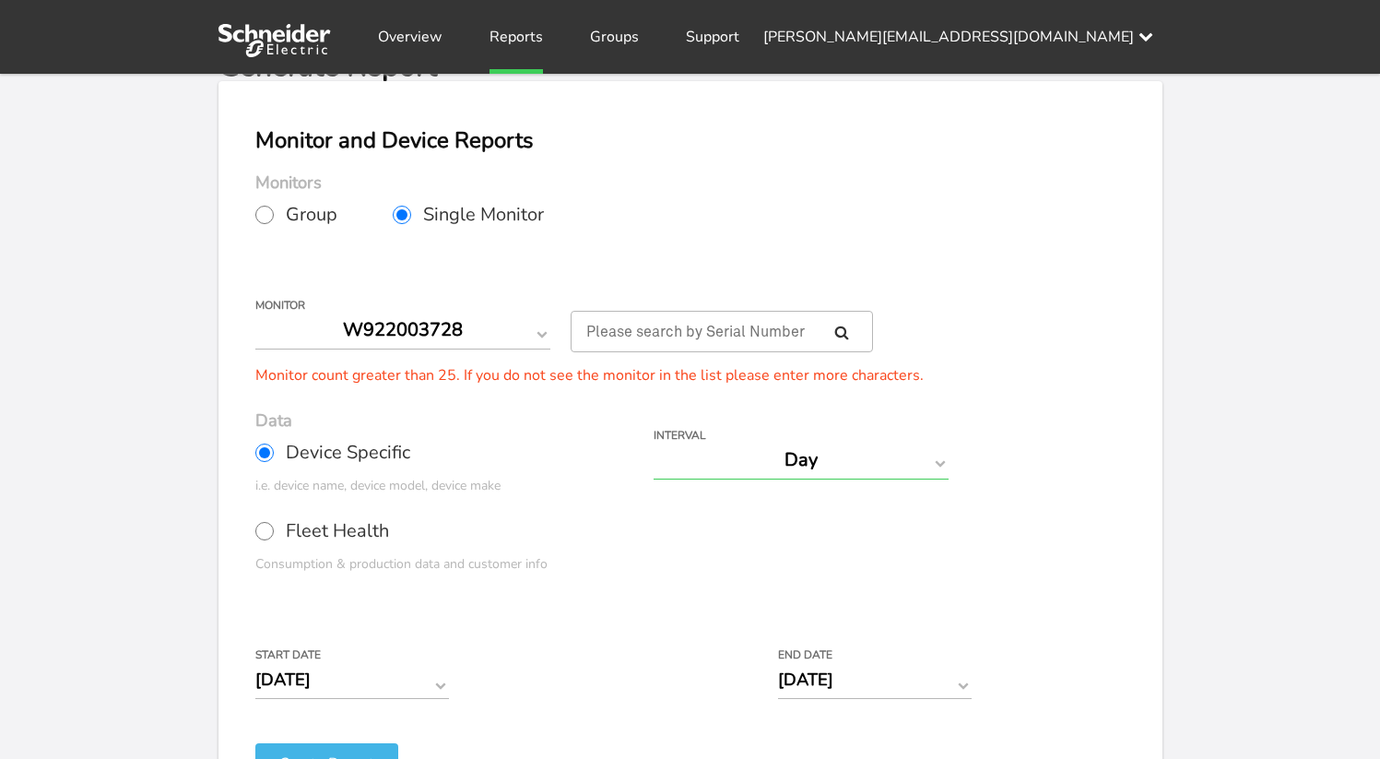
click at [699, 464] on select "Day Year Month Week Hour 30 Minute 15 Minute 5 Minute Minute" at bounding box center [801, 460] width 295 height 39
click at [654, 441] on select "Day Year Month Week Hour 30 Minute 15 Minute 5 Minute Minute" at bounding box center [801, 460] width 295 height 39
click at [727, 461] on select "Day Year Month Week Hour 30 Minute 15 Minute 5 Minute Minute" at bounding box center [801, 460] width 295 height 39
select select "Day"
click at [654, 441] on select "Day Year Month Week Hour 30 Minute 15 Minute 5 Minute Minute" at bounding box center [801, 460] width 295 height 39
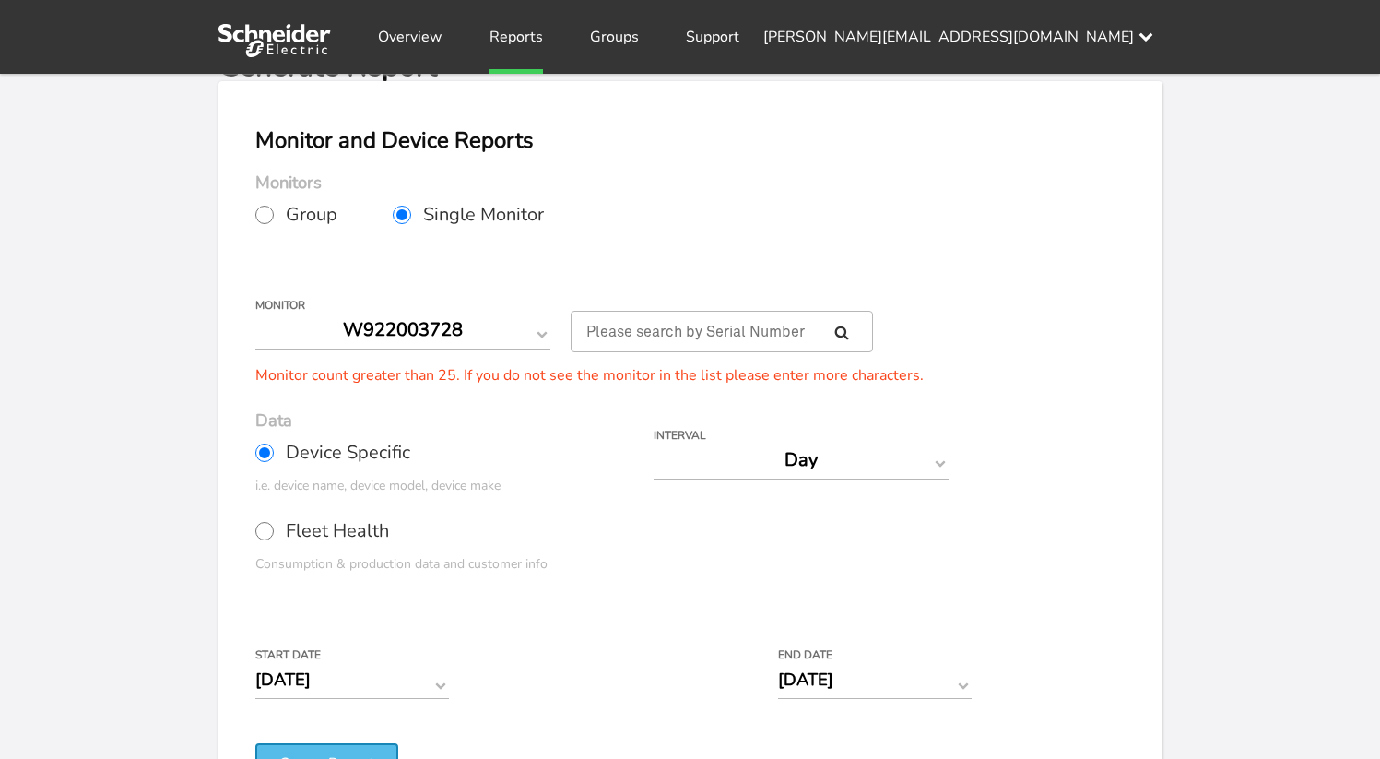
click at [359, 748] on button "Create Report" at bounding box center [326, 763] width 143 height 41
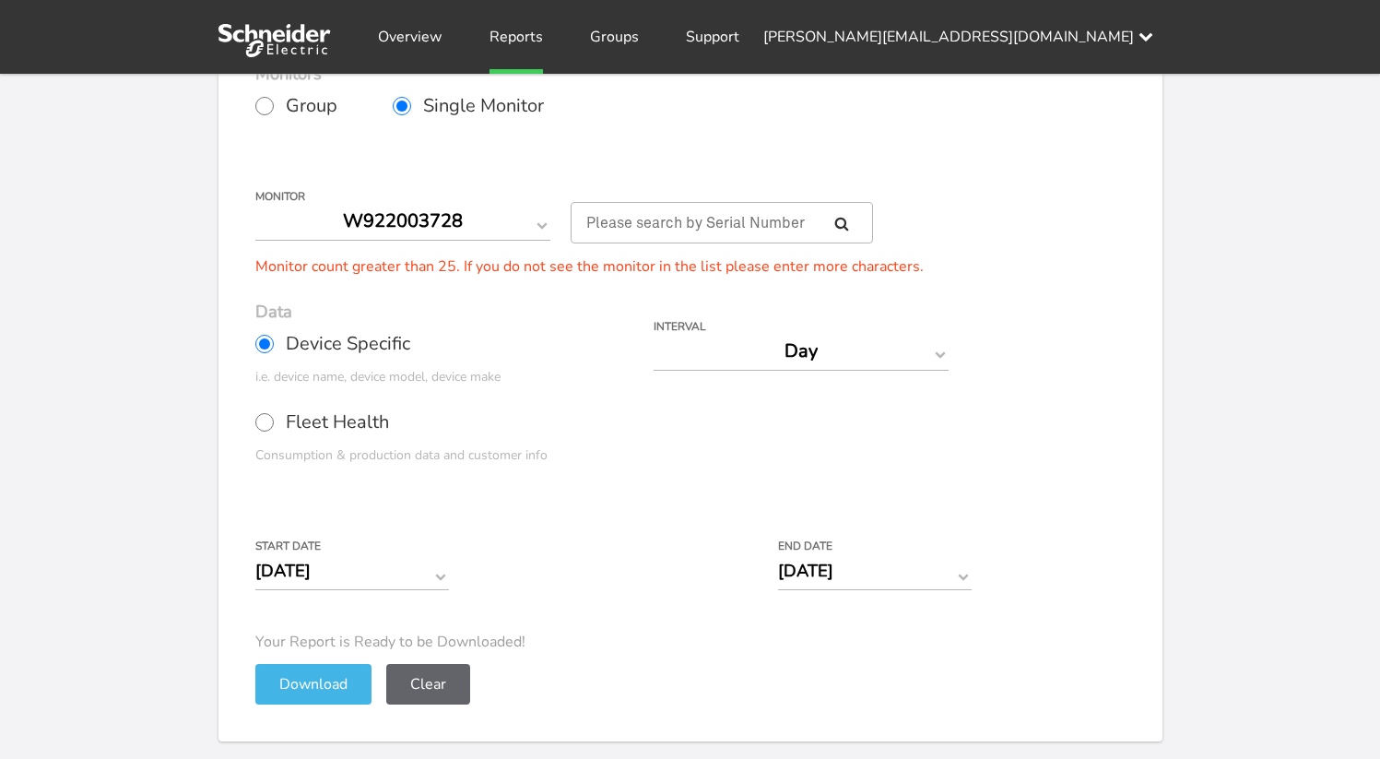
scroll to position [200, 0]
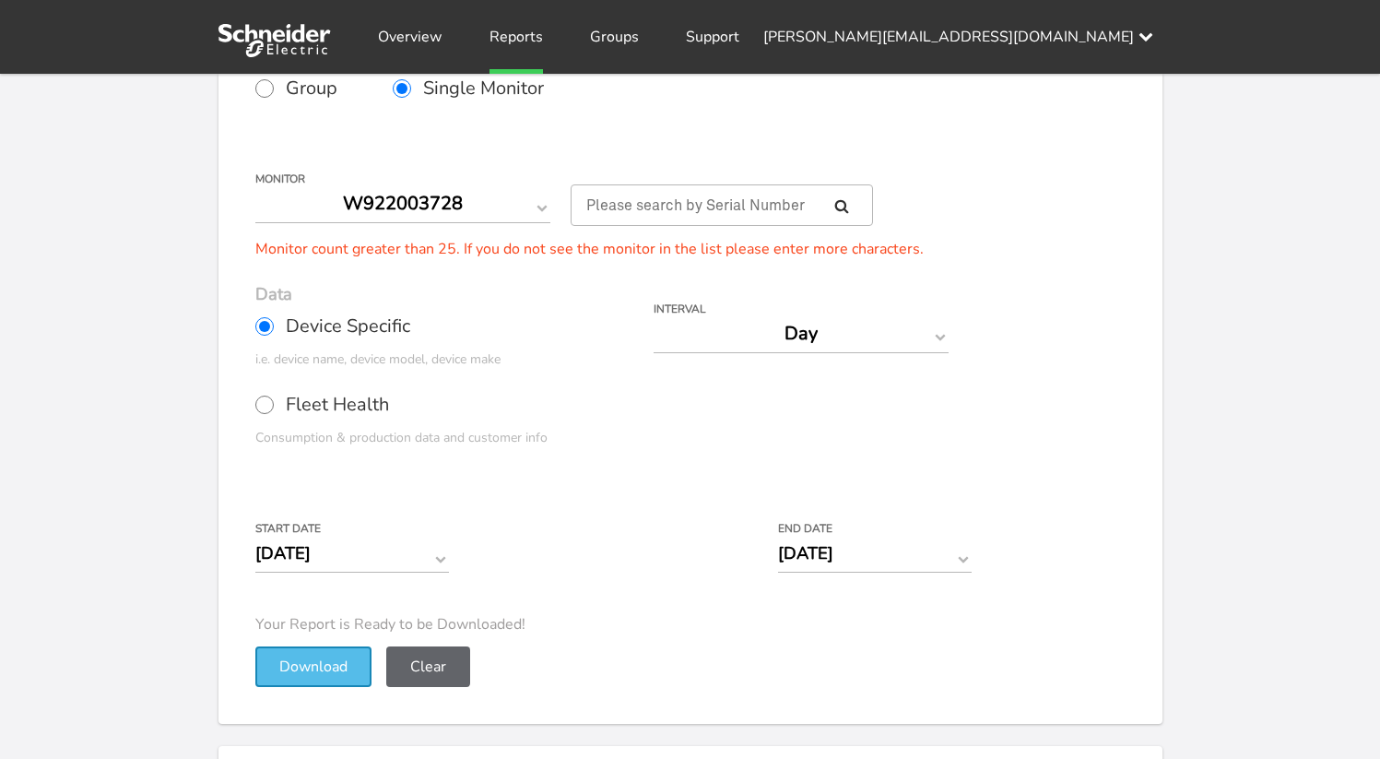
click at [337, 669] on button "Download" at bounding box center [313, 666] width 116 height 41
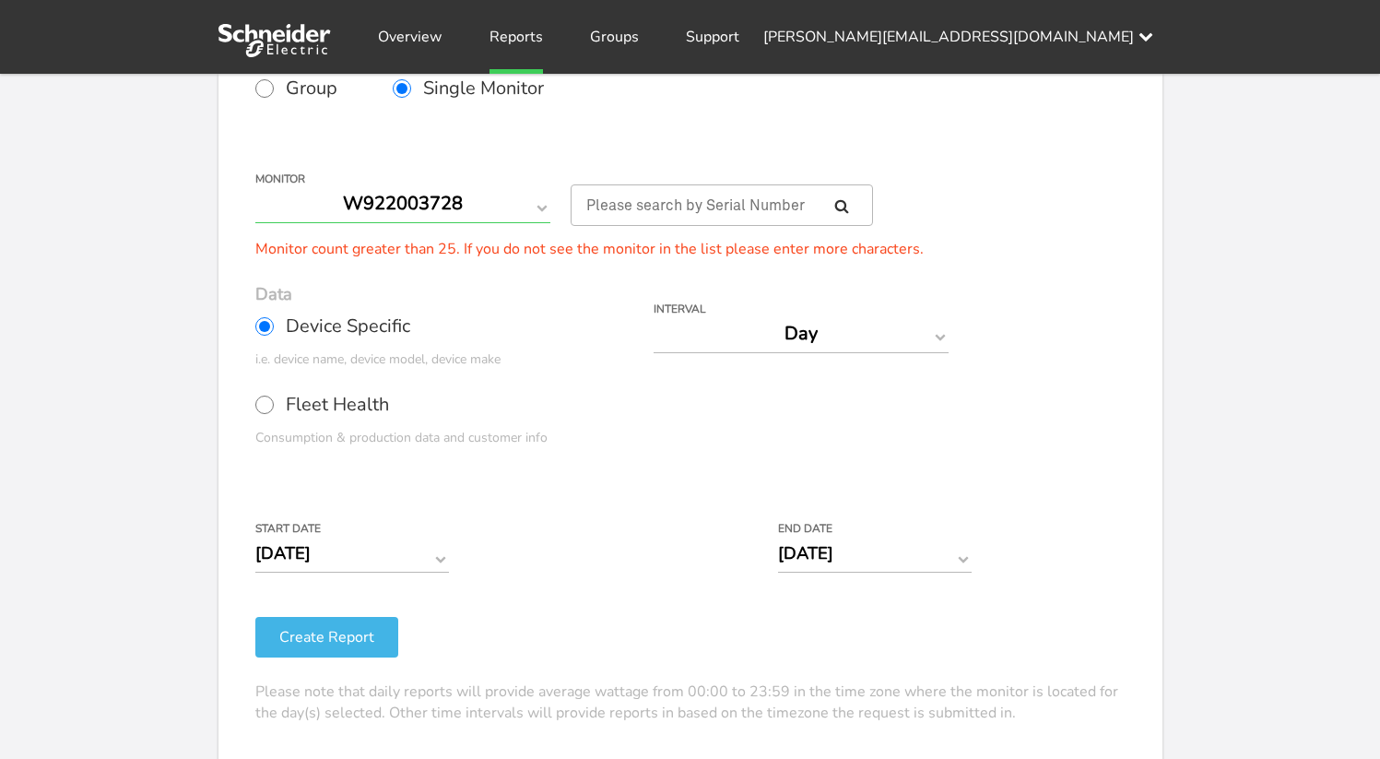
click at [387, 207] on select "Q331000028 Q331000047 Q350005154 Q350006073 Q350007126 Q350009224 Q351002155 Q3…" at bounding box center [402, 203] width 295 height 39
click at [274, 91] on label "Group" at bounding box center [323, 88] width 137 height 46
click at [274, 91] on input "Group" at bounding box center [264, 88] width 18 height 18
radio input "true"
radio input "false"
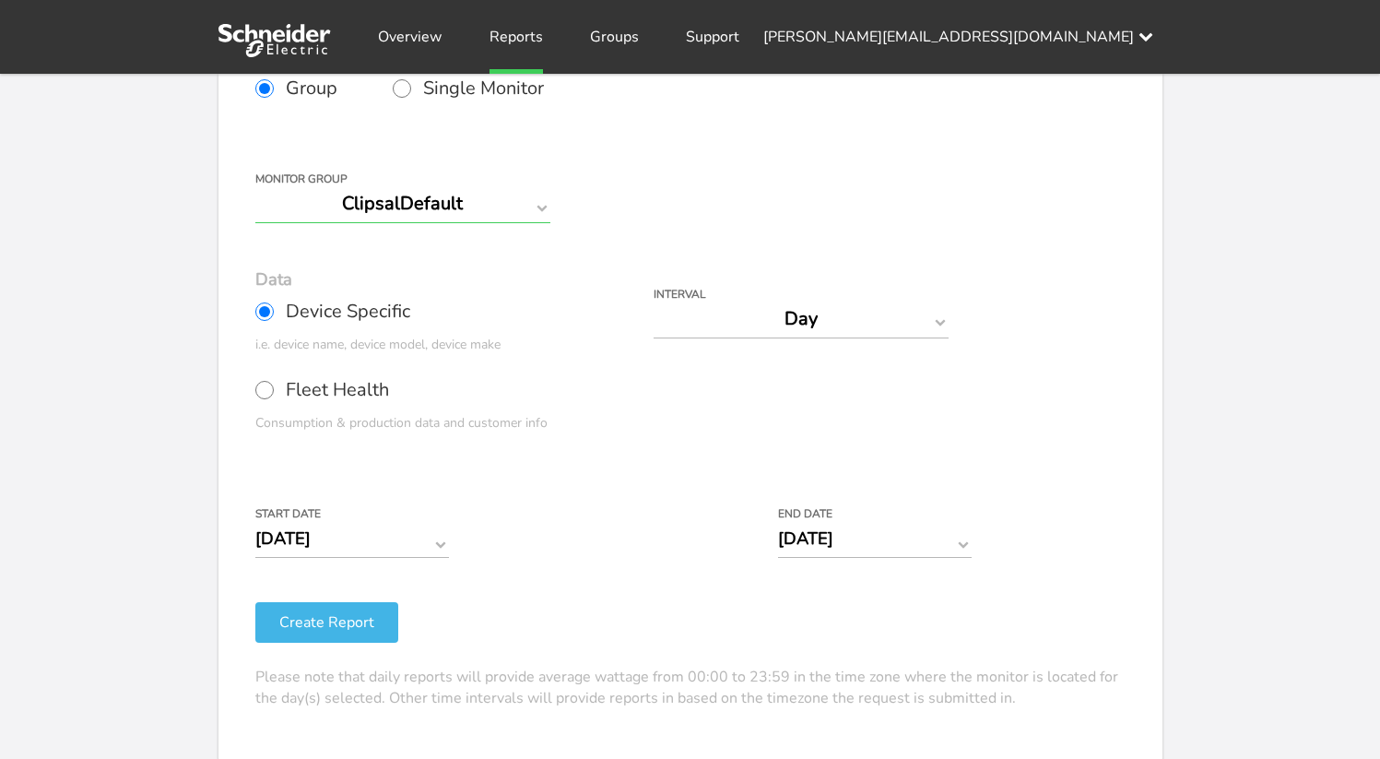
click at [348, 220] on select "ClipsalDefault" at bounding box center [402, 203] width 295 height 39
click at [255, 184] on select "ClipsalDefault" at bounding box center [402, 203] width 295 height 39
click at [724, 333] on select "Day Year Month Week Hour 30 Minute 15 Minute 5 Minute Minute" at bounding box center [801, 319] width 295 height 39
select select "Month"
click at [654, 300] on select "Day Year Month Week Hour 30 Minute 15 Minute 5 Minute Minute" at bounding box center [801, 319] width 295 height 39
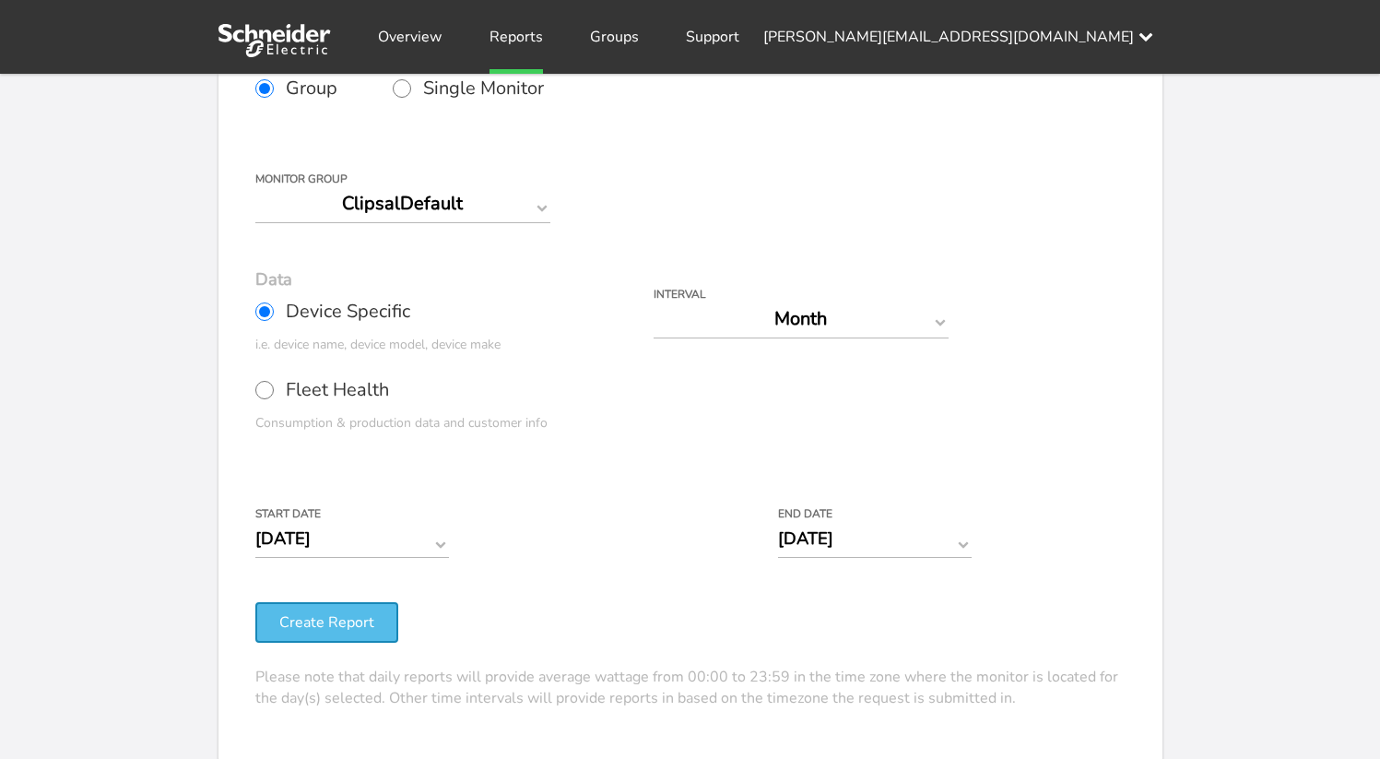
click at [364, 632] on button "Create Report" at bounding box center [326, 622] width 143 height 41
click at [343, 619] on button "Create Report" at bounding box center [326, 622] width 143 height 41
click at [425, 546] on input "[DATE]" at bounding box center [352, 538] width 194 height 39
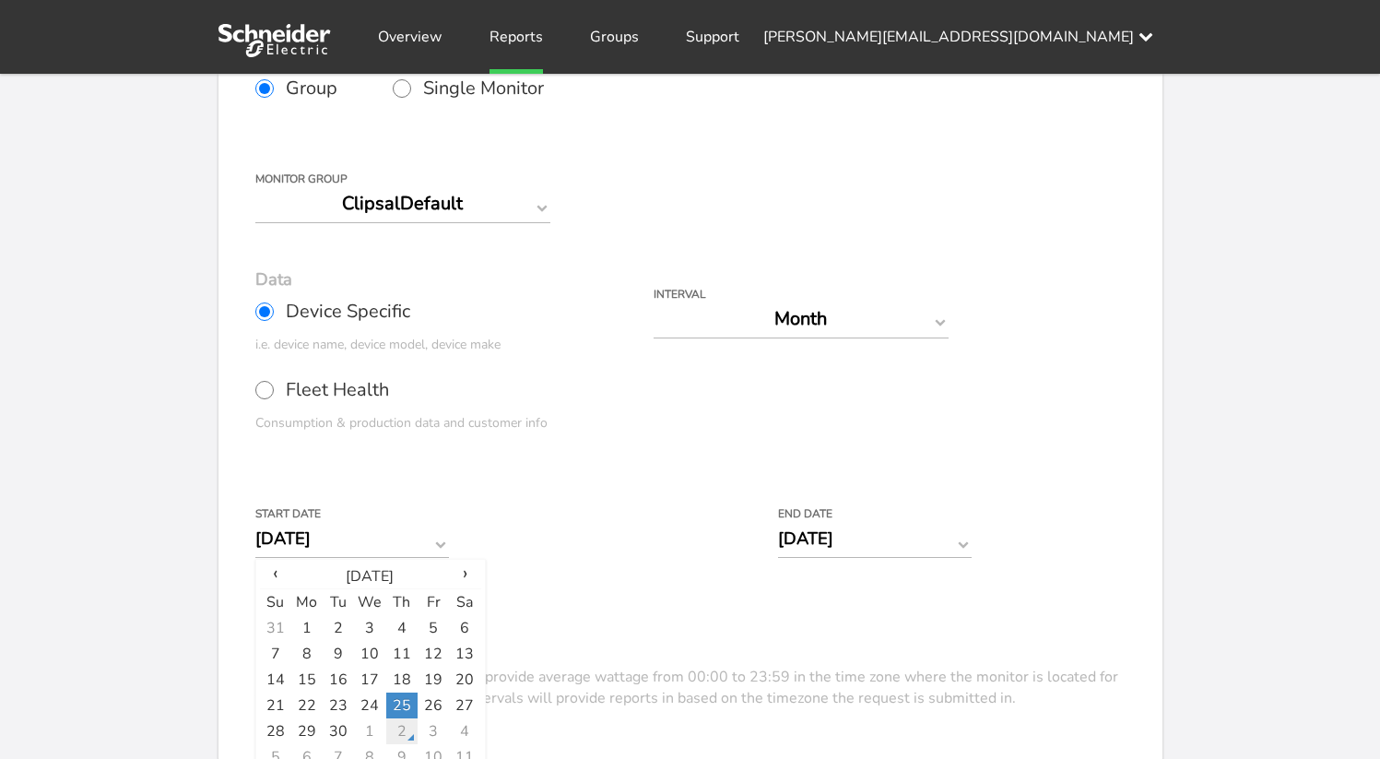
click at [408, 730] on td "2" at bounding box center [401, 731] width 31 height 26
type input "[DATE]"
click at [625, 585] on form "Group Single Monitor Monitor Group ClipsalDefault Monitor Q331000028 Q331000047…" at bounding box center [690, 387] width 870 height 644
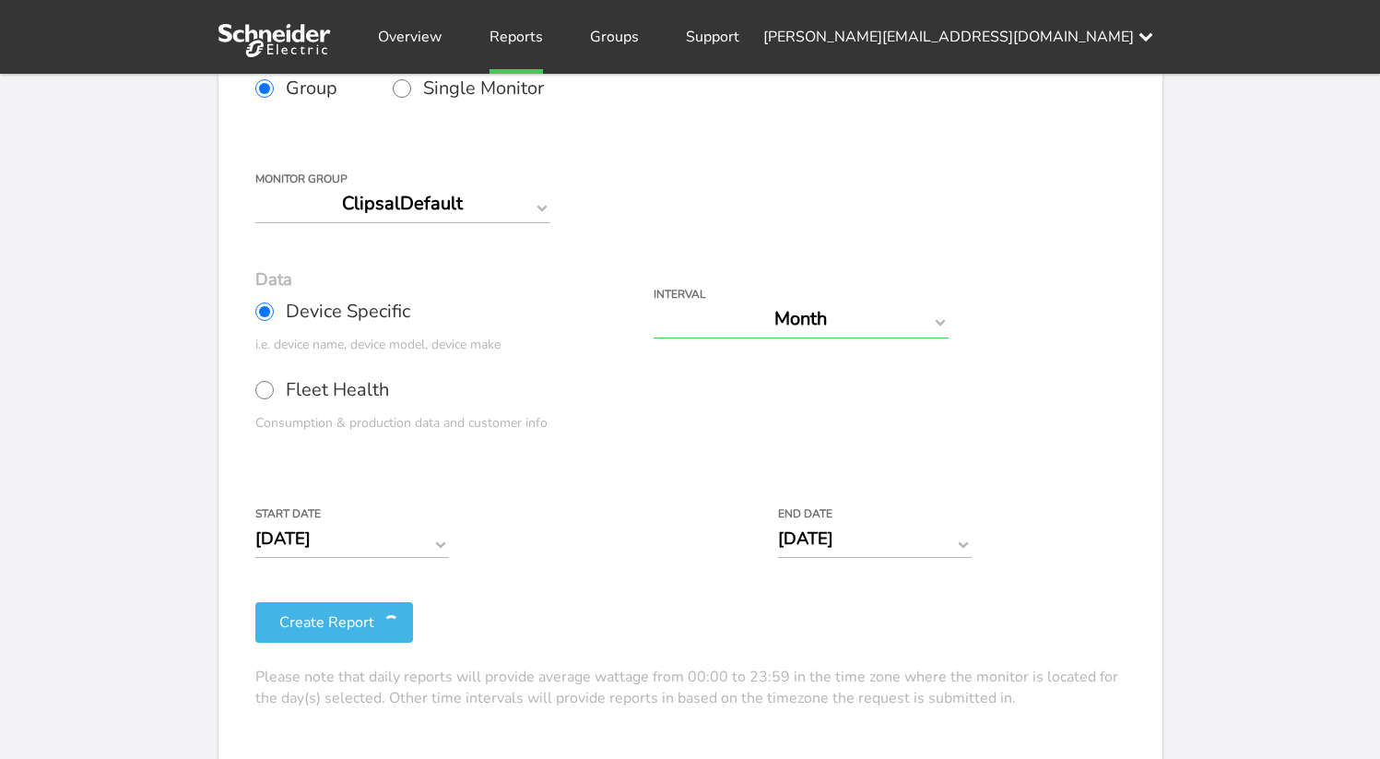
click at [767, 337] on select "Day Year Month Week Hour 30 Minute 15 Minute 5 Minute Minute" at bounding box center [801, 319] width 295 height 39
select select "5 Minute"
click at [654, 300] on select "Day Year Month Week Hour 30 Minute 15 Minute 5 Minute Minute" at bounding box center [801, 319] width 295 height 39
type input "10/02/2025 12:00 AM"
type input "10/02/2025 11:59 PM"
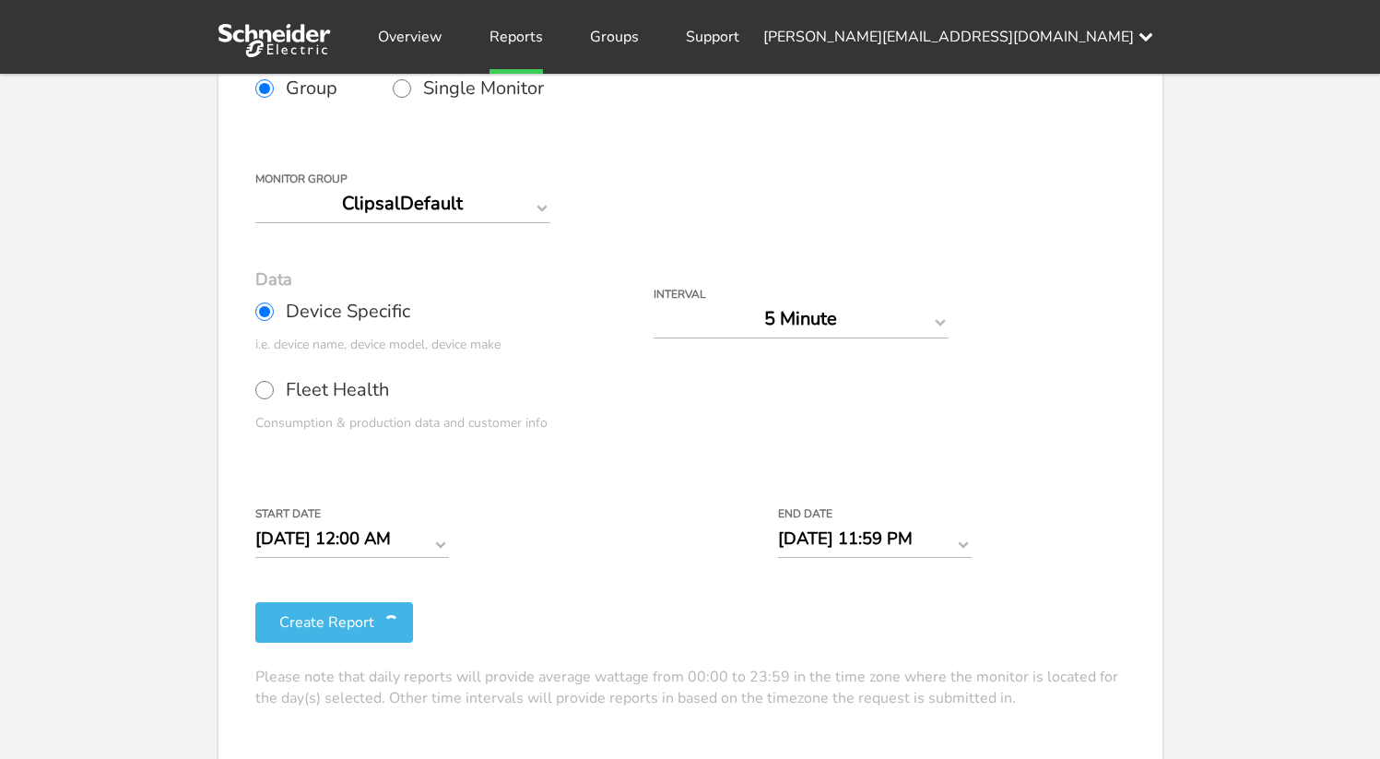
click at [633, 510] on div "Start Date 10/02/2025 12:00 AM ‹ October 2025 › Su Mo Tu We Th Fr Sa 28 29 30 1…" at bounding box center [653, 540] width 797 height 65
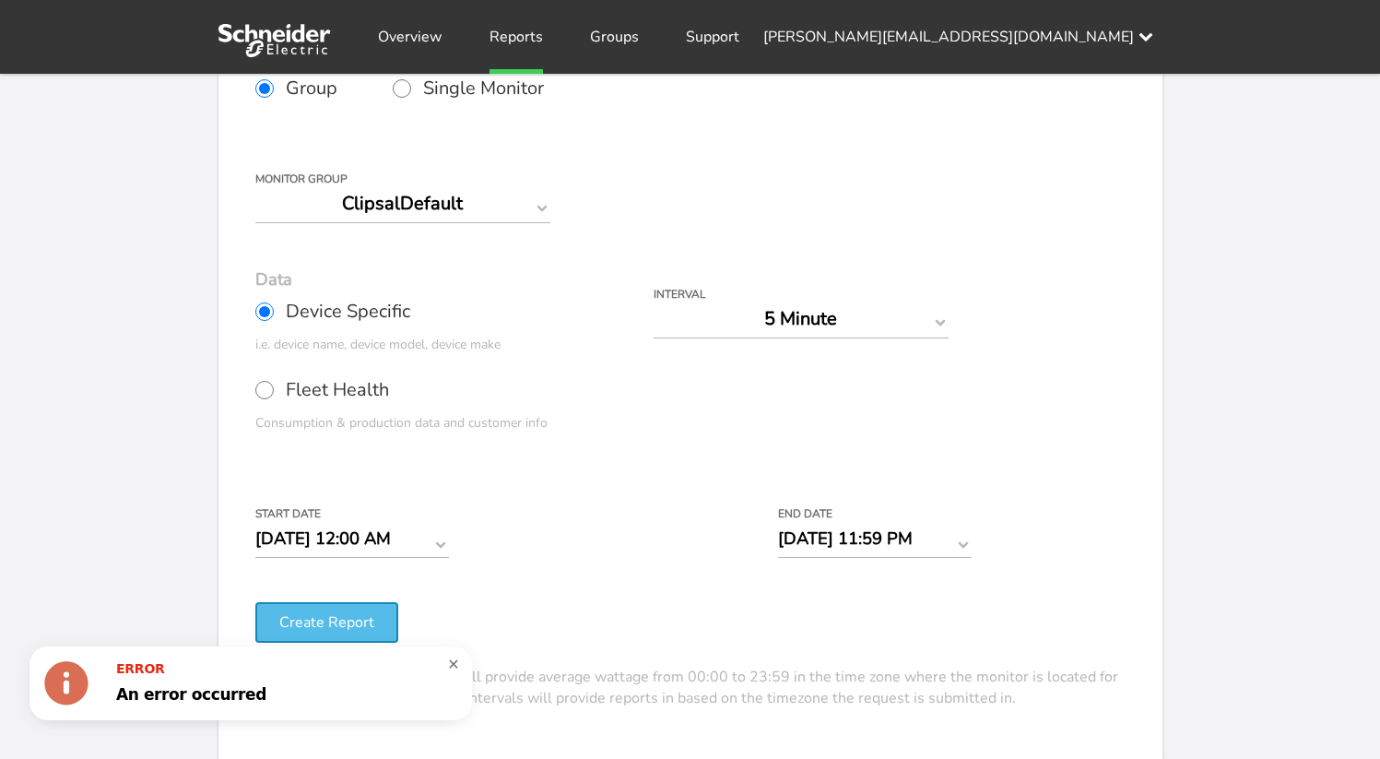
click at [372, 622] on button "Create Report" at bounding box center [326, 622] width 143 height 41
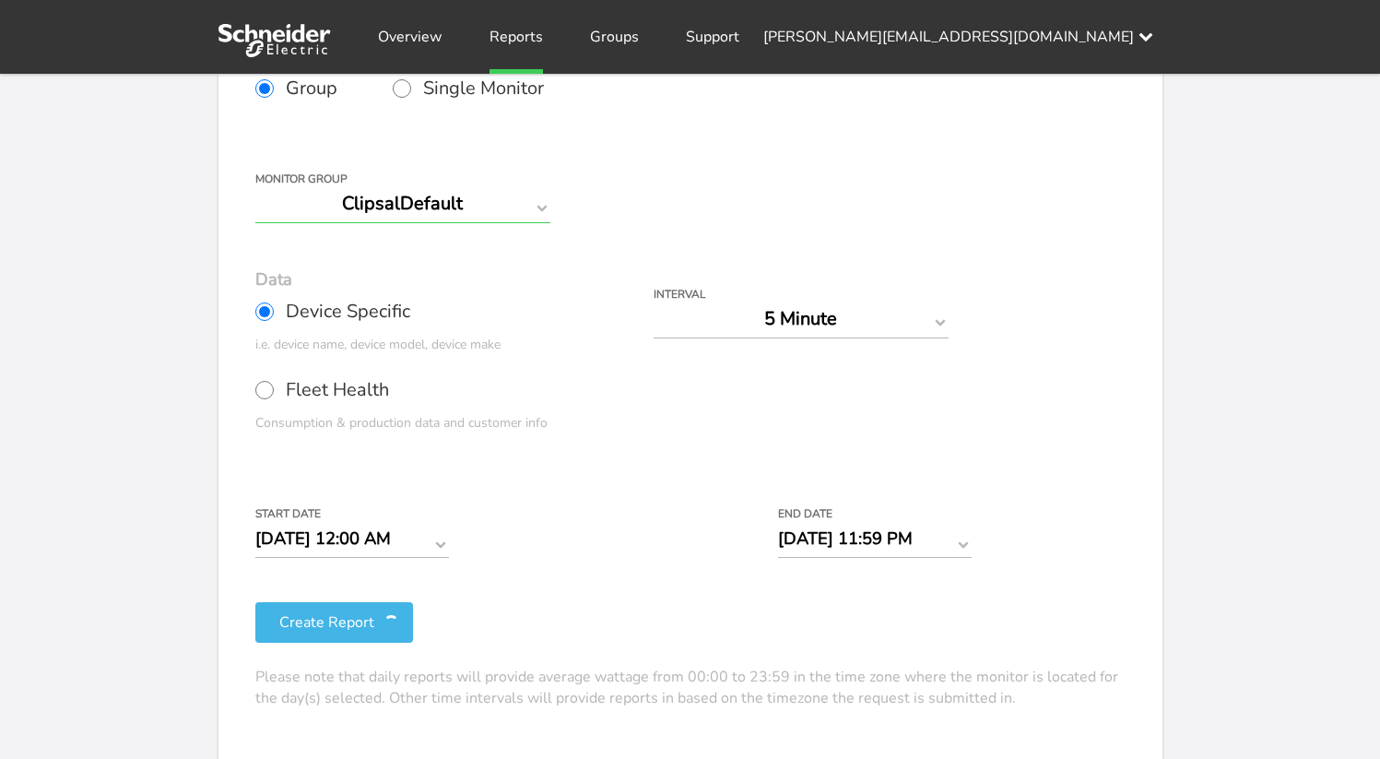
click at [468, 205] on select "ClipsalDefault" at bounding box center [402, 203] width 295 height 39
click at [255, 184] on select "ClipsalDefault" at bounding box center [402, 203] width 295 height 39
click at [525, 213] on select "ClipsalDefault" at bounding box center [402, 203] width 295 height 39
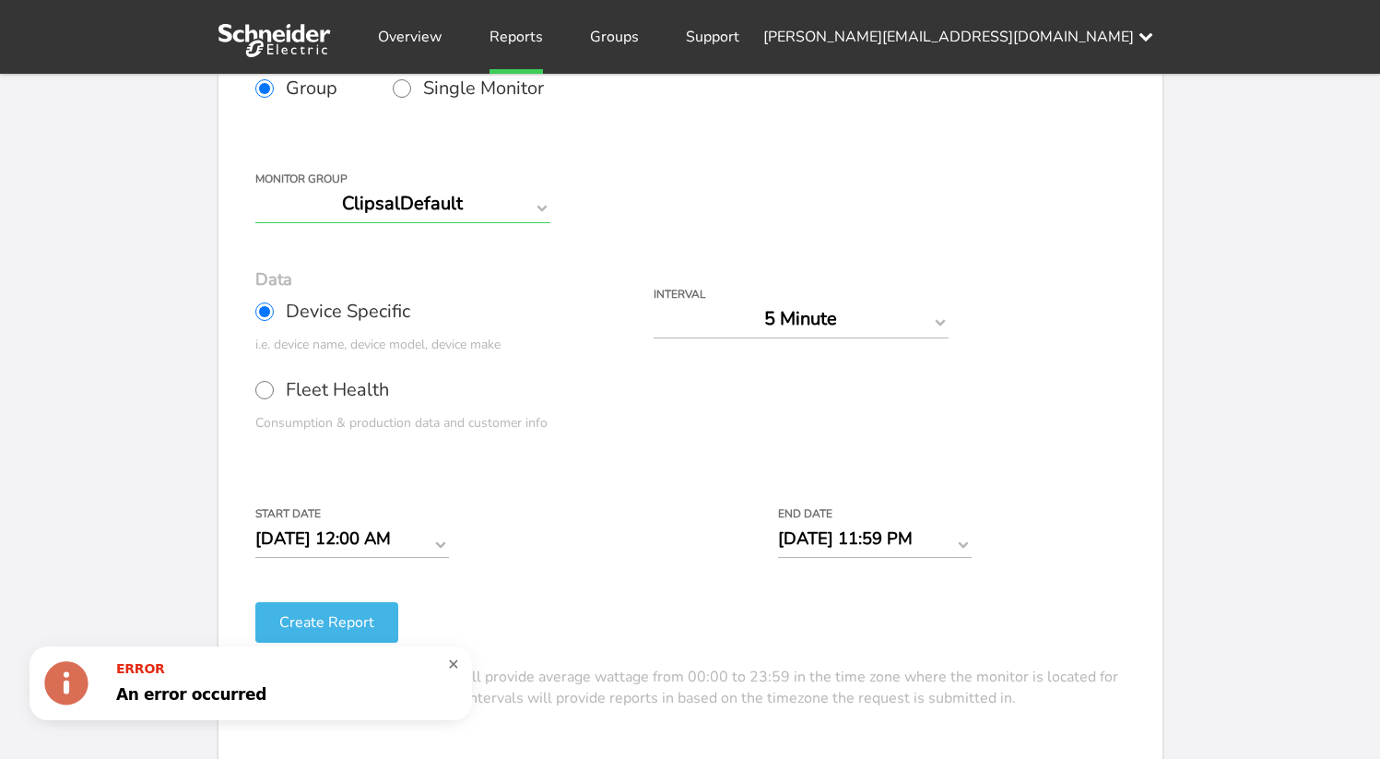
click at [368, 206] on select "ClipsalDefault" at bounding box center [402, 203] width 295 height 39
click at [408, 96] on input "Single Monitor" at bounding box center [402, 88] width 18 height 18
radio input "true"
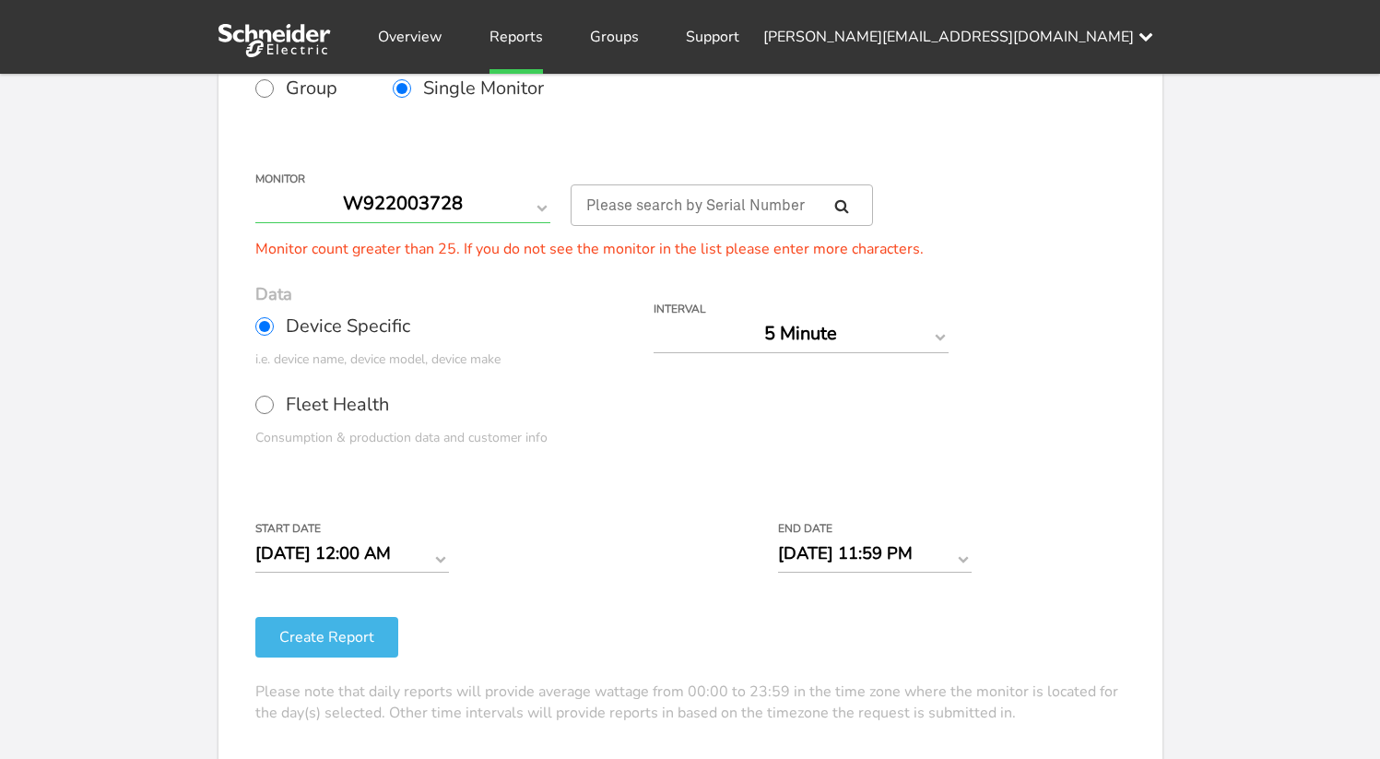
click at [431, 201] on select "Q331000028 Q331000047 Q350005154 Q350006073 Q350007126 Q350009224 Q351002155 Q3…" at bounding box center [402, 203] width 295 height 39
click at [269, 91] on input "Group" at bounding box center [264, 88] width 18 height 18
radio input "true"
radio input "false"
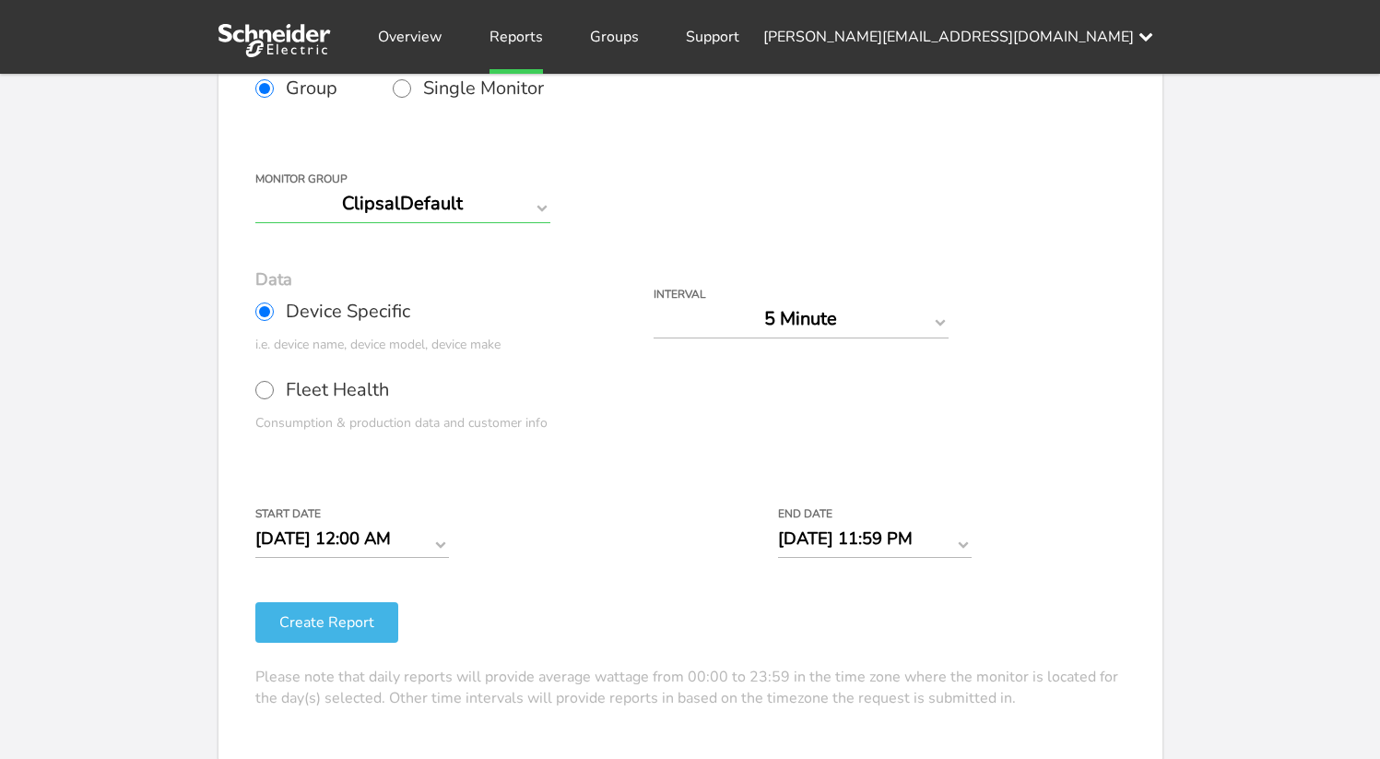
click at [421, 214] on select "ClipsalDefault" at bounding box center [402, 203] width 295 height 39
click at [352, 615] on button "Create Report" at bounding box center [326, 622] width 143 height 41
